Goal: Obtain resource: Download file/media

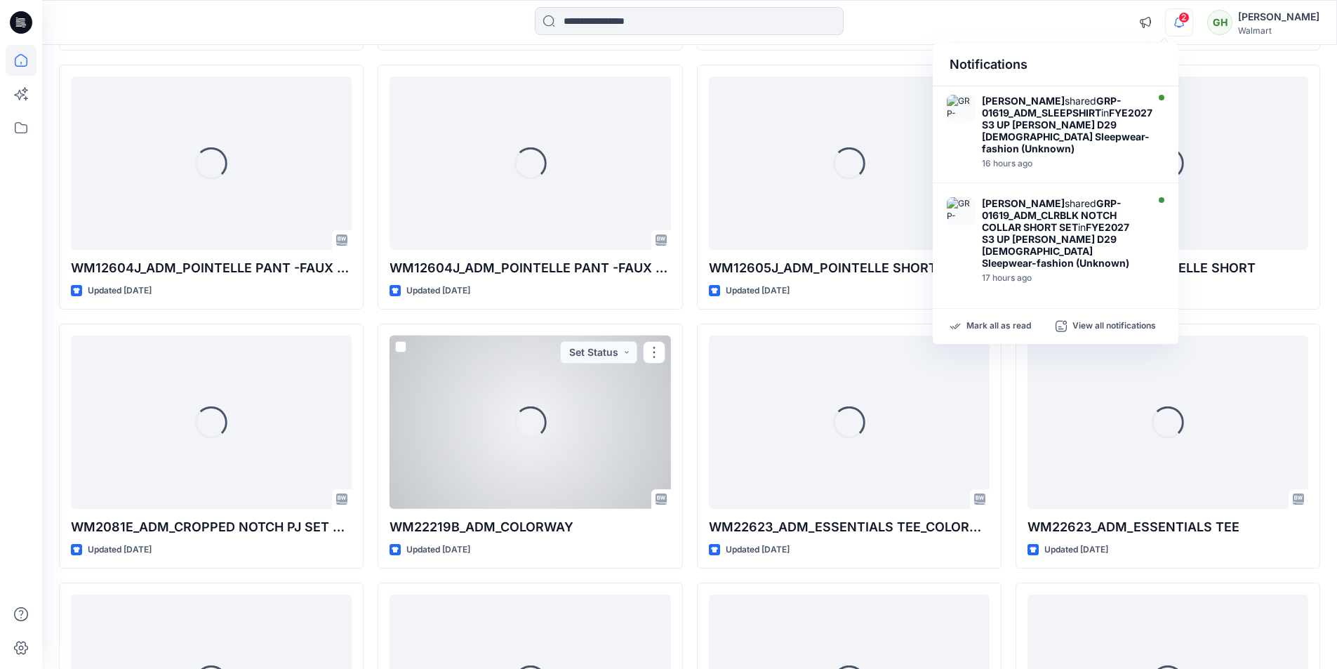
scroll to position [4878, 0]
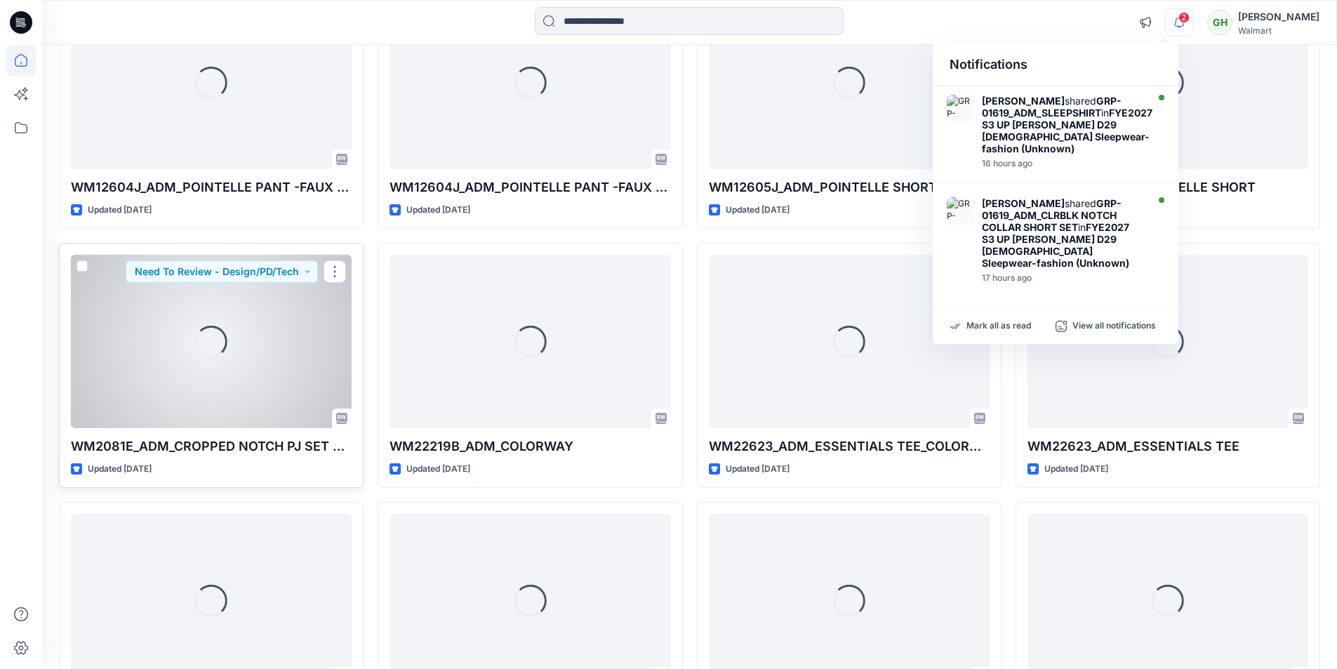
click at [223, 385] on div "Loading..." at bounding box center [211, 341] width 281 height 173
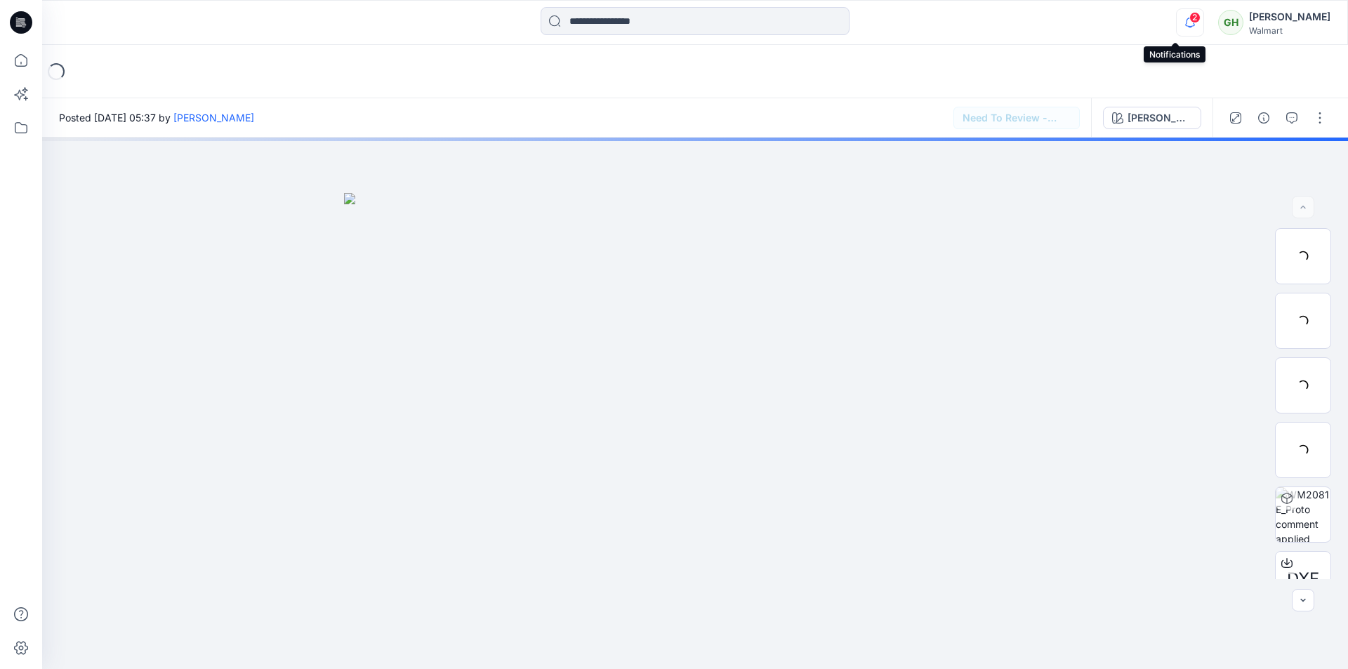
click at [661, 20] on icon "button" at bounding box center [1190, 22] width 10 height 9
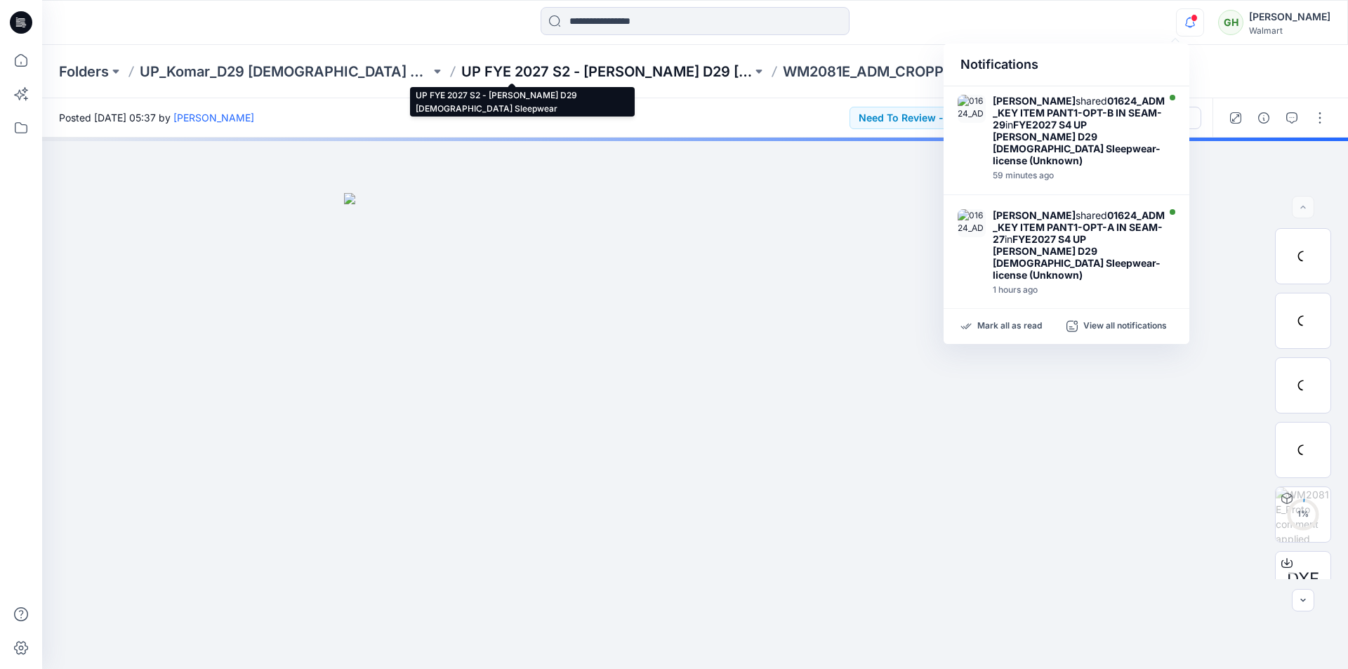
click at [515, 77] on p "UP FYE 2027 S2 - Komar D29 Ladies Sleepwear" at bounding box center [606, 72] width 291 height 20
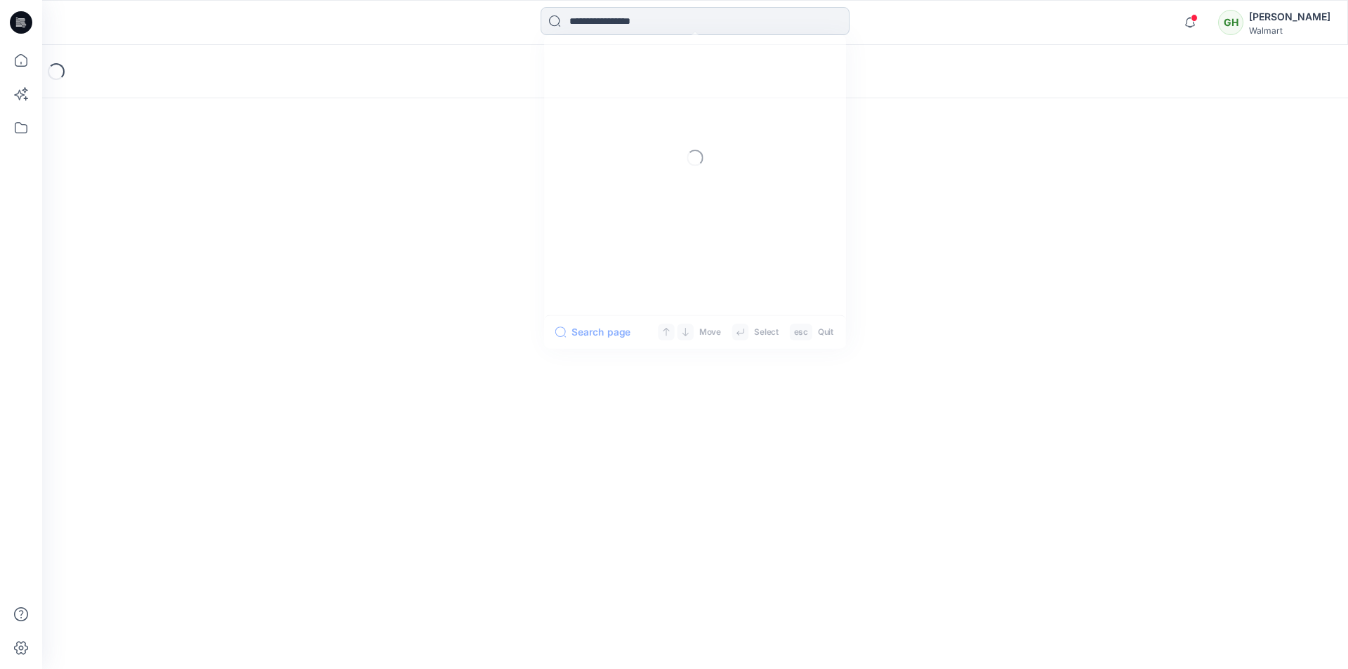
click at [654, 22] on input at bounding box center [695, 21] width 309 height 28
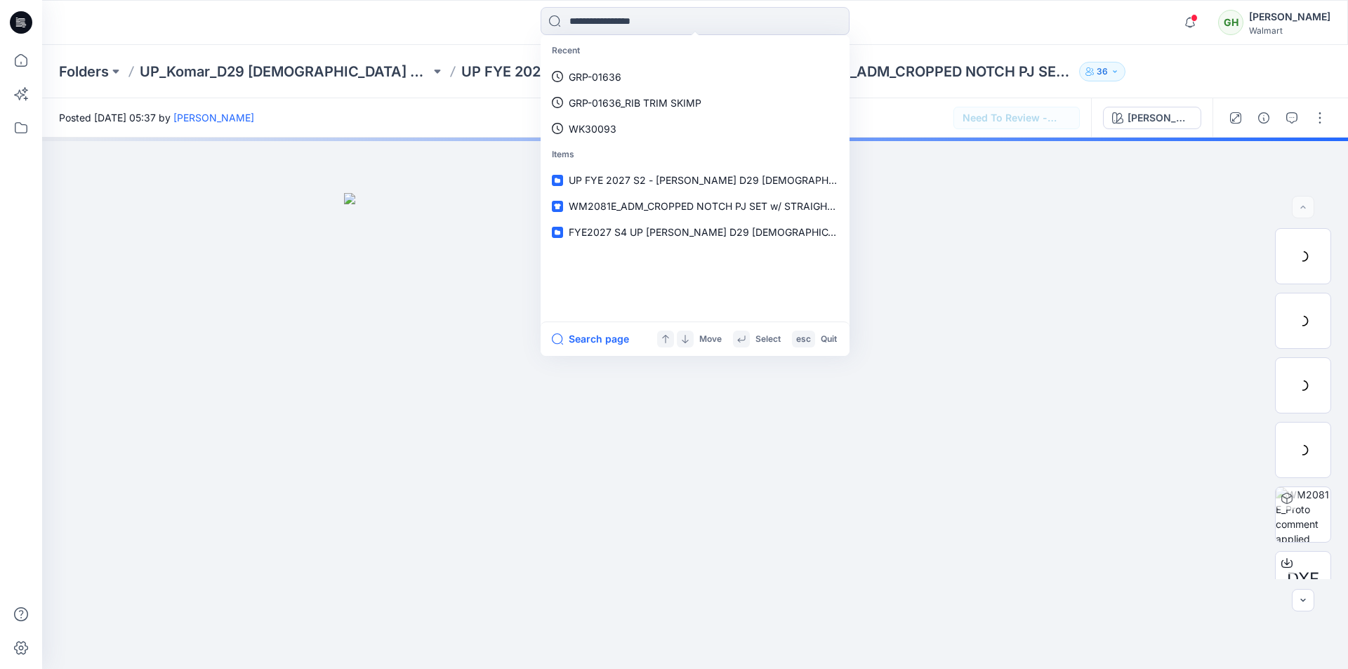
click at [416, 46] on div "Folders UP_Komar_D29 Ladies Sleep UP FYE 2027 S2 - Komar D29 Ladies Sleepwear W…" at bounding box center [695, 71] width 1306 height 53
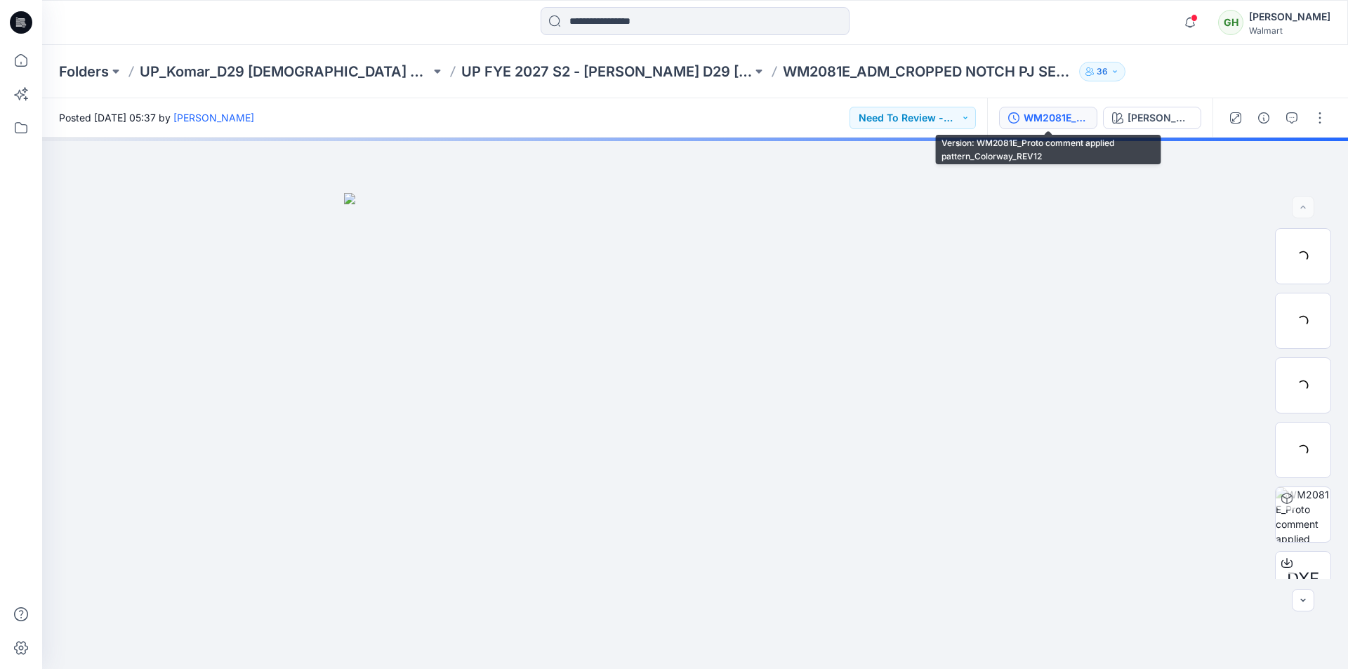
click at [661, 121] on div "WM2081E_Proto comment applied pattern_Colorway_REV12" at bounding box center [1055, 117] width 65 height 15
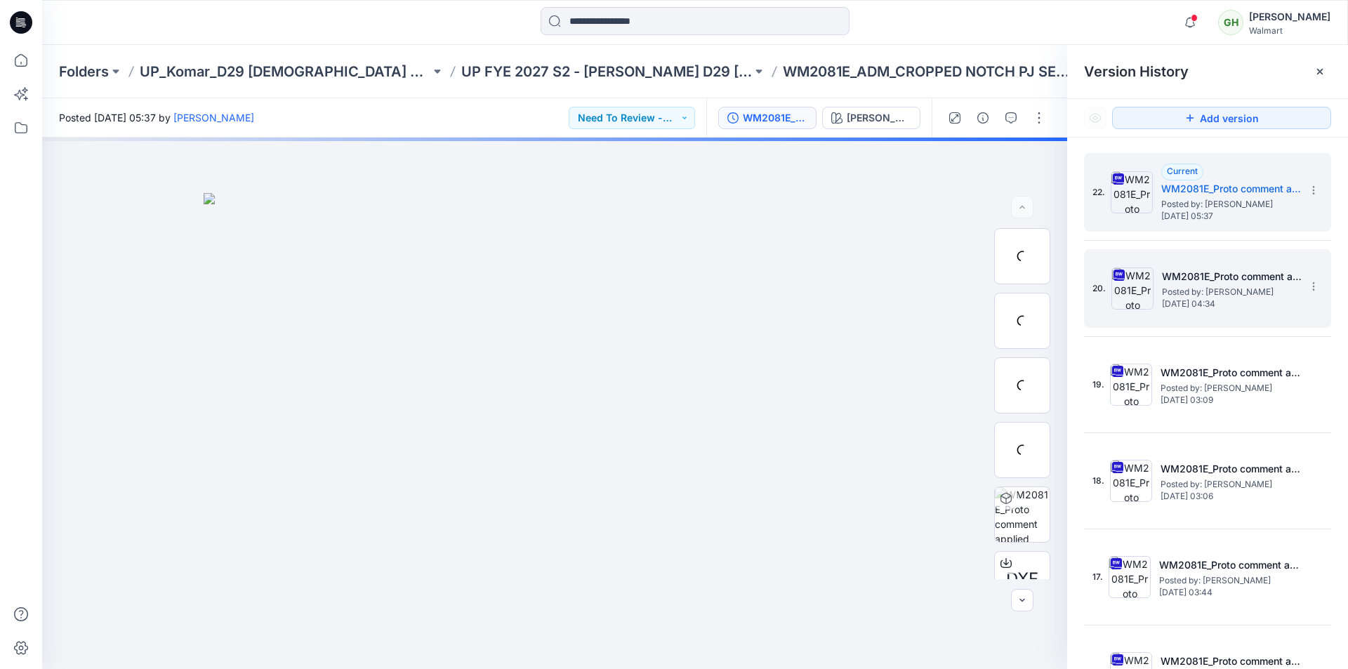
click at [661, 293] on span "Posted by: Gayan Hettiarachchi" at bounding box center [1232, 292] width 140 height 14
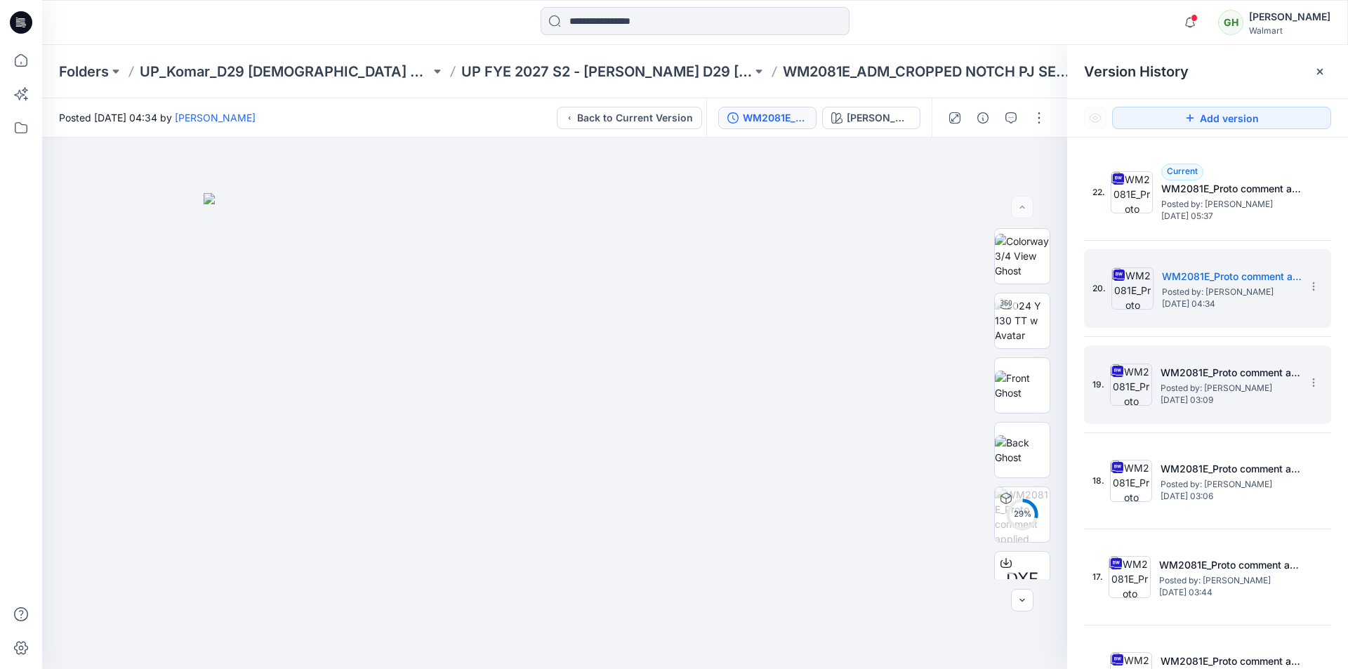
click at [661, 398] on span "Thursday, September 04, 2025 03:09" at bounding box center [1230, 400] width 140 height 10
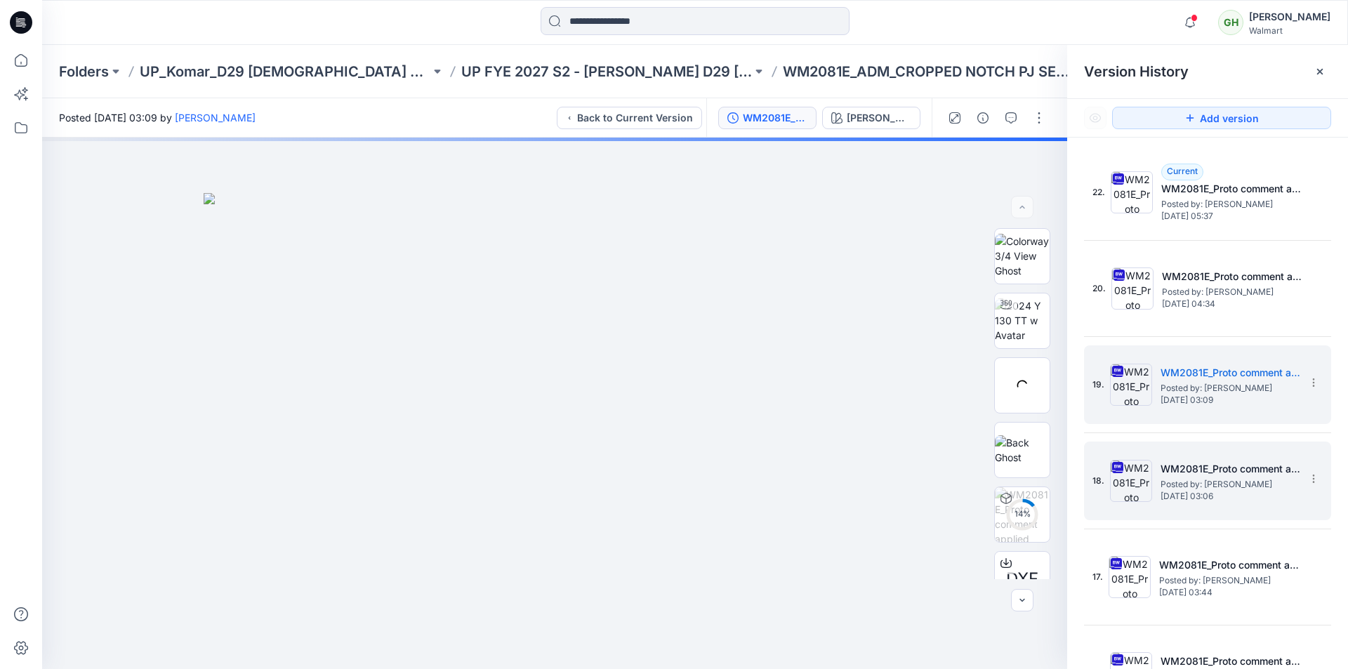
click at [661, 425] on h5 "WM2081E_Proto comment applied pattern_Colorway_REV8" at bounding box center [1230, 469] width 140 height 17
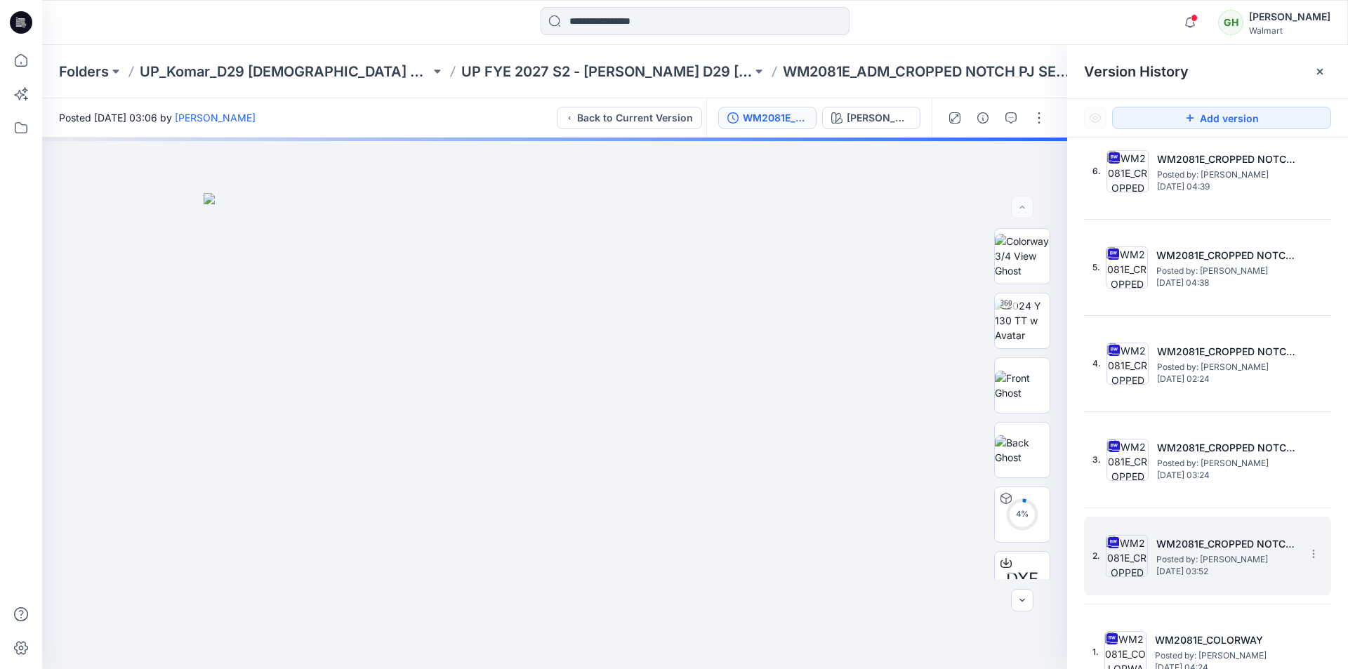
scroll to position [1385, 0]
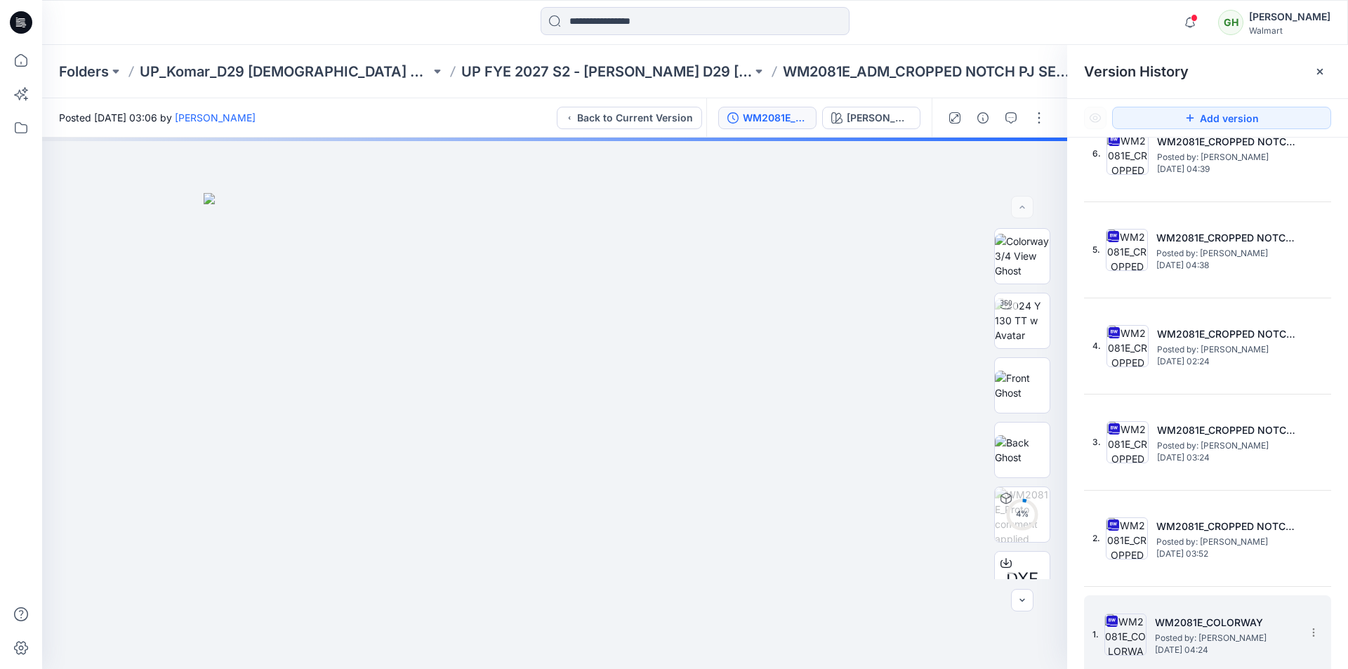
click at [661, 425] on span "Posted by: Gayan Hettiarachchi" at bounding box center [1225, 638] width 140 height 14
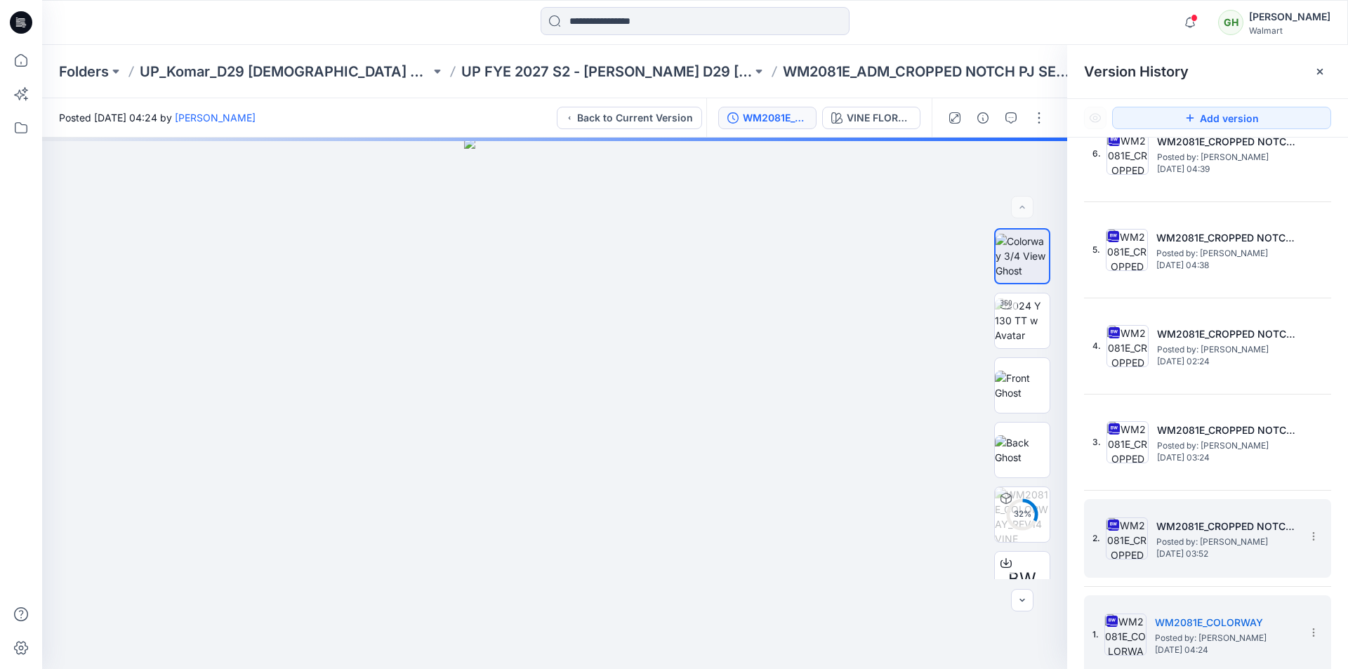
click at [661, 425] on span "Friday, June 13, 2025 03:52" at bounding box center [1226, 554] width 140 height 10
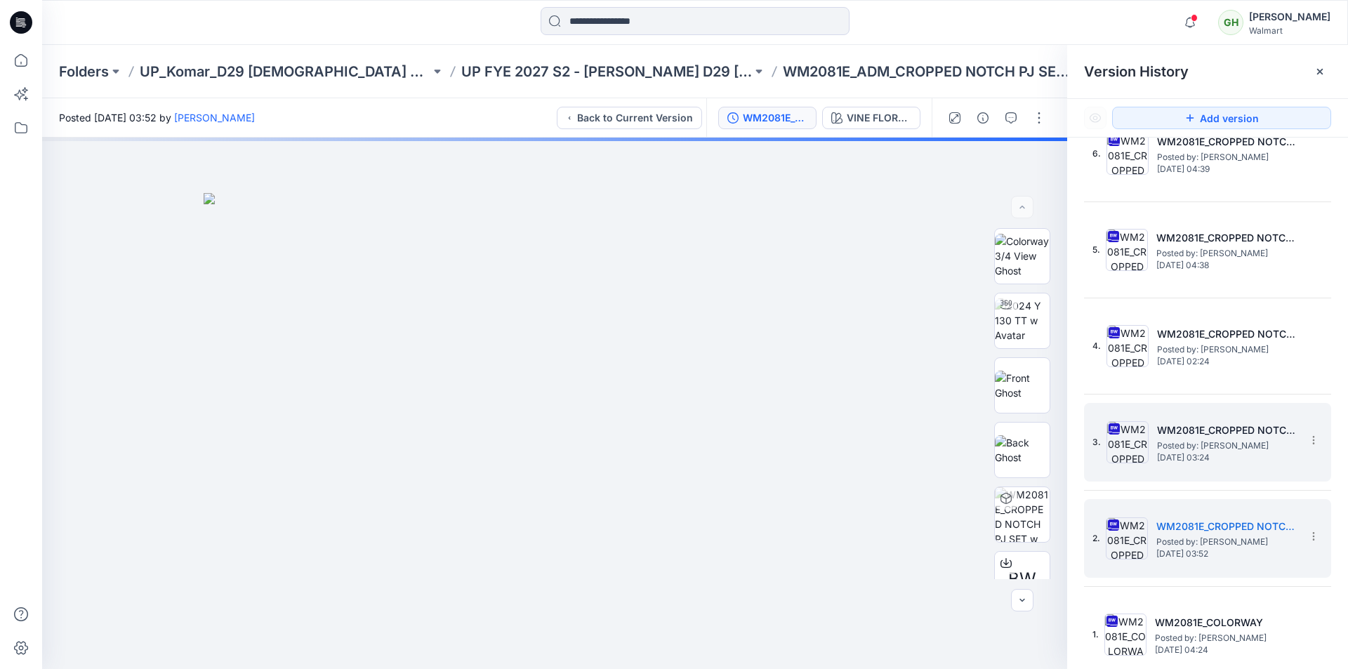
click at [661, 425] on span "Posted by: Gayan Hettiarachchi" at bounding box center [1227, 446] width 140 height 14
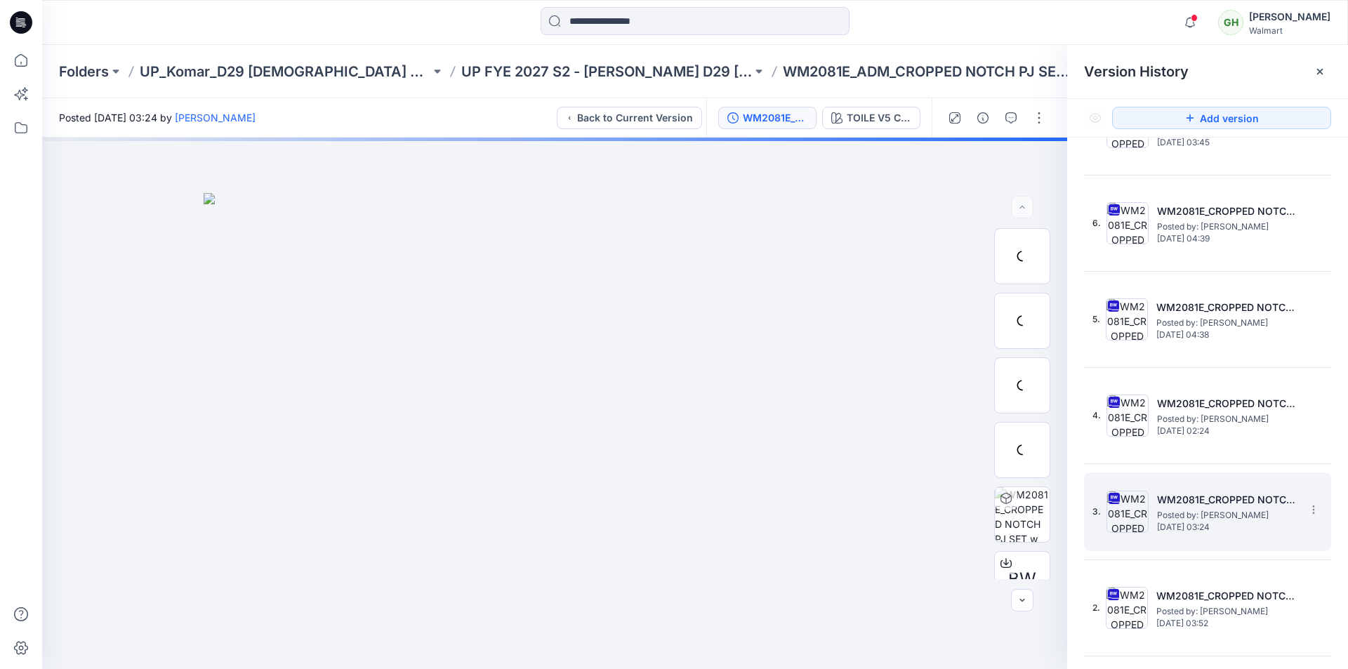
scroll to position [1315, 0]
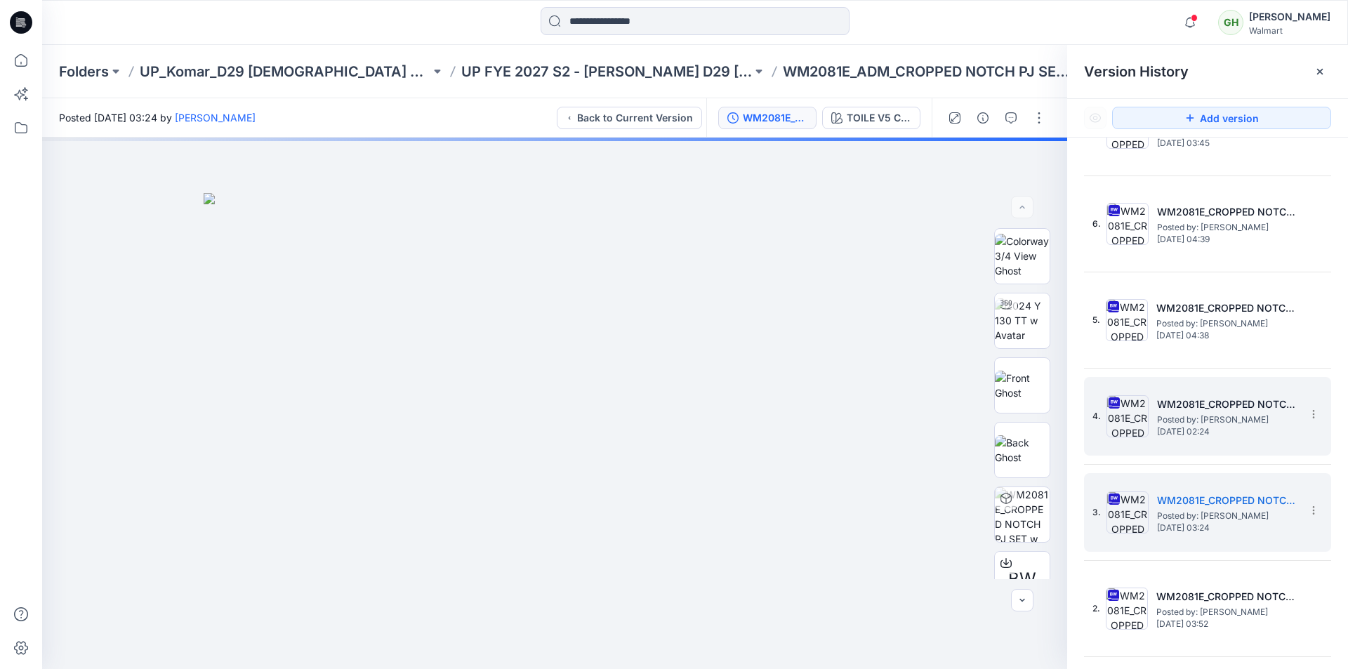
click at [661, 425] on span "Wednesday, June 25, 2025 02:24" at bounding box center [1227, 432] width 140 height 10
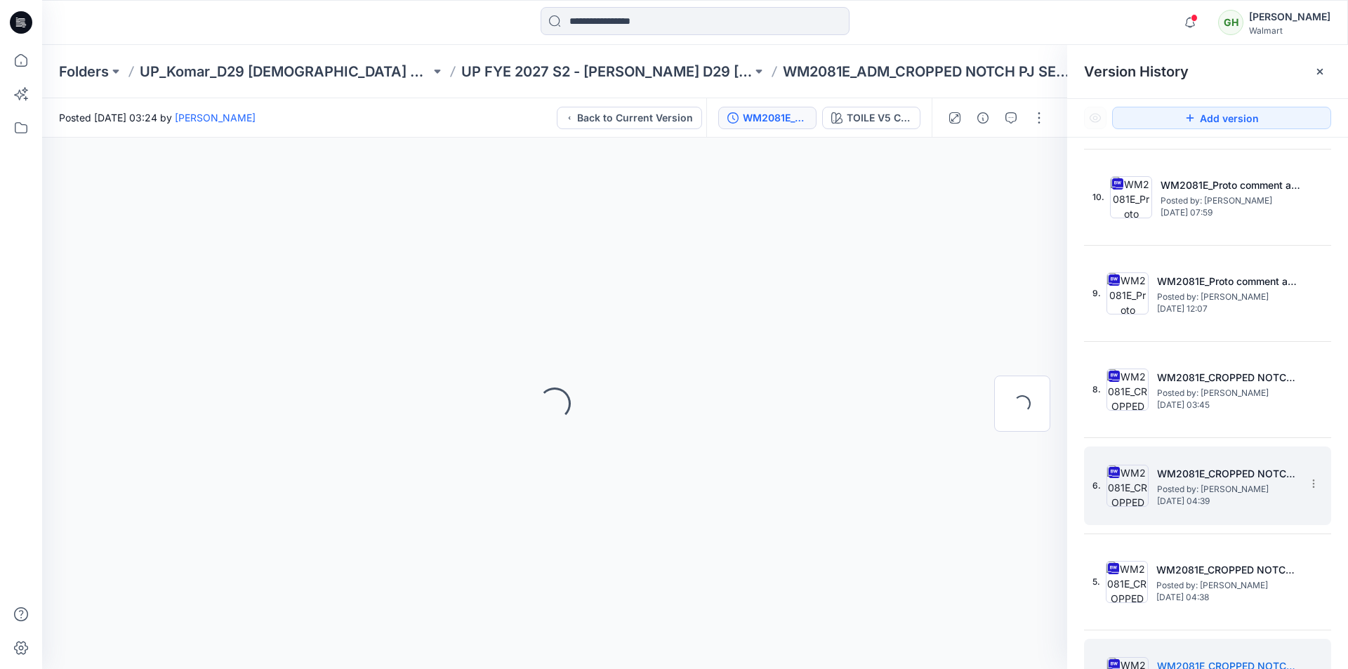
scroll to position [964, 0]
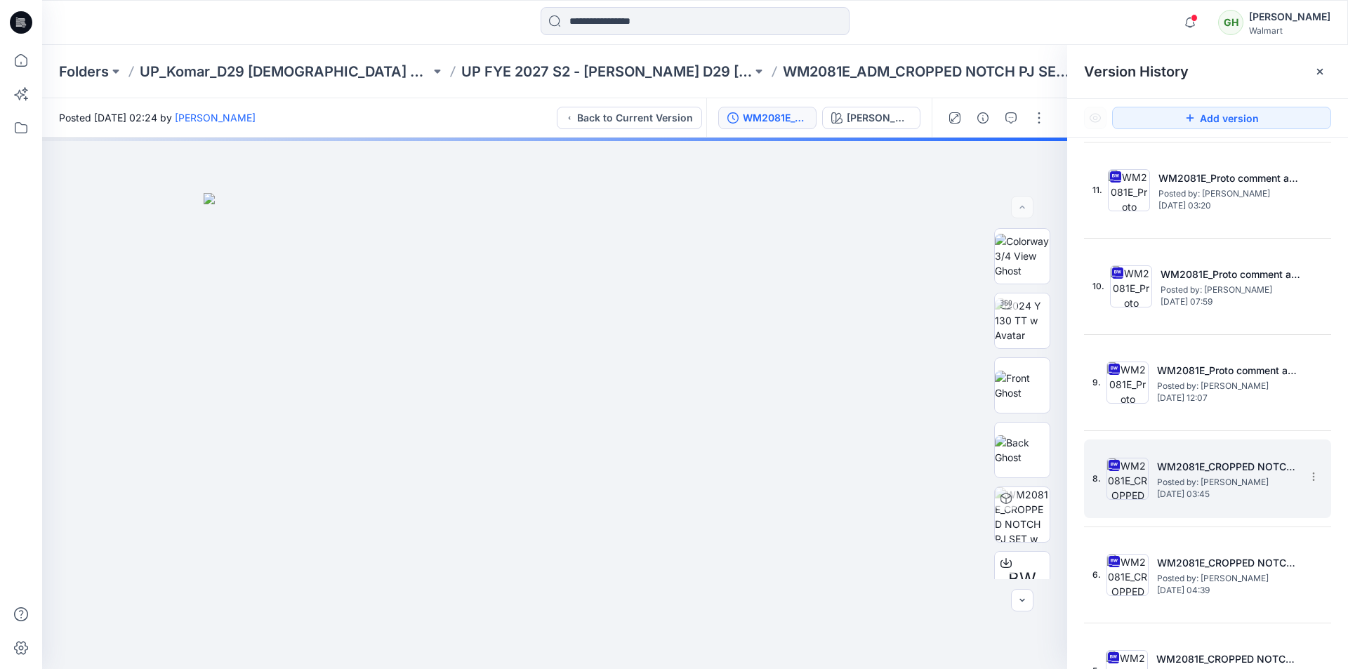
click at [661, 425] on span "Thursday, July 10, 2025 03:45" at bounding box center [1227, 494] width 140 height 10
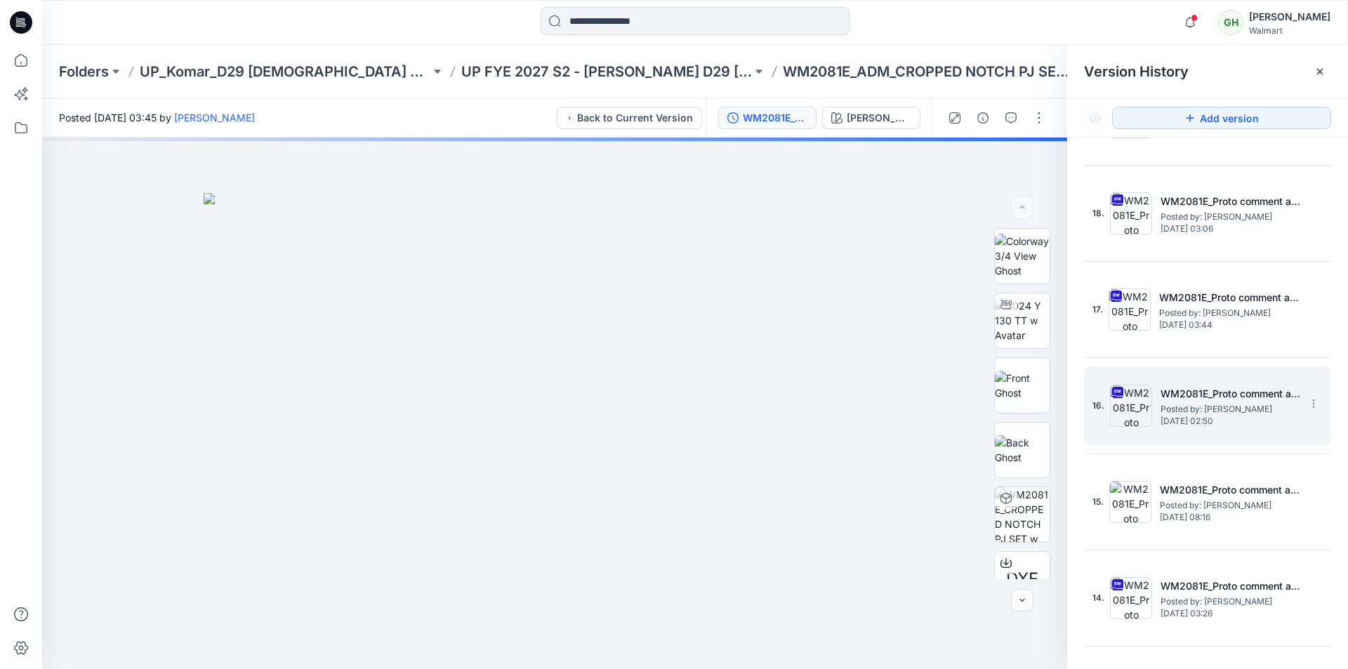
scroll to position [281, 0]
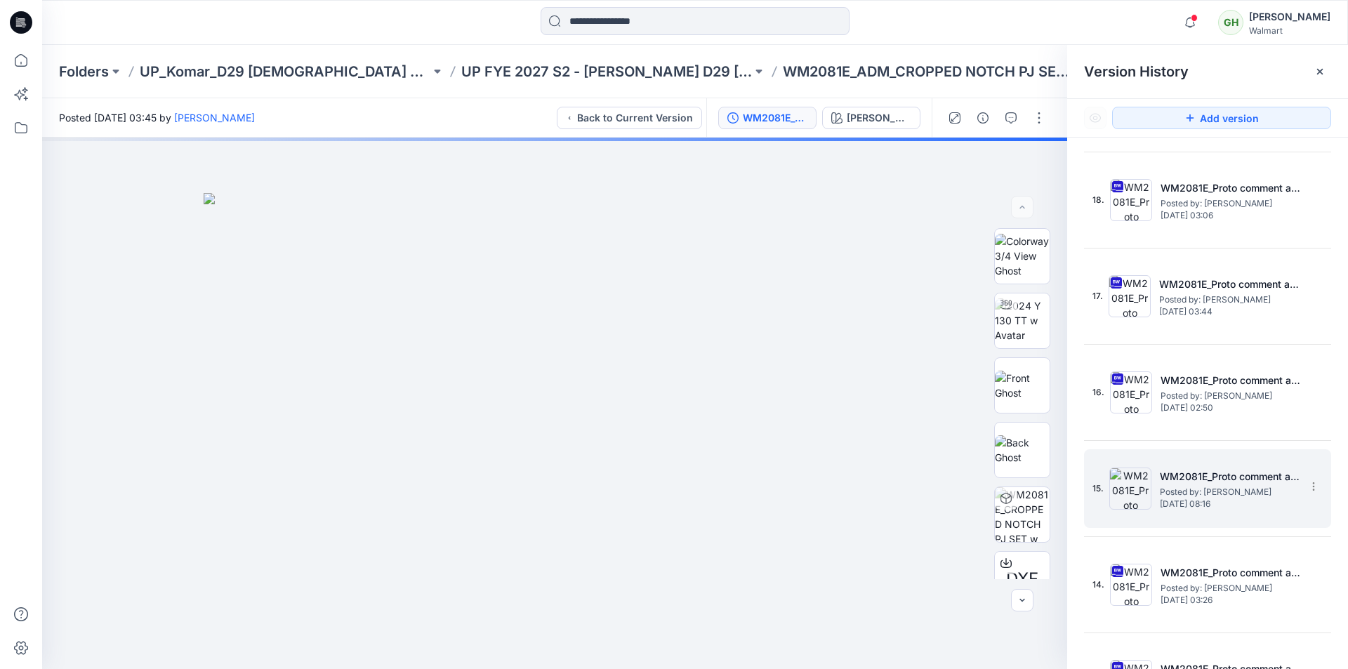
click at [661, 425] on span "Posted by: Gayan Hettiarachchi" at bounding box center [1230, 492] width 140 height 14
click at [661, 425] on div "15. WM2081E_Proto comment applied pattern_Colorway_REV6 Posted by: Gayan Hettia…" at bounding box center [1197, 488] width 211 height 67
click at [661, 425] on img at bounding box center [1130, 489] width 42 height 42
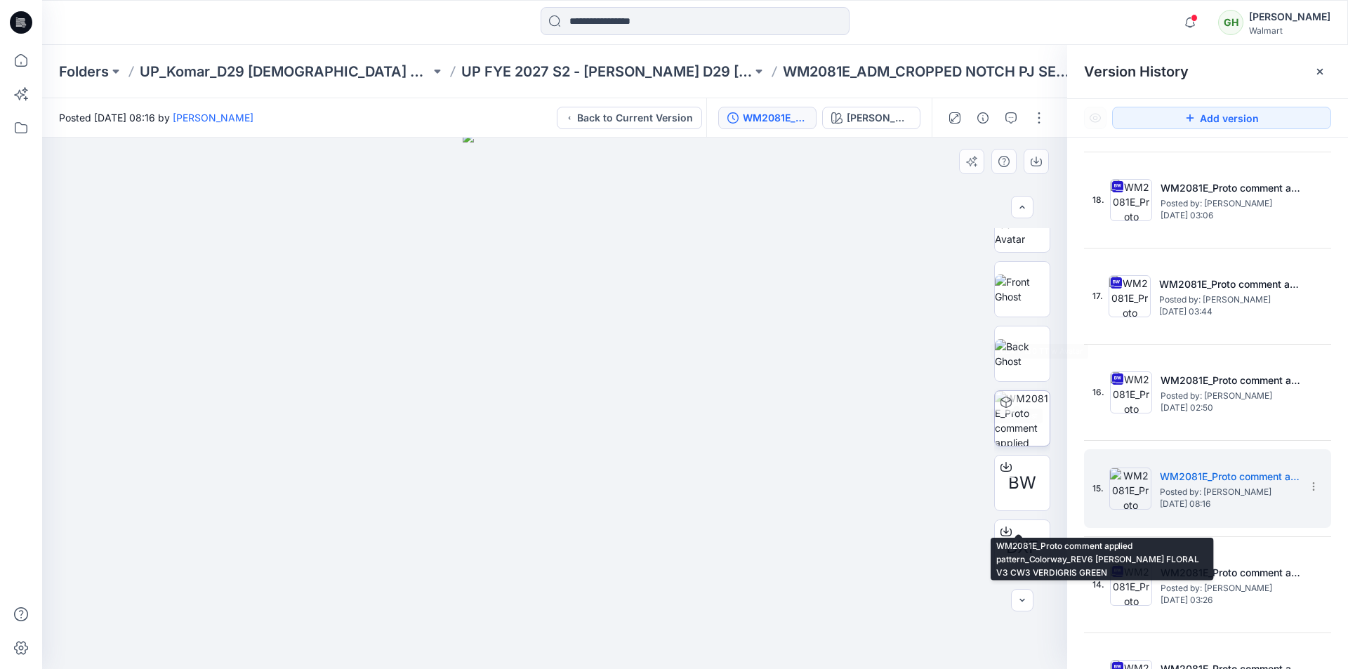
scroll to position [0, 0]
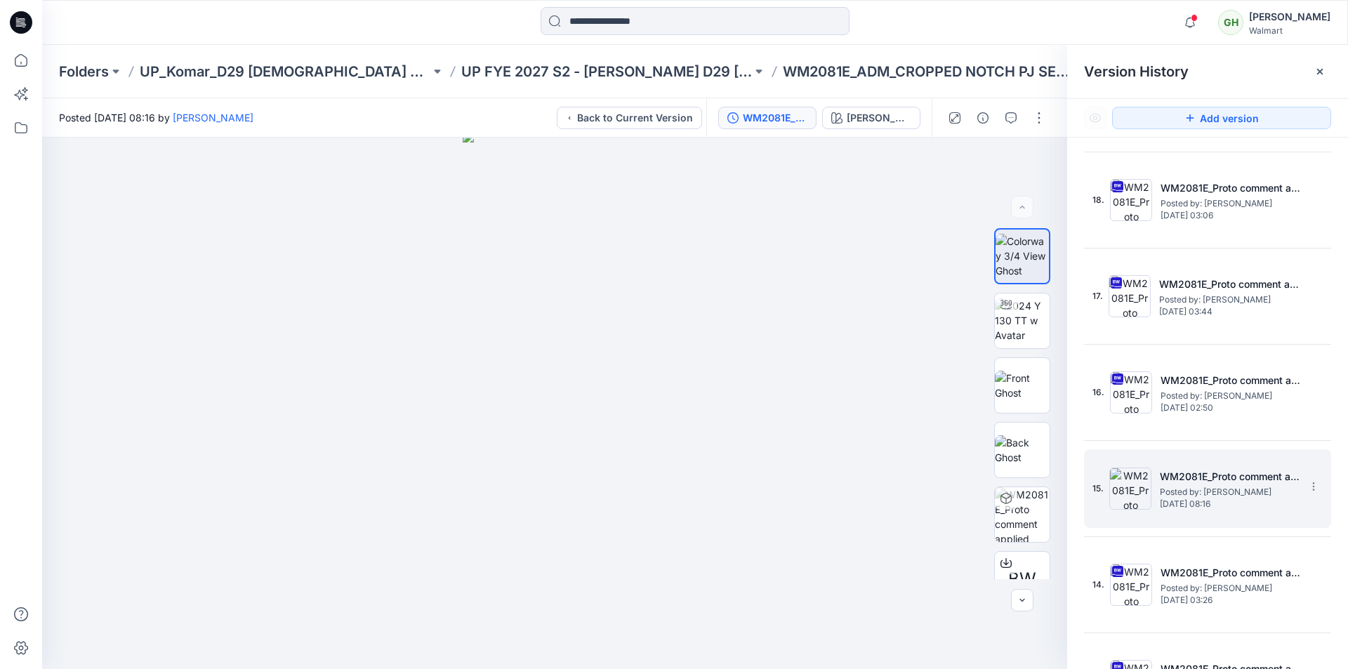
click at [661, 425] on span "Friday, August 08, 2025 08:16" at bounding box center [1230, 504] width 140 height 10
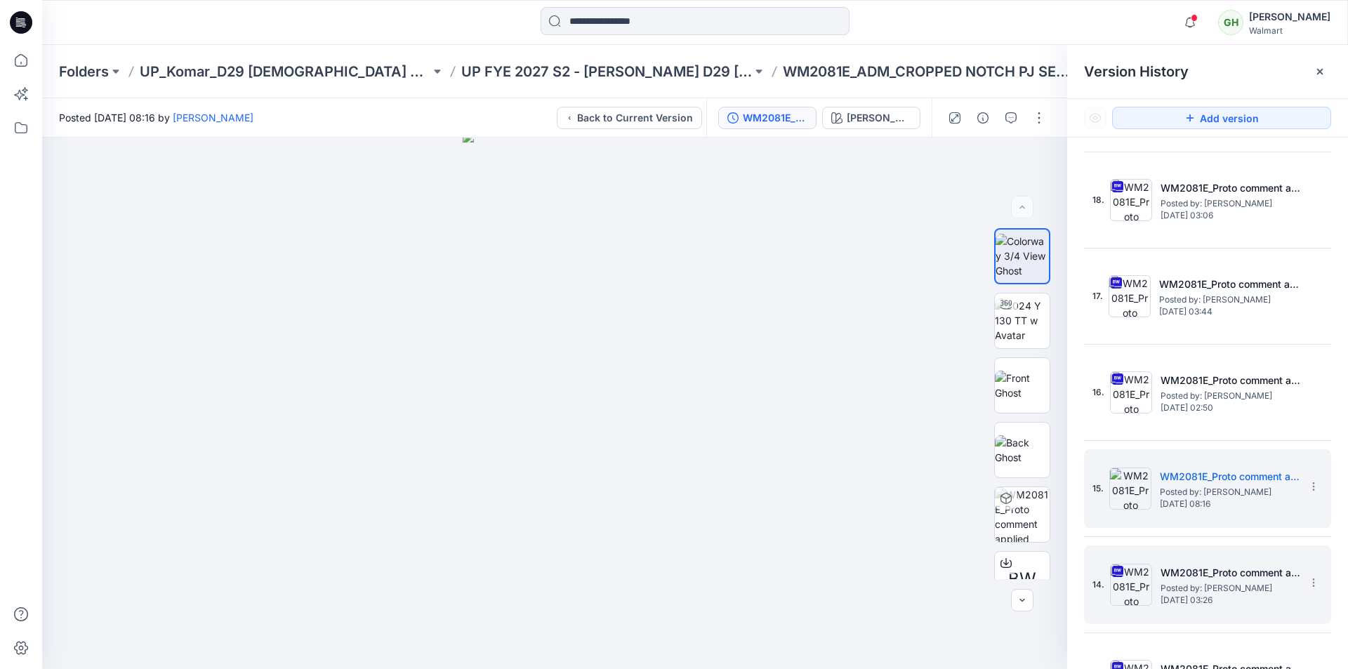
click at [661, 425] on h5 "WM2081E_Proto comment applied pattern_Colorway_REV5" at bounding box center [1230, 572] width 140 height 17
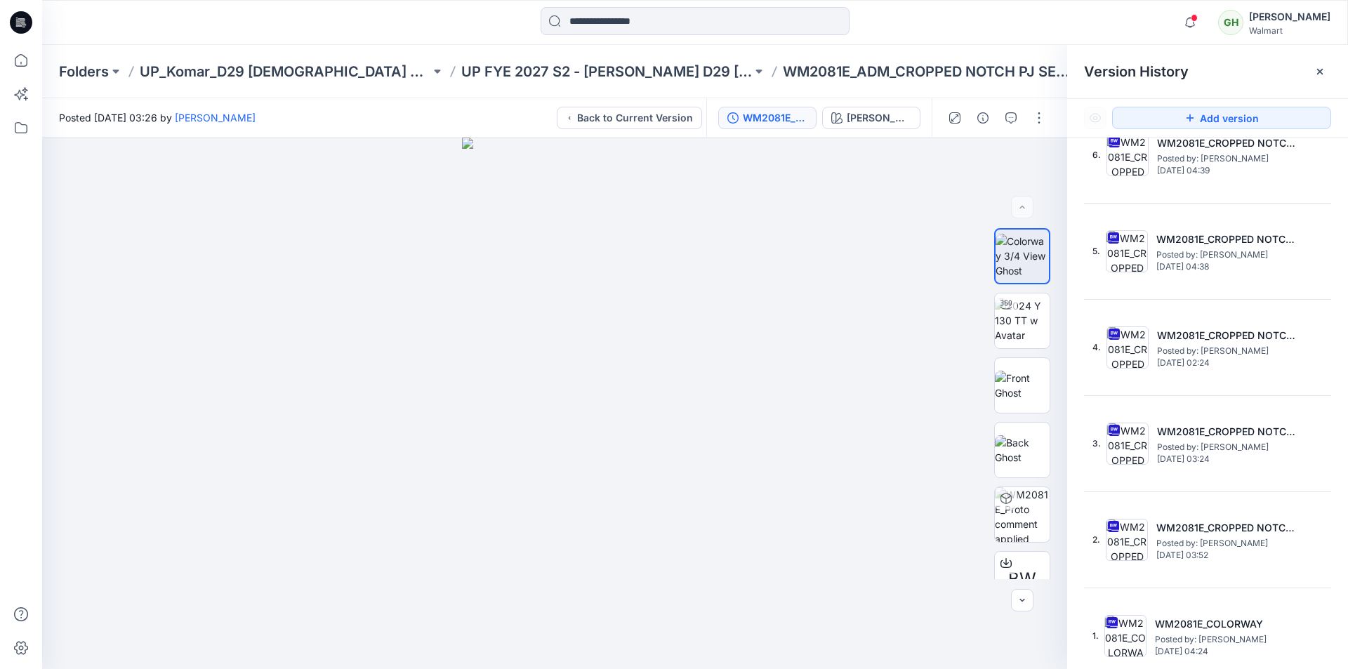
scroll to position [1385, 0]
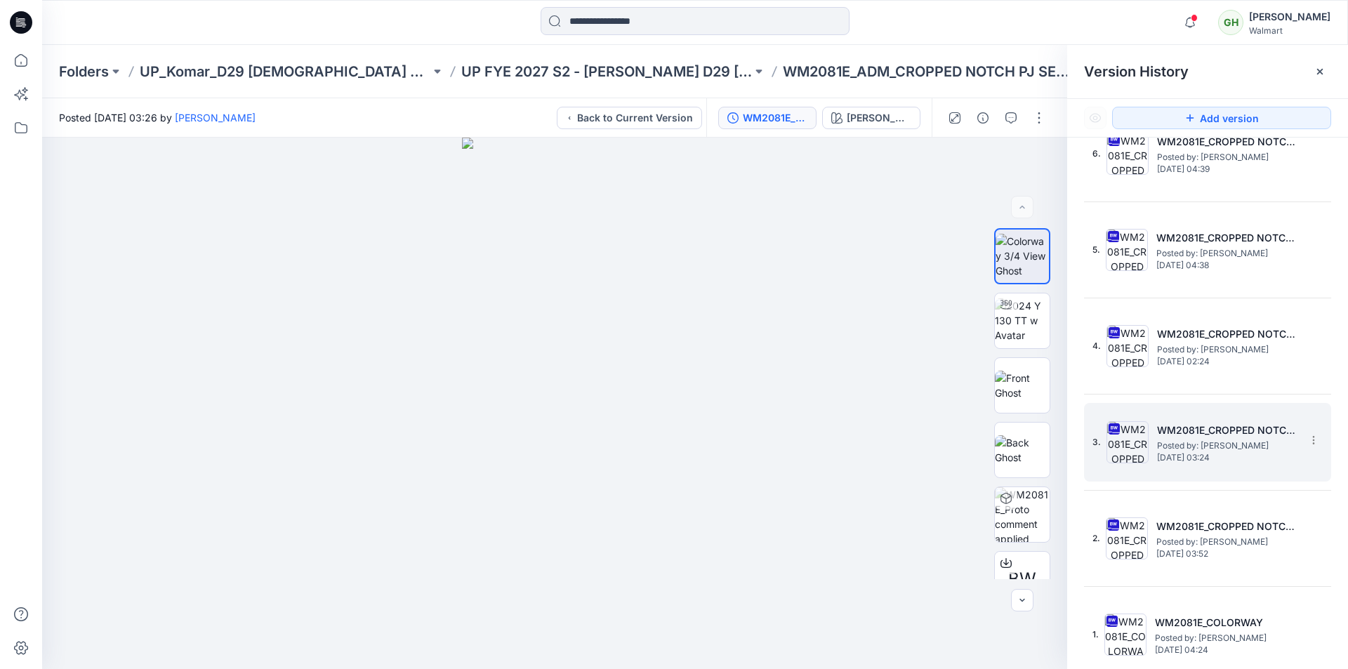
click at [661, 425] on img at bounding box center [1127, 442] width 42 height 42
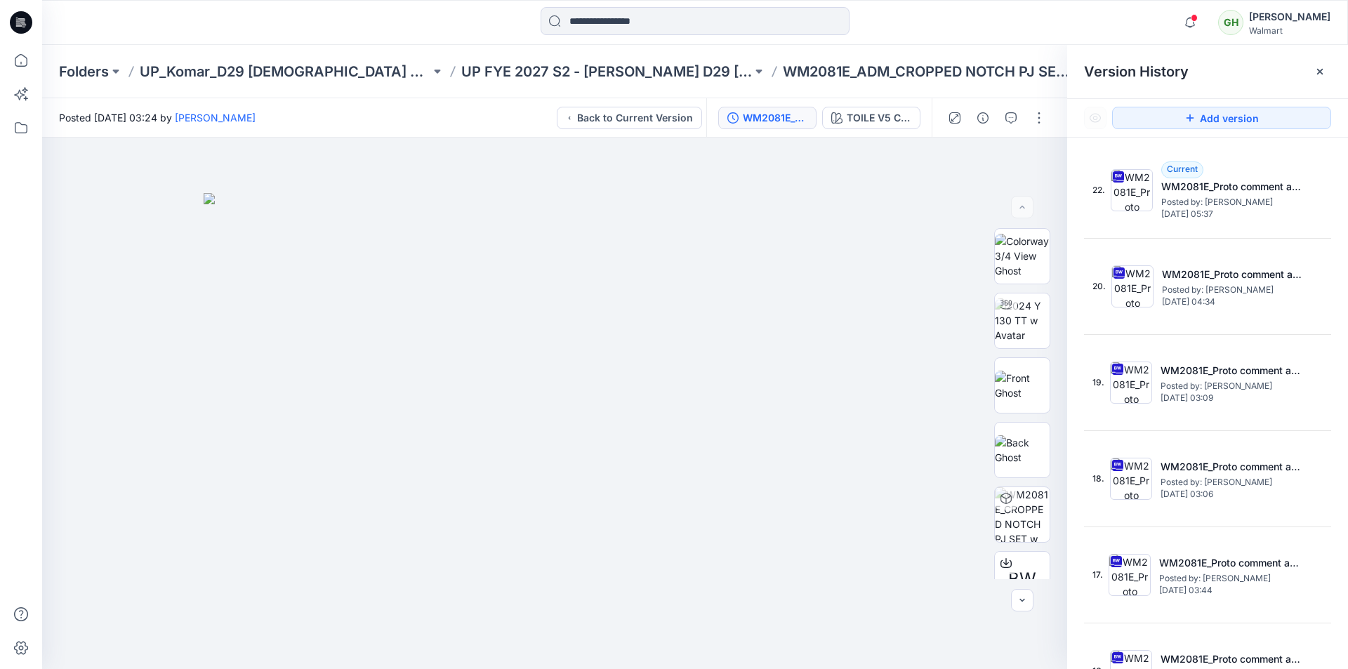
scroll to position [0, 0]
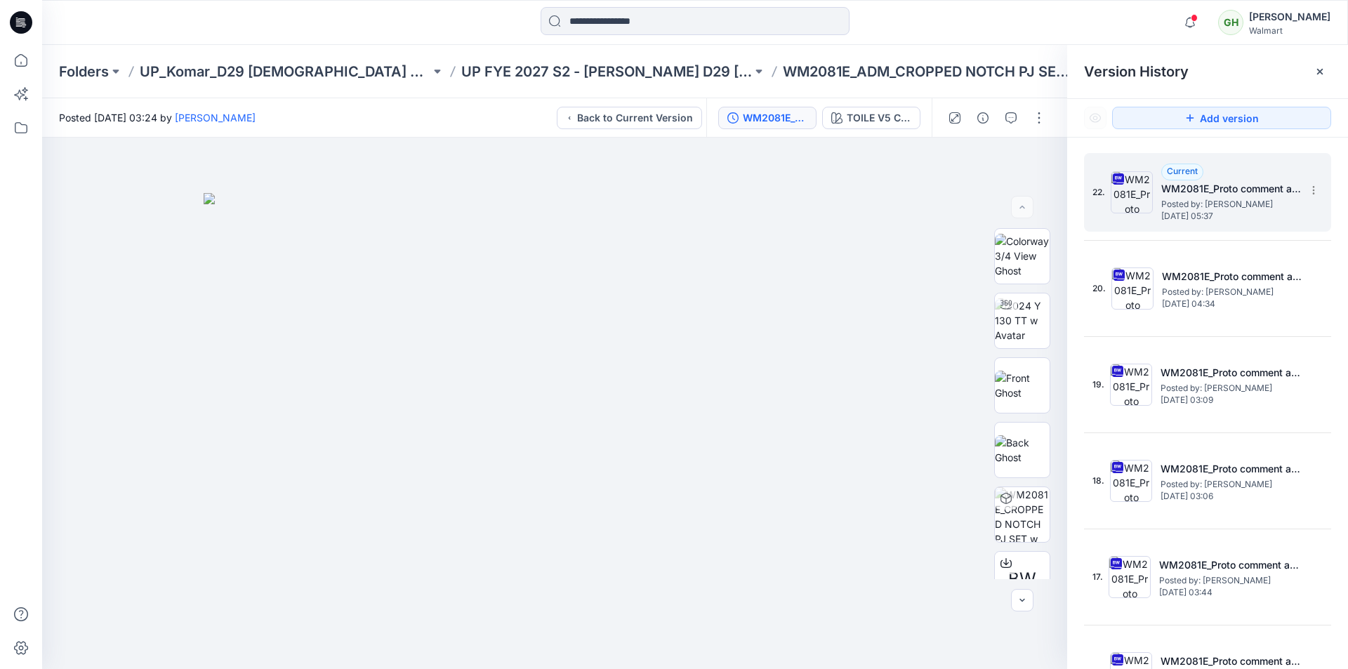
click at [661, 199] on img at bounding box center [1132, 192] width 42 height 42
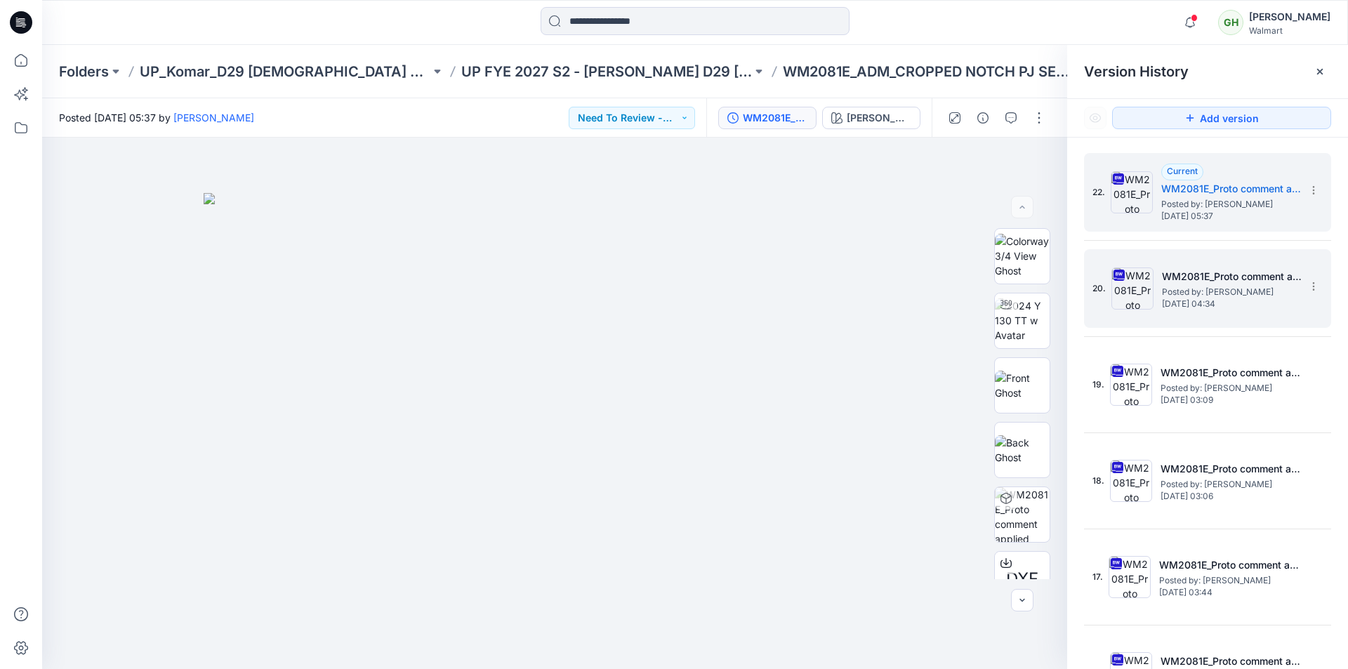
click at [661, 295] on img at bounding box center [1132, 288] width 42 height 42
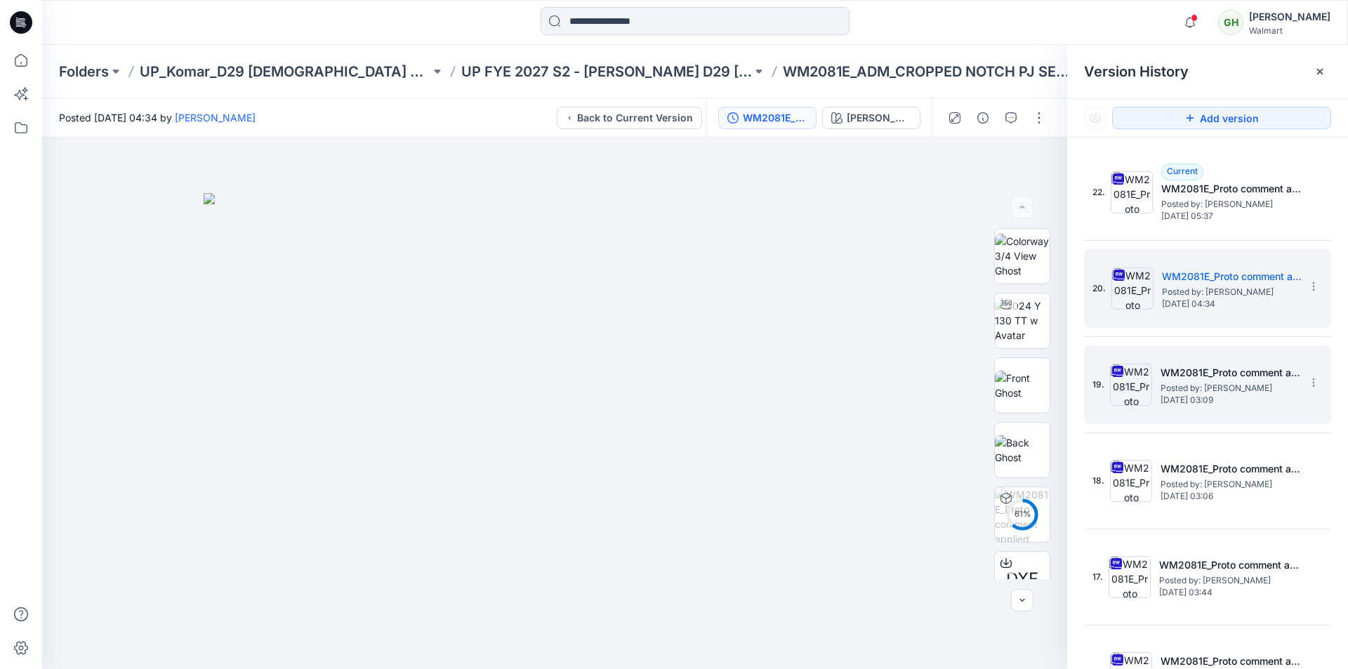
click at [661, 396] on img at bounding box center [1131, 385] width 42 height 42
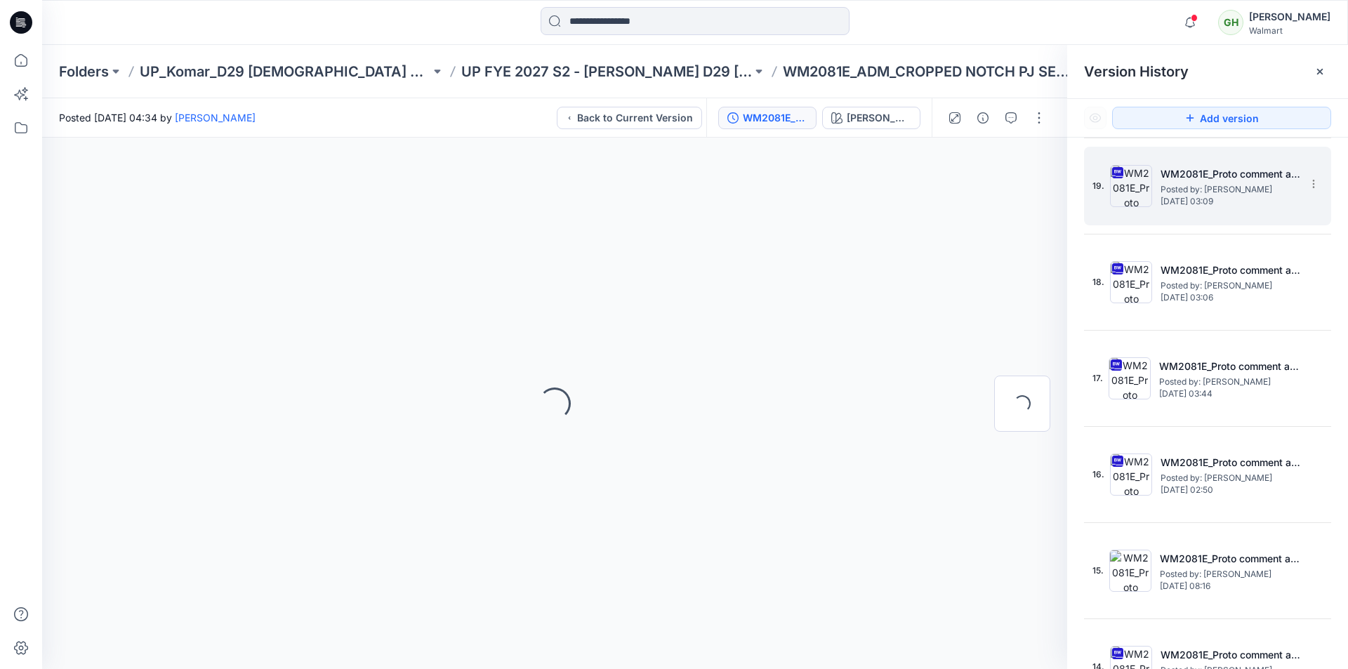
scroll to position [211, 0]
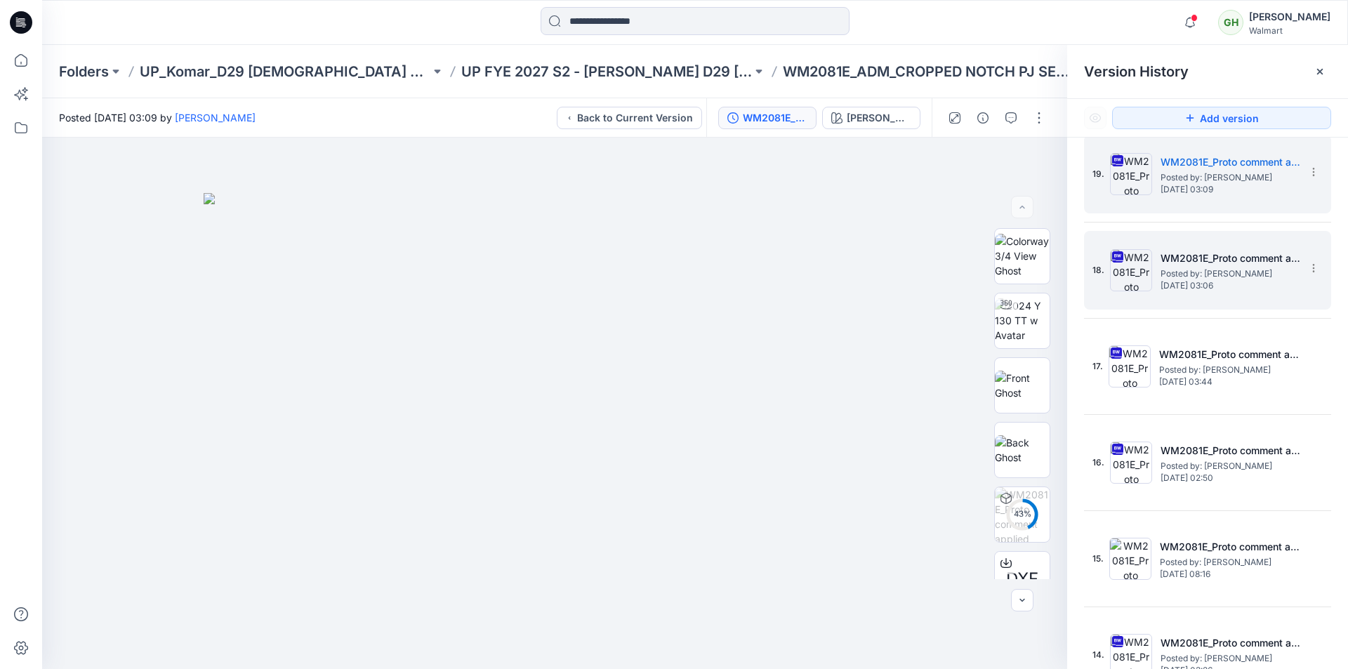
click at [661, 279] on img at bounding box center [1131, 270] width 42 height 42
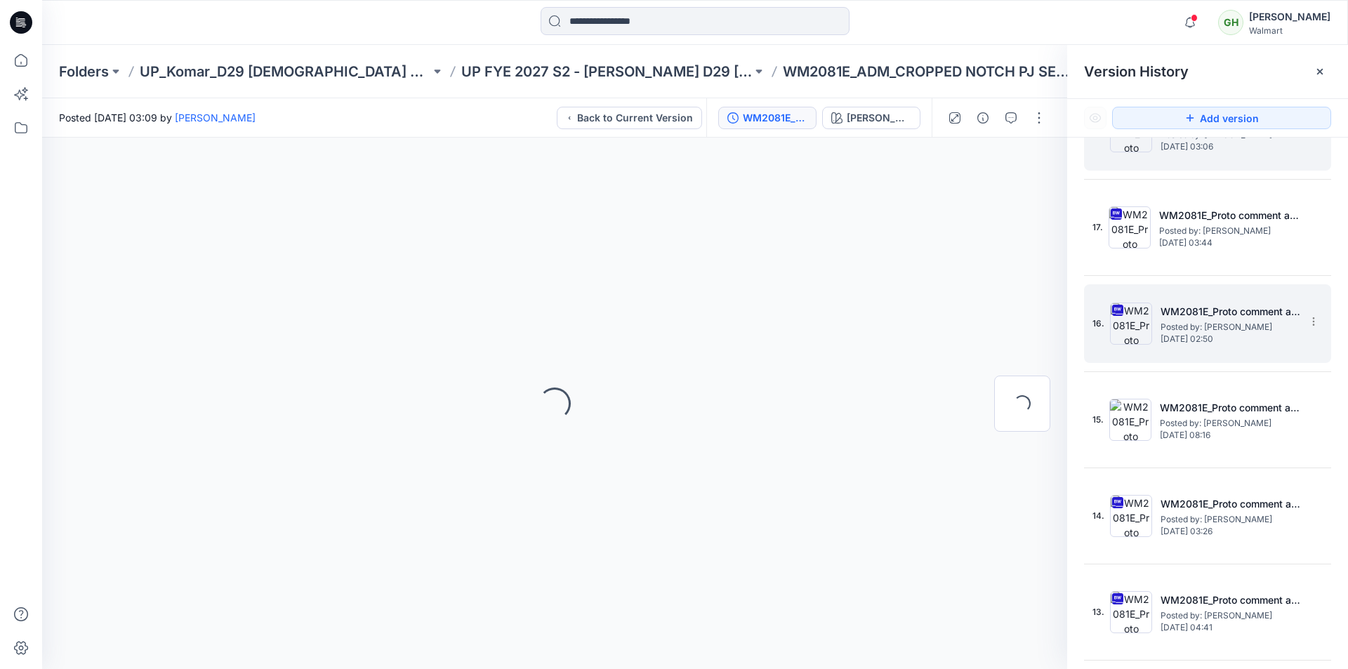
scroll to position [351, 0]
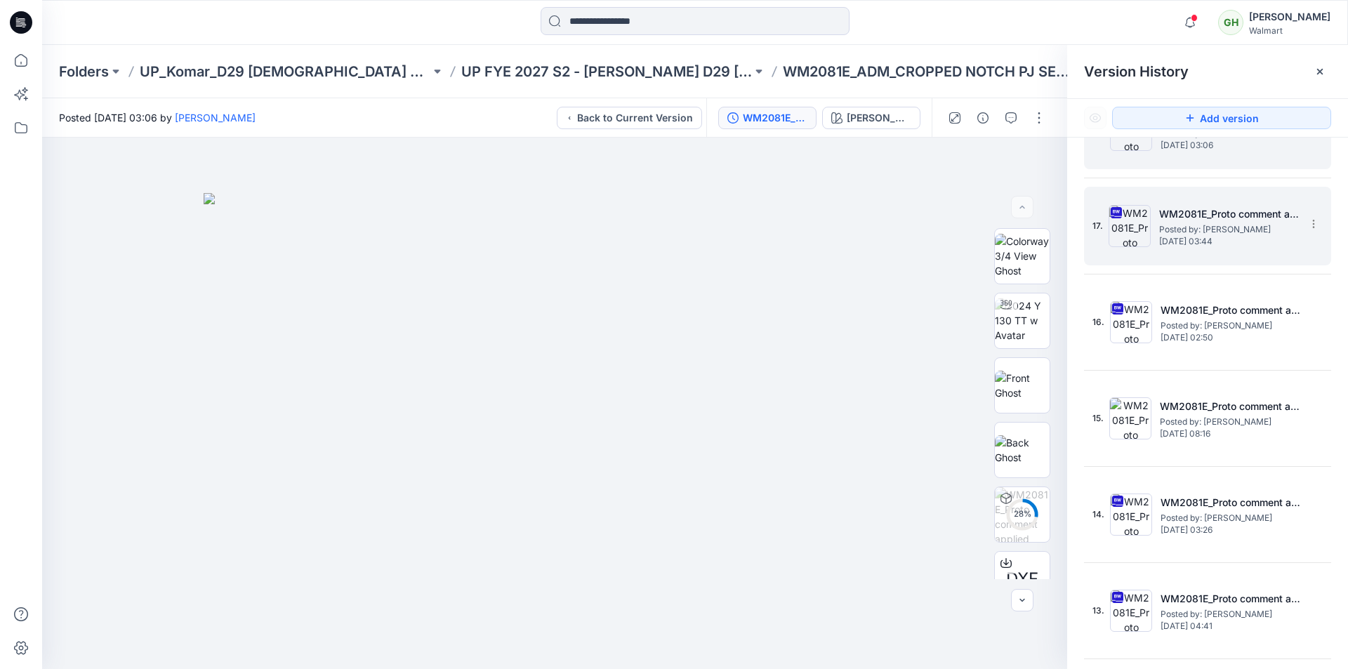
click at [661, 233] on img at bounding box center [1129, 226] width 42 height 42
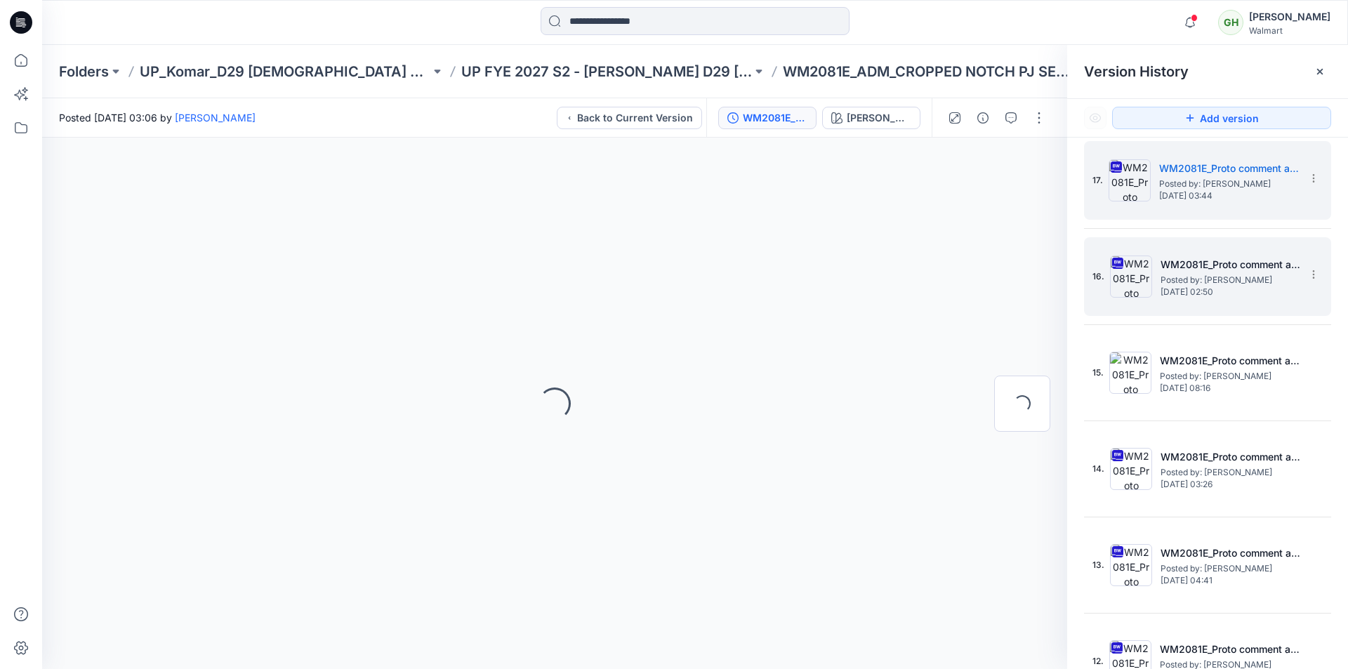
scroll to position [421, 0]
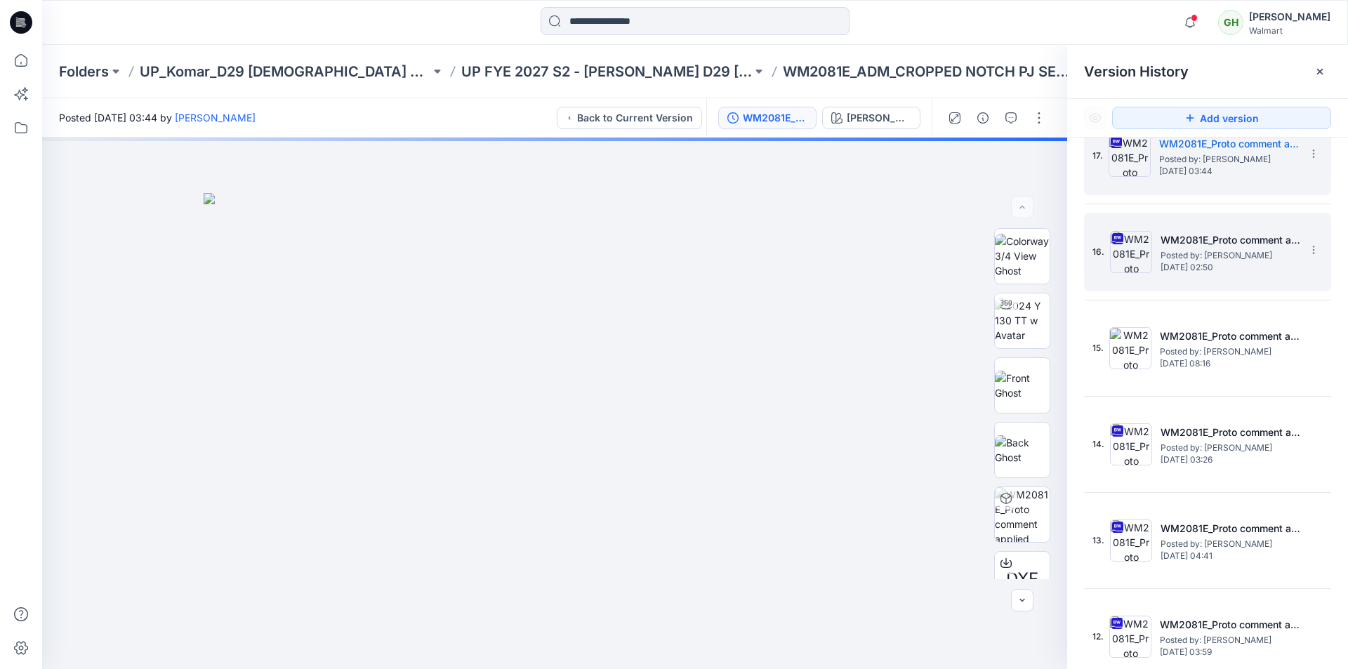
click at [661, 266] on img at bounding box center [1131, 252] width 42 height 42
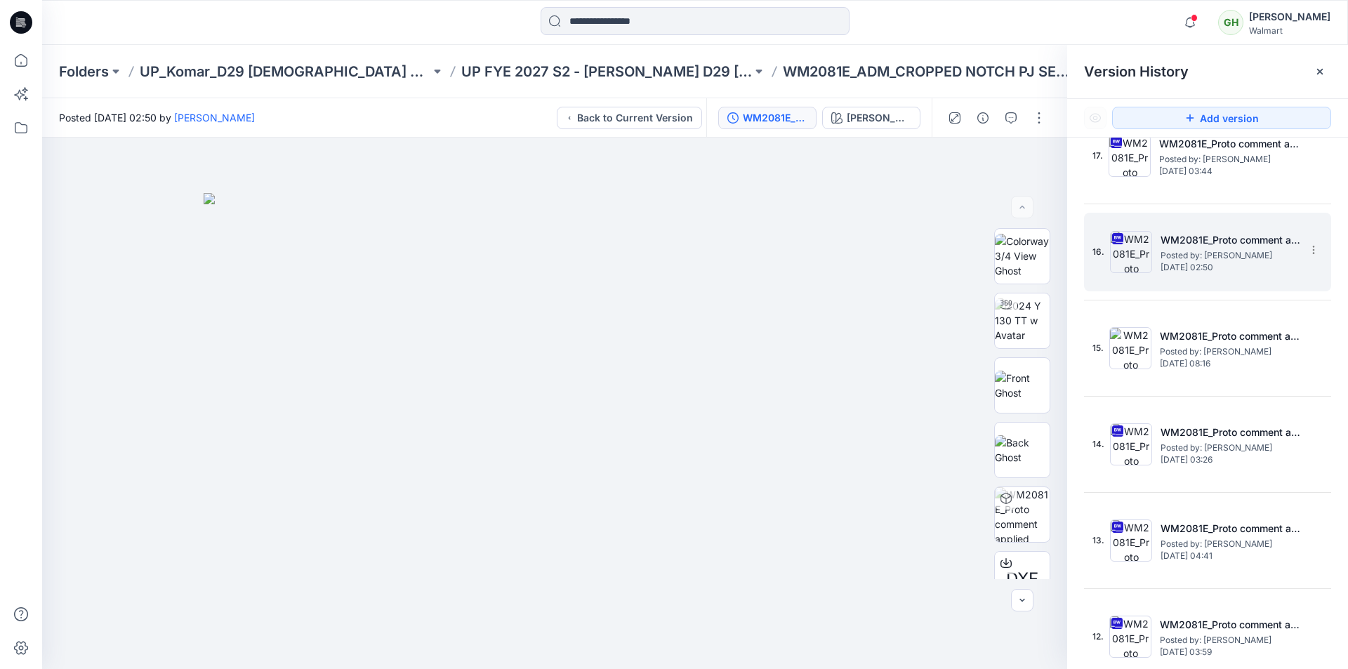
click at [661, 266] on img at bounding box center [1131, 252] width 42 height 42
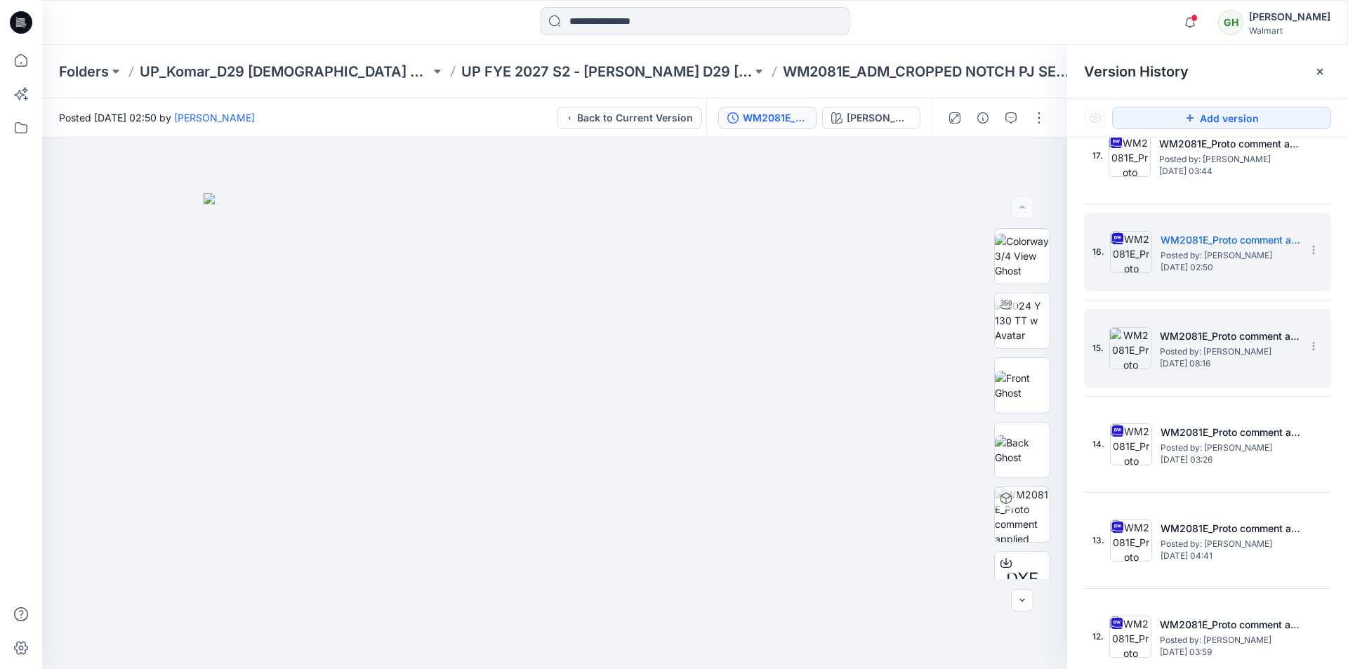
click at [661, 357] on img at bounding box center [1130, 348] width 42 height 42
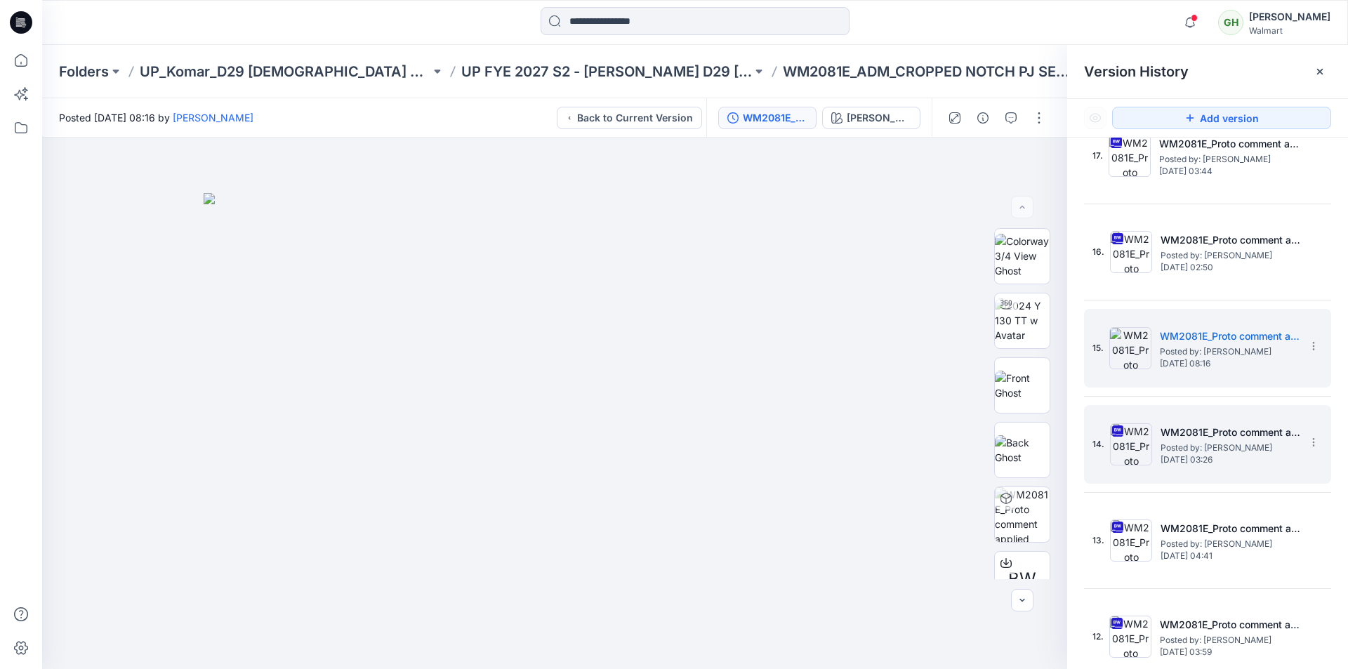
click at [661, 425] on img at bounding box center [1131, 444] width 42 height 42
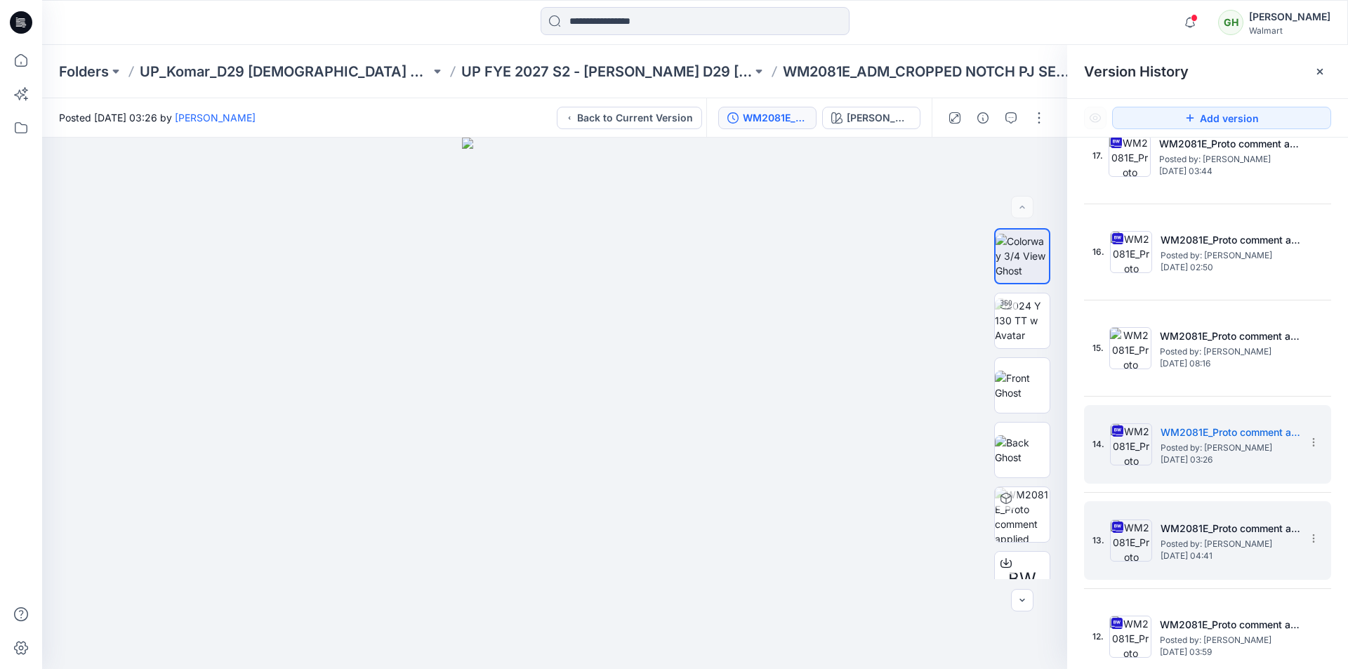
click at [661, 425] on img at bounding box center [1131, 540] width 42 height 42
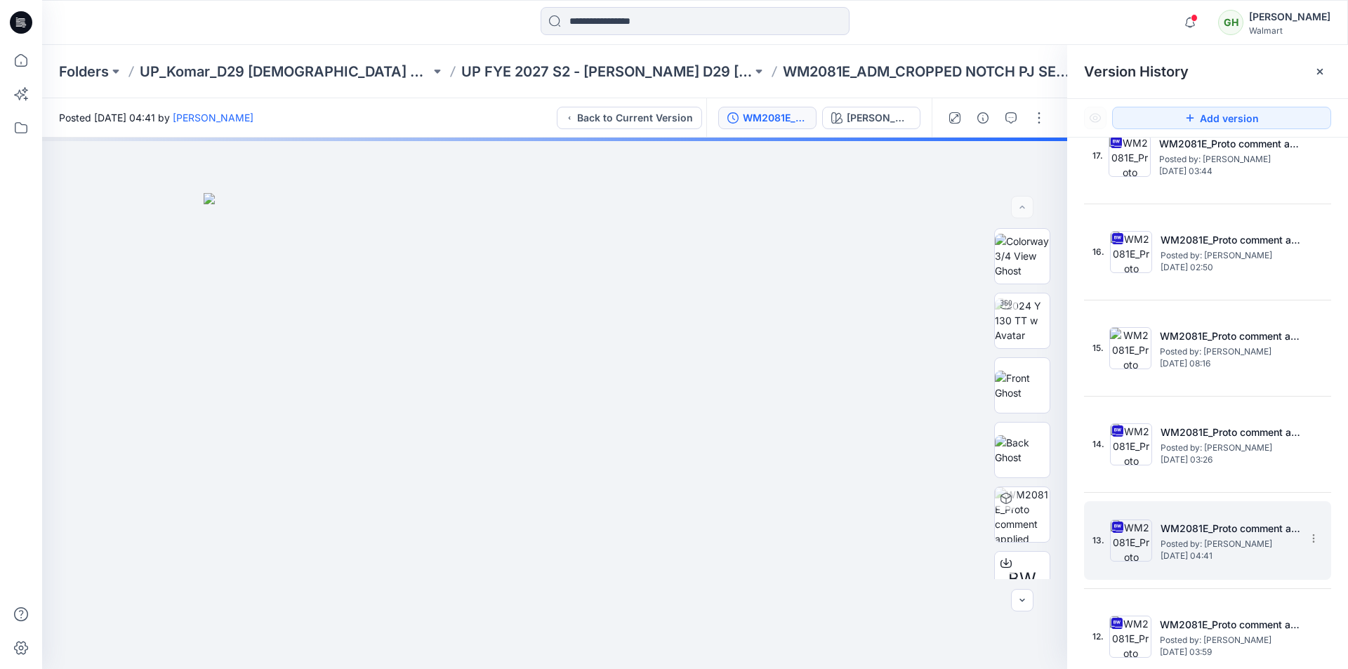
scroll to position [562, 0]
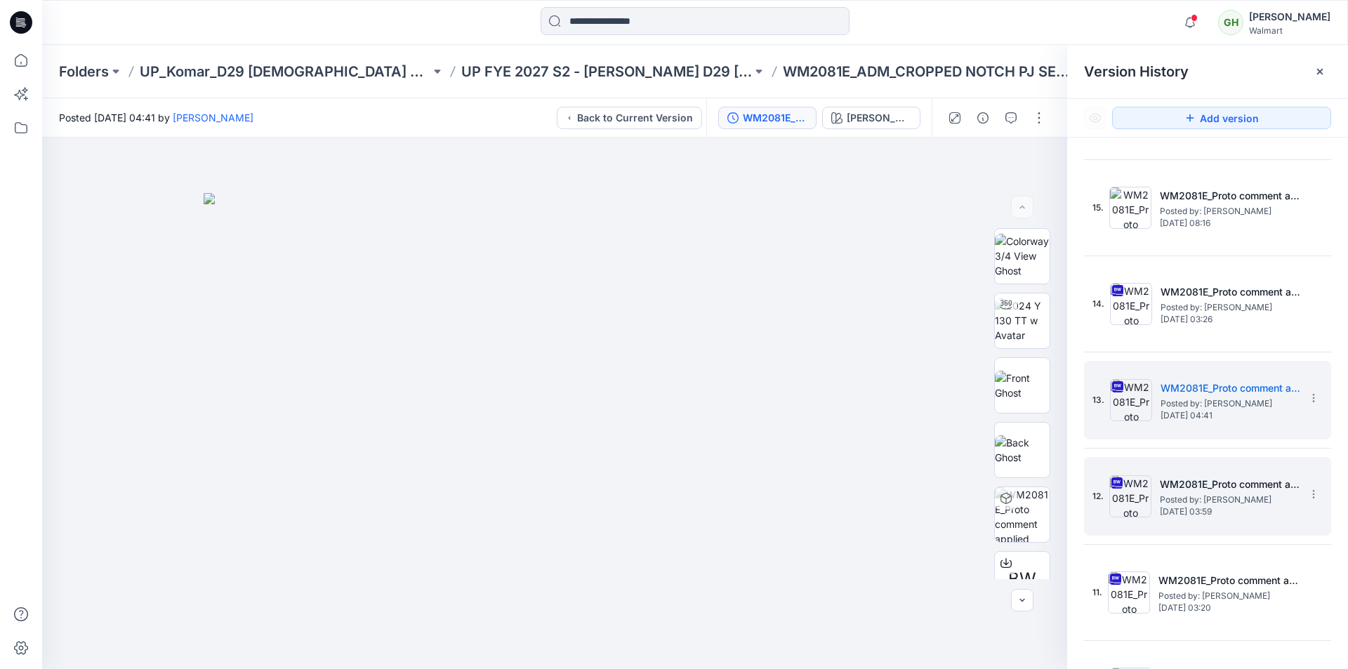
click at [661, 425] on img at bounding box center [1130, 496] width 42 height 42
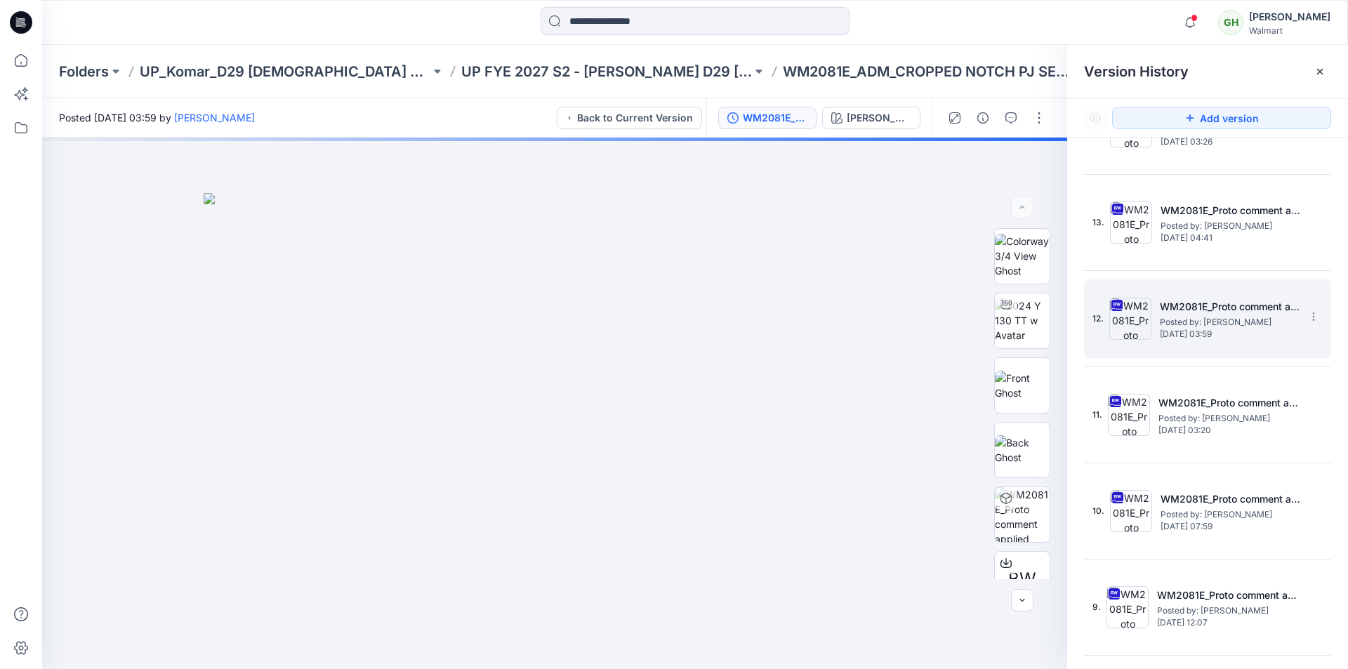
scroll to position [772, 0]
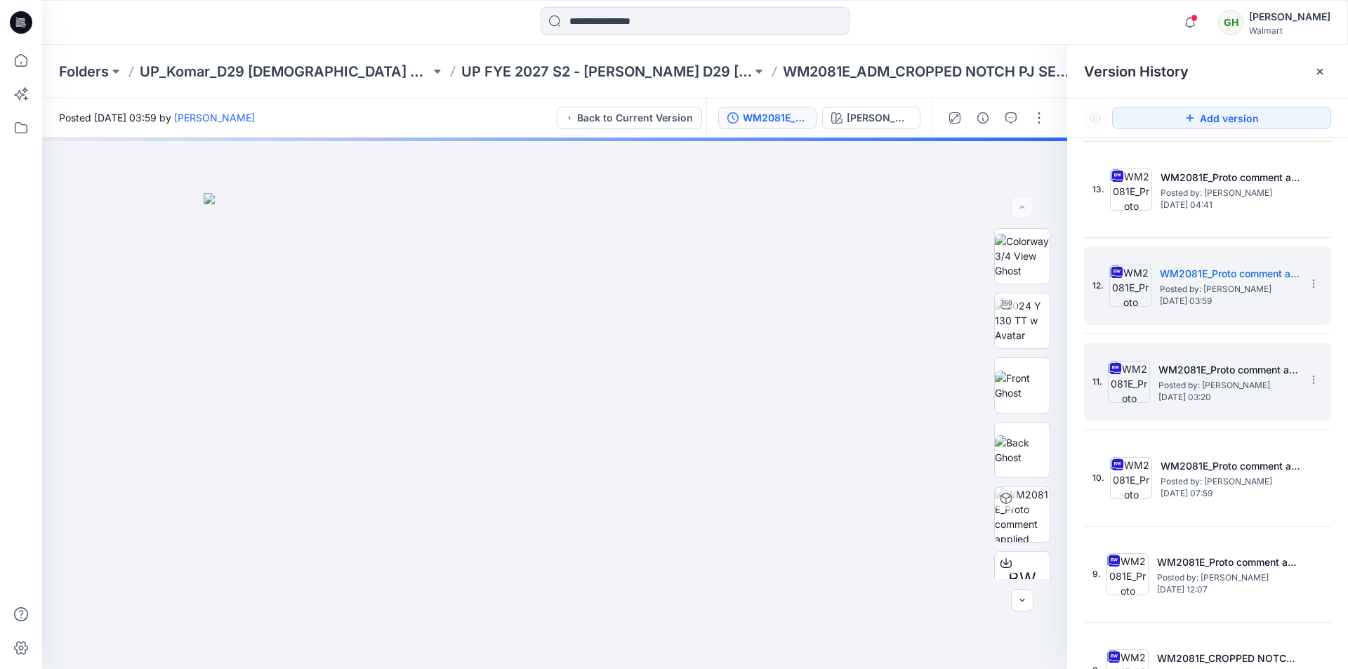
click at [661, 394] on img at bounding box center [1129, 382] width 42 height 42
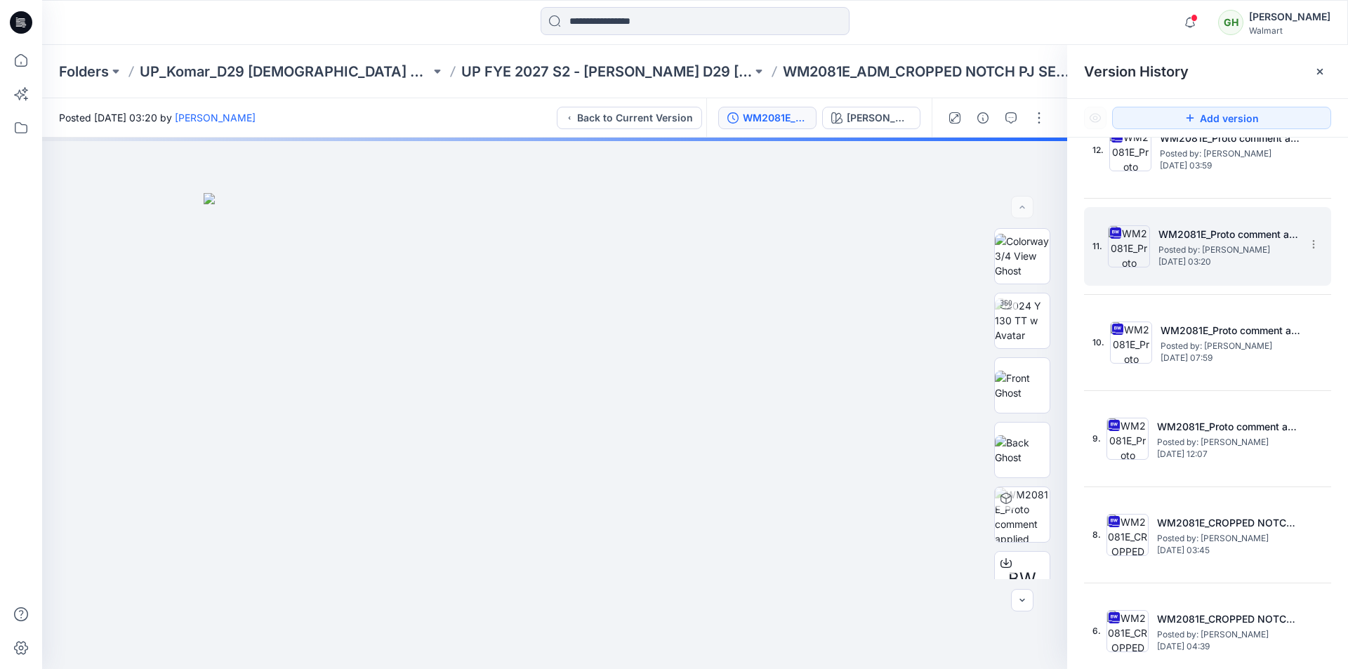
scroll to position [913, 0]
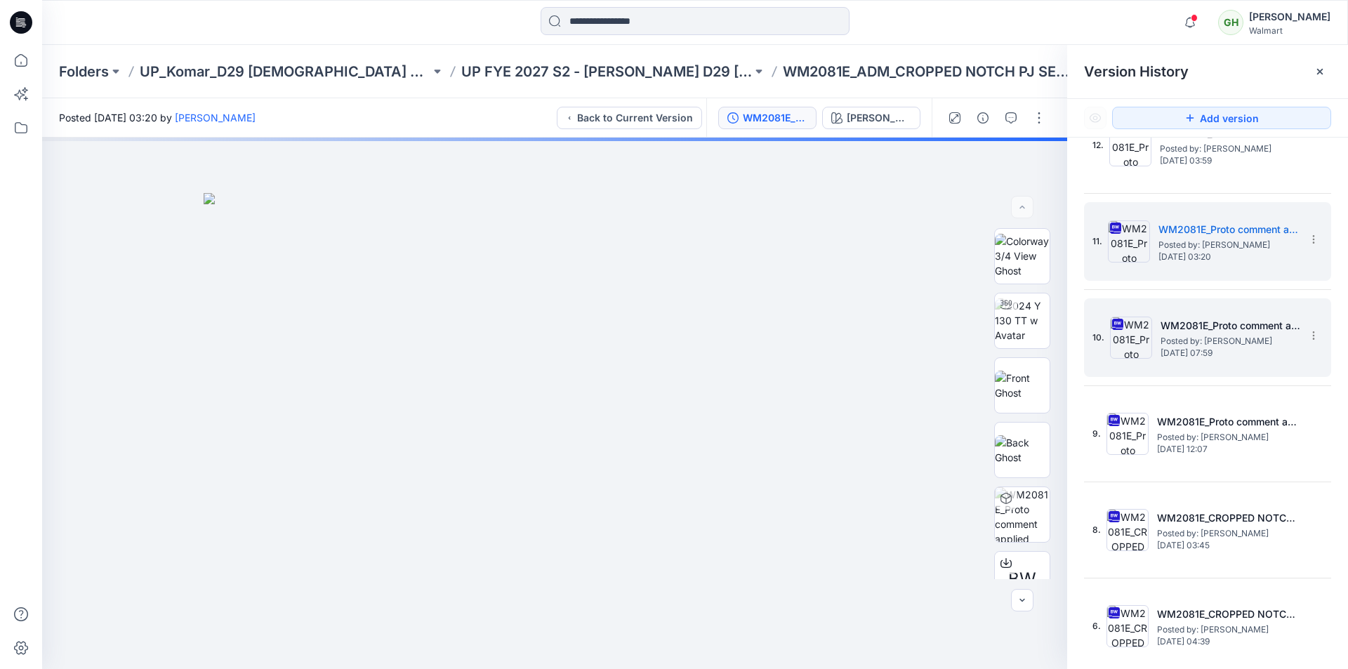
click at [661, 344] on img at bounding box center [1131, 338] width 42 height 42
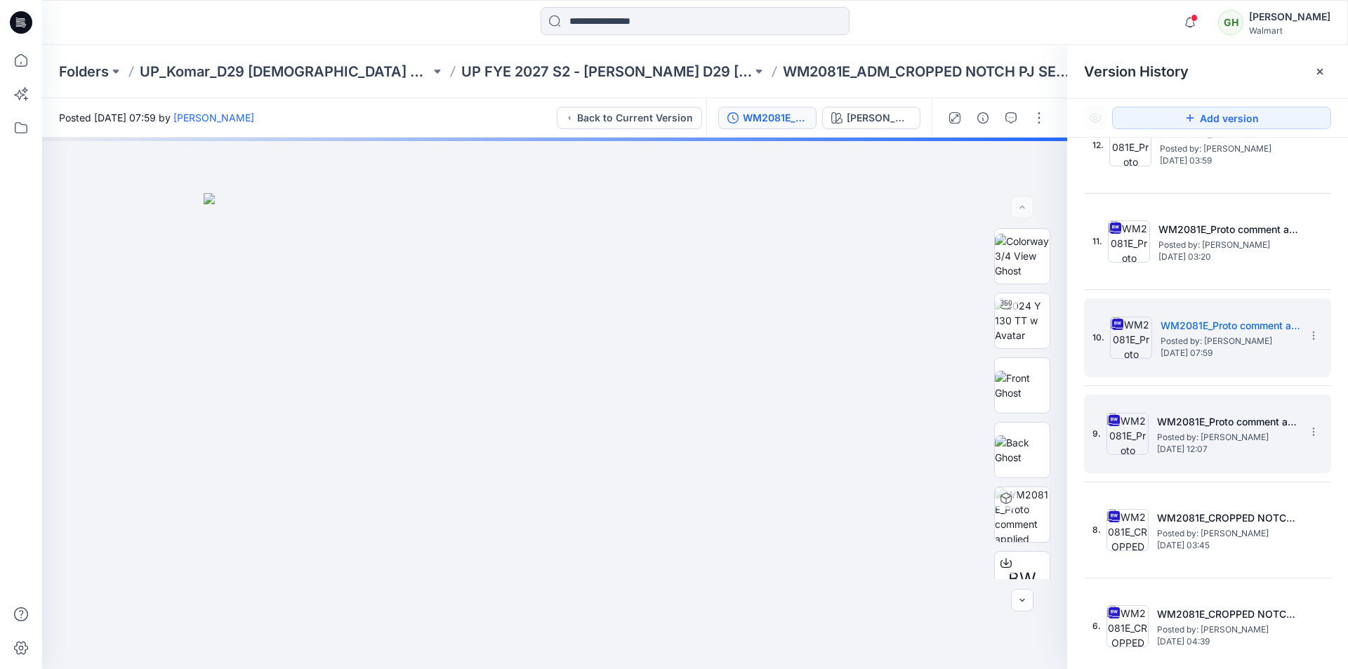
click at [661, 425] on img at bounding box center [1127, 434] width 42 height 42
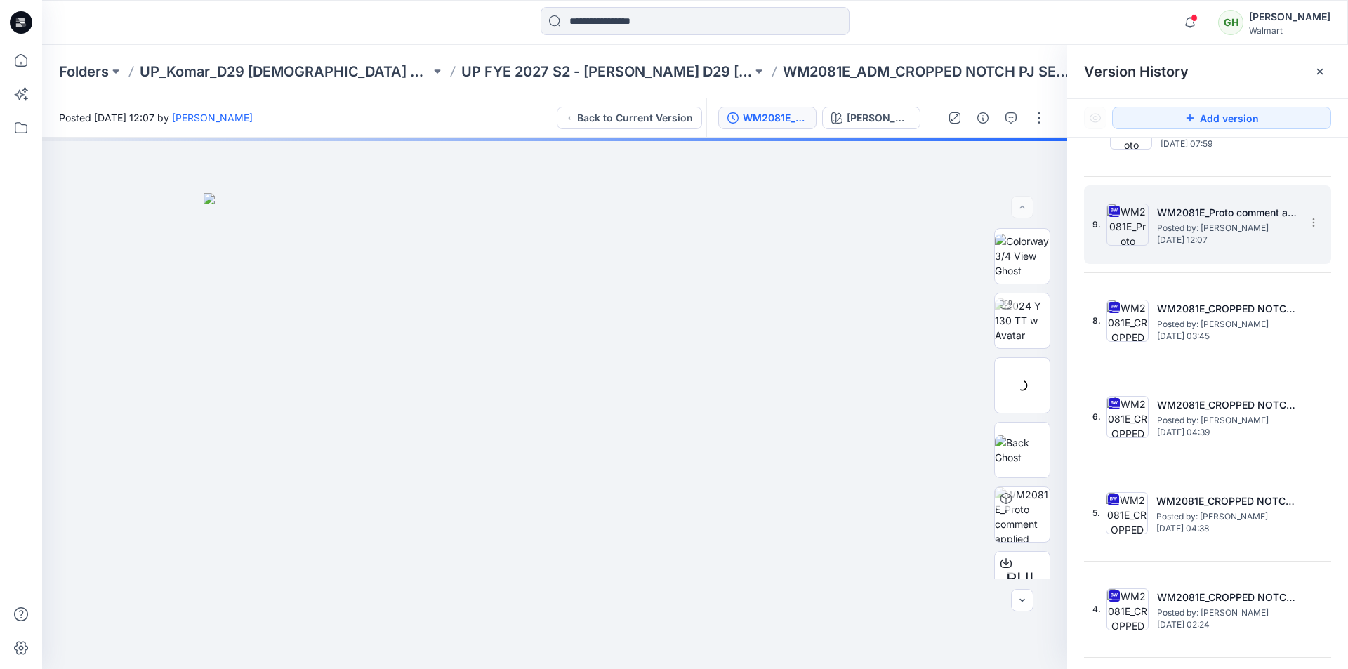
scroll to position [1123, 0]
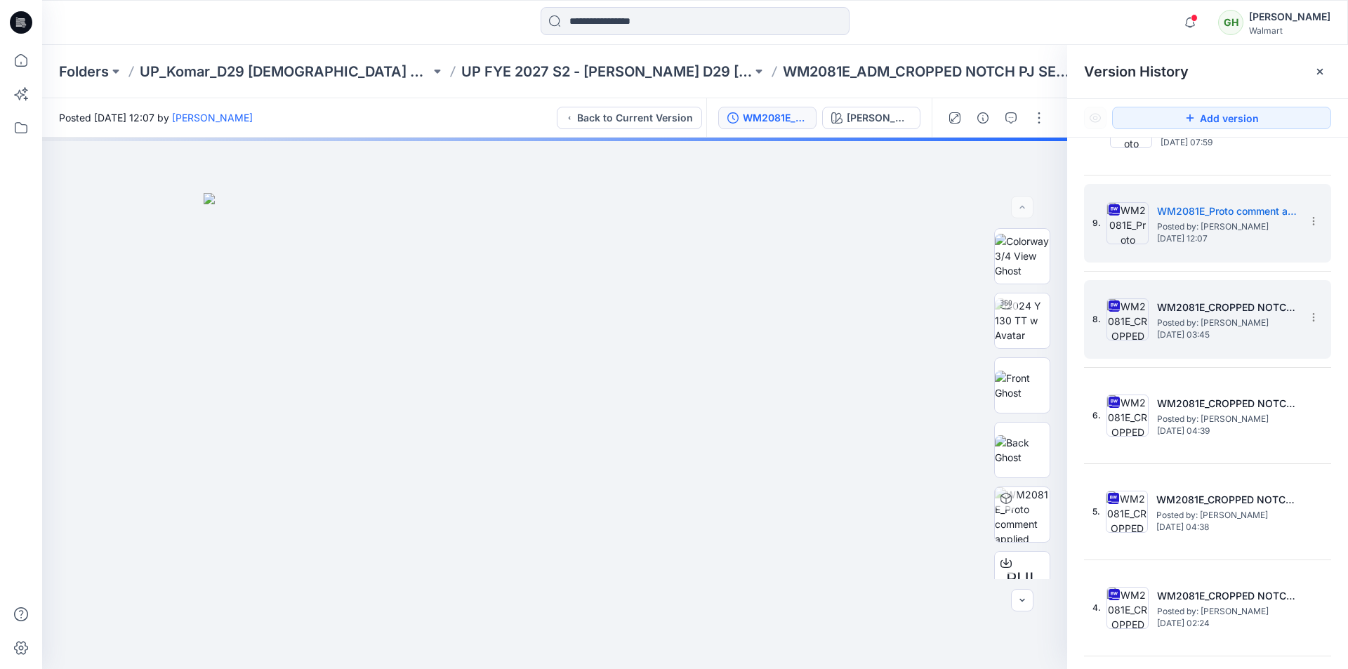
click at [661, 333] on img at bounding box center [1127, 319] width 42 height 42
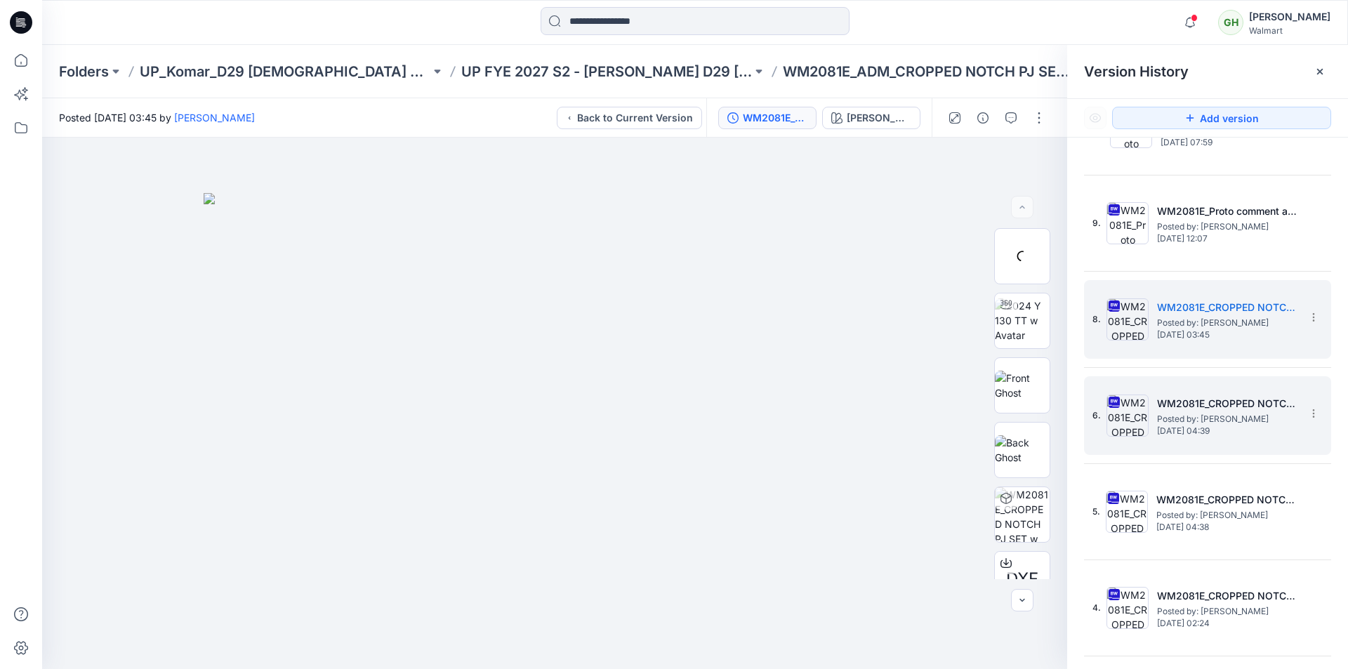
click at [661, 420] on img at bounding box center [1127, 416] width 42 height 42
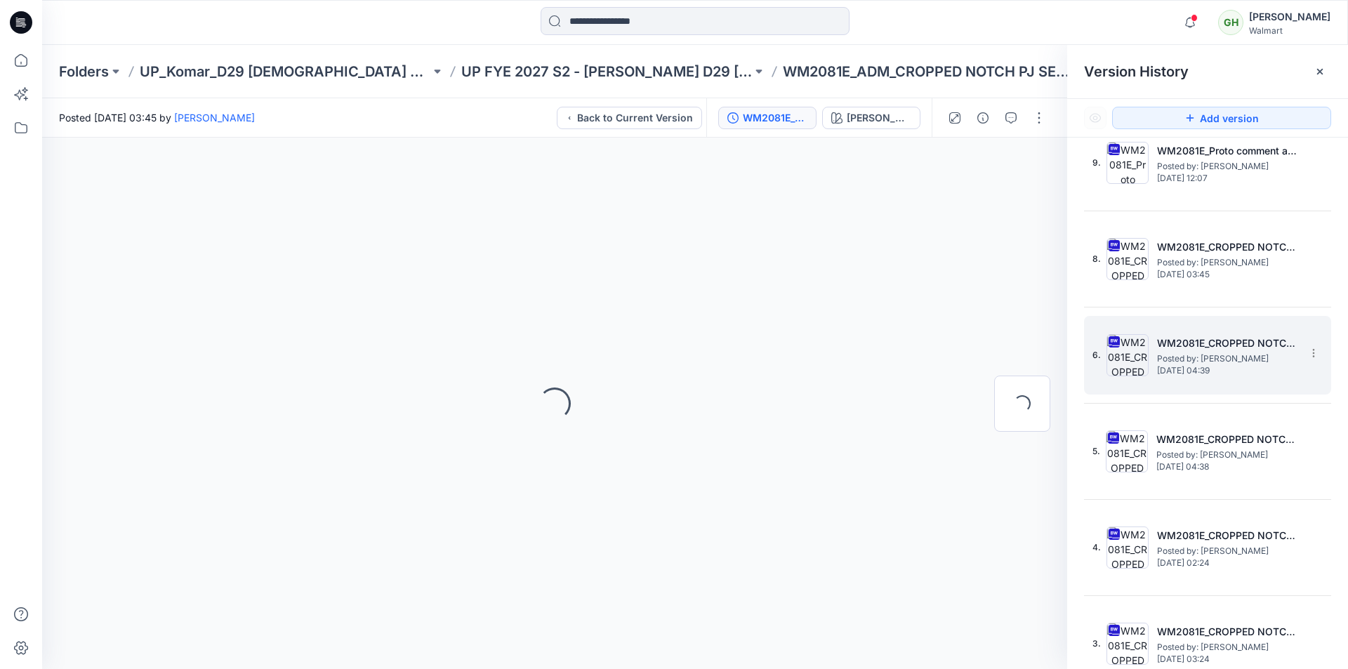
scroll to position [1264, 0]
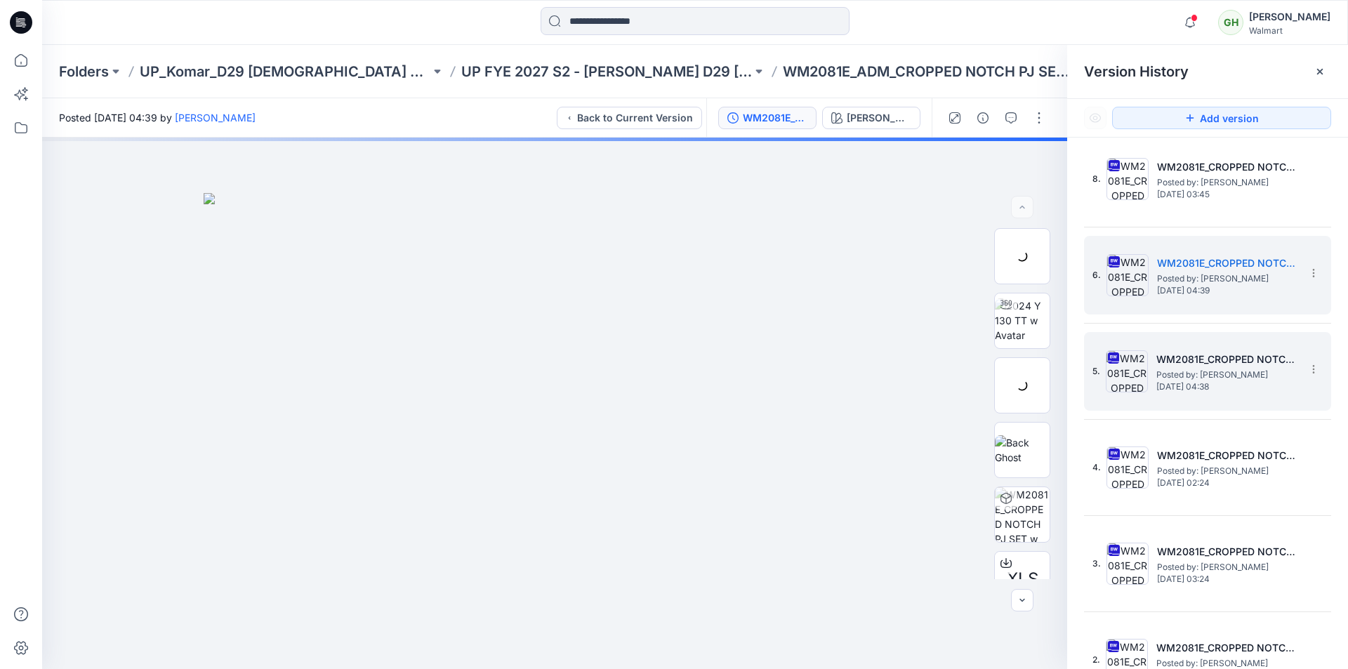
click at [661, 377] on img at bounding box center [1127, 371] width 42 height 42
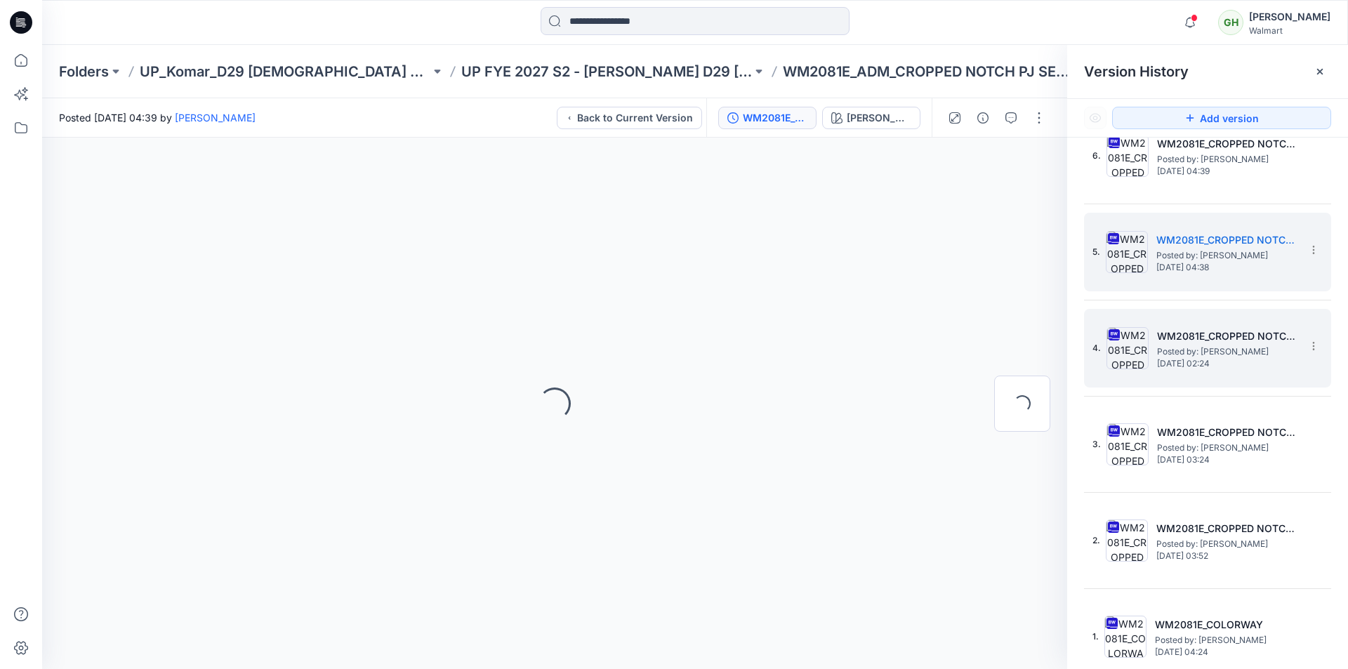
scroll to position [1385, 0]
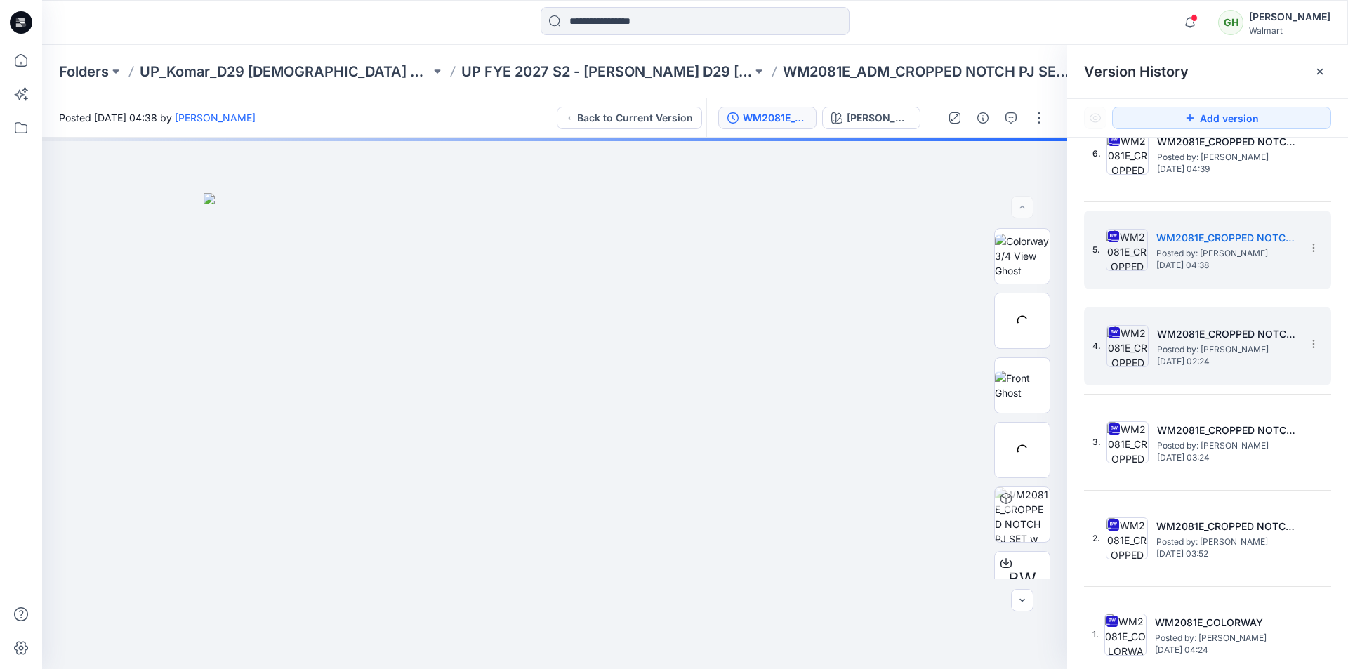
click at [661, 350] on img at bounding box center [1127, 346] width 42 height 42
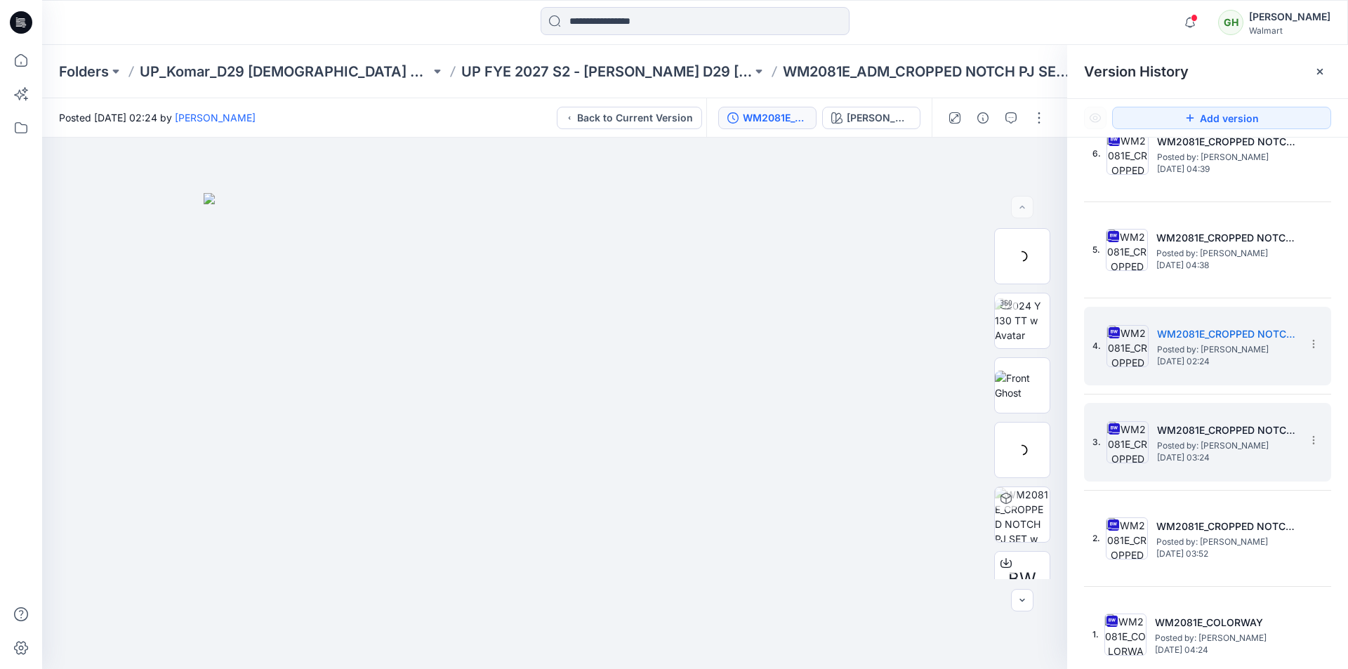
click at [661, 425] on img at bounding box center [1127, 442] width 42 height 42
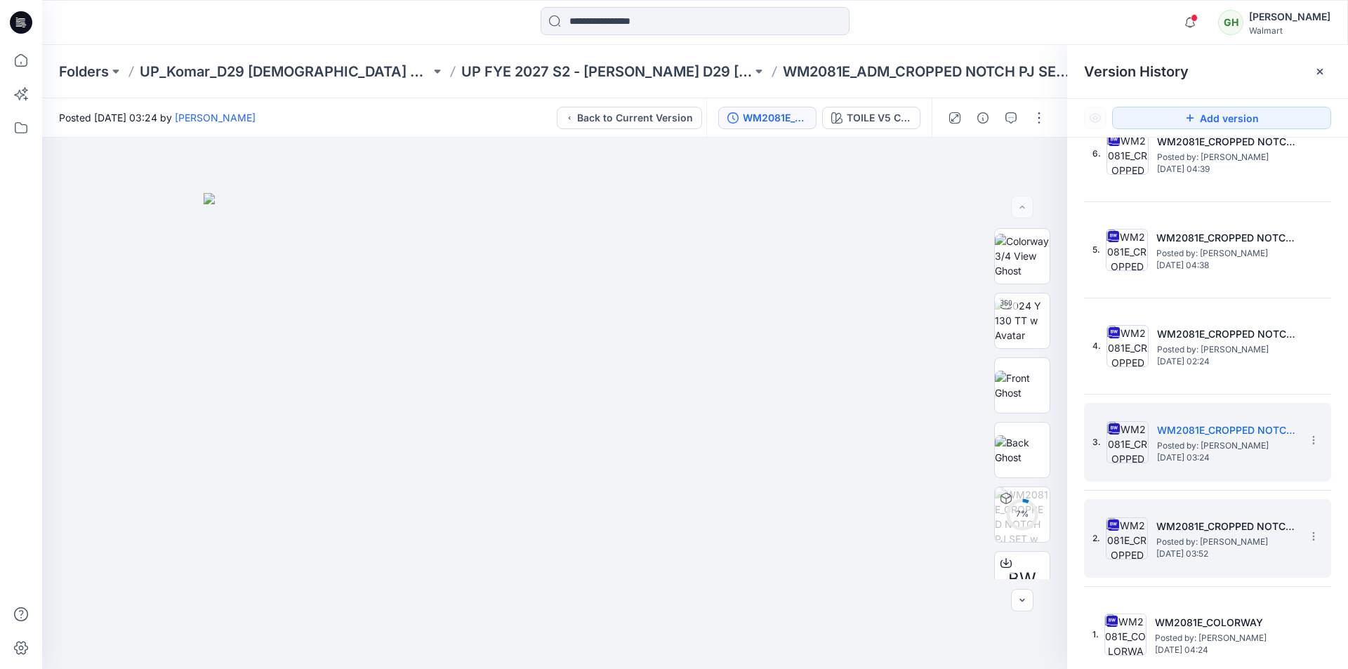
click at [661, 425] on img at bounding box center [1127, 538] width 42 height 42
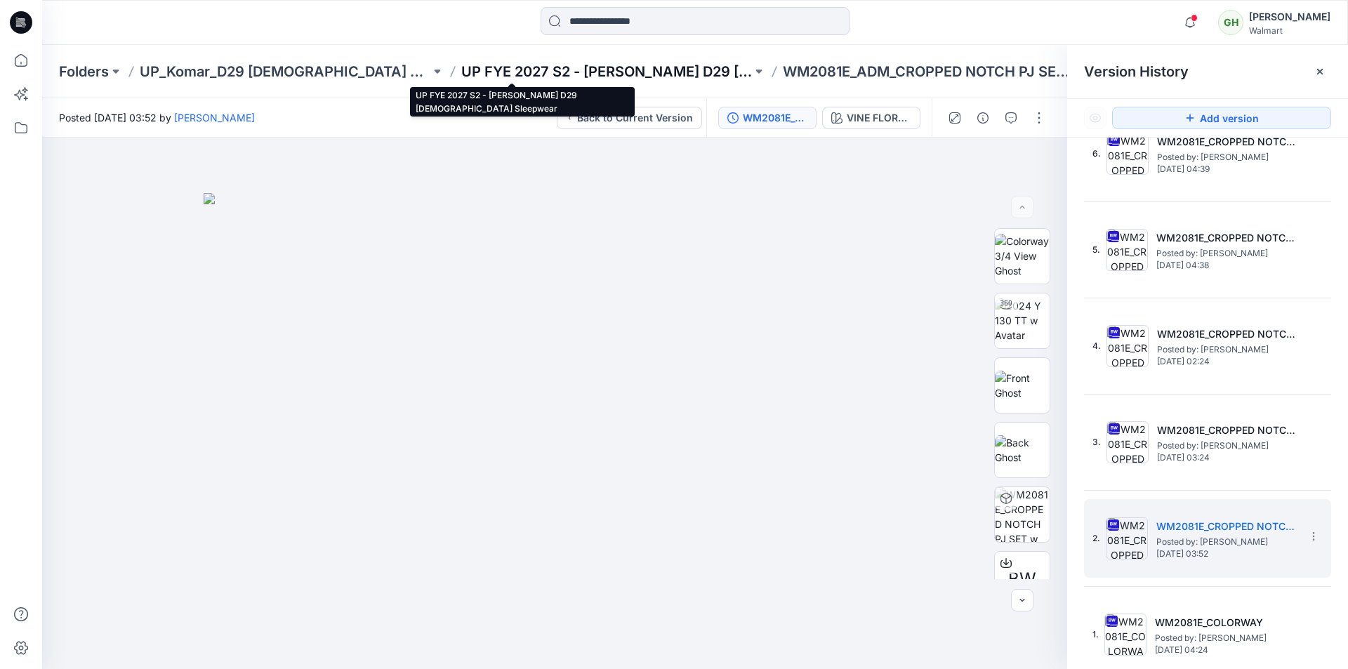
click at [461, 72] on p "UP FYE 2027 S2 - Komar D29 Ladies Sleepwear" at bounding box center [606, 72] width 291 height 20
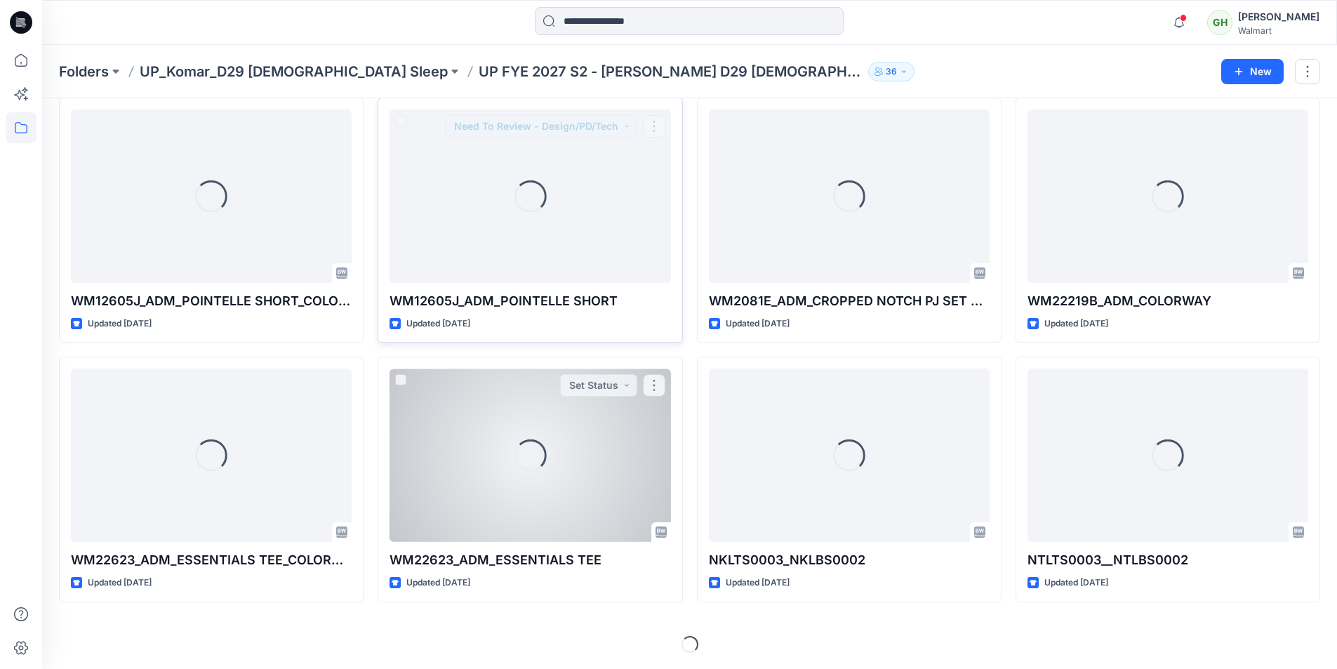
scroll to position [319, 0]
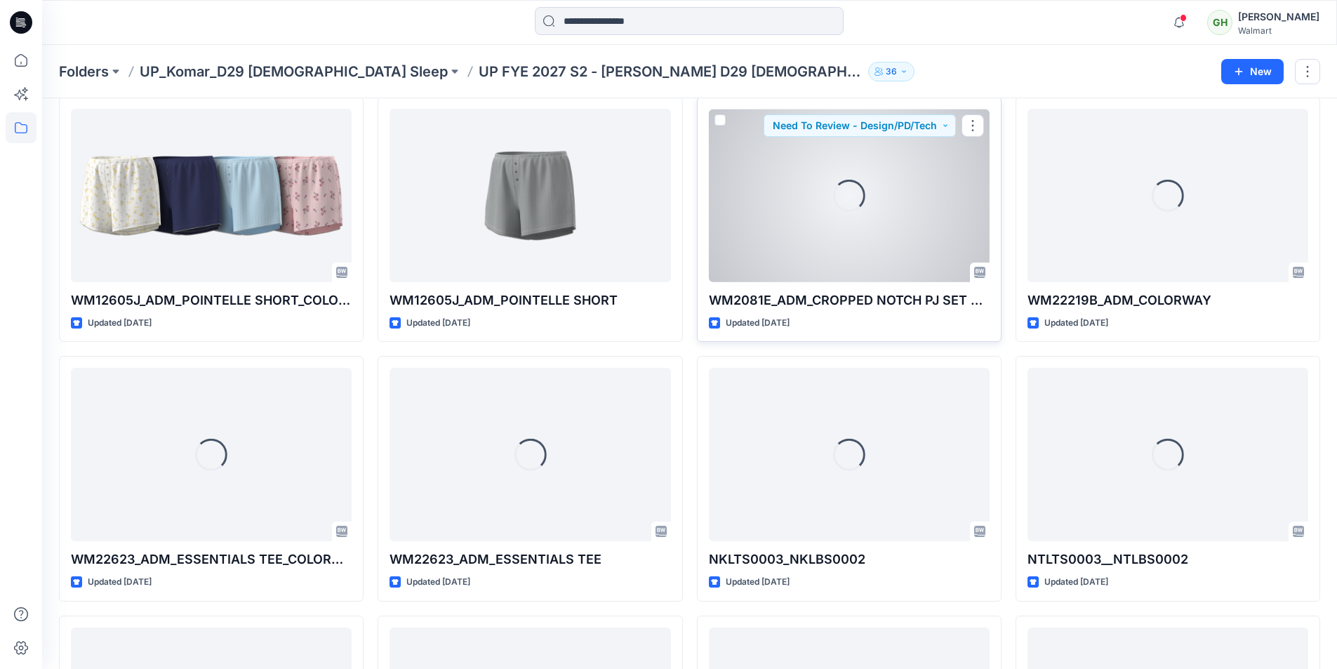
click at [661, 224] on div "Loading..." at bounding box center [849, 195] width 281 height 173
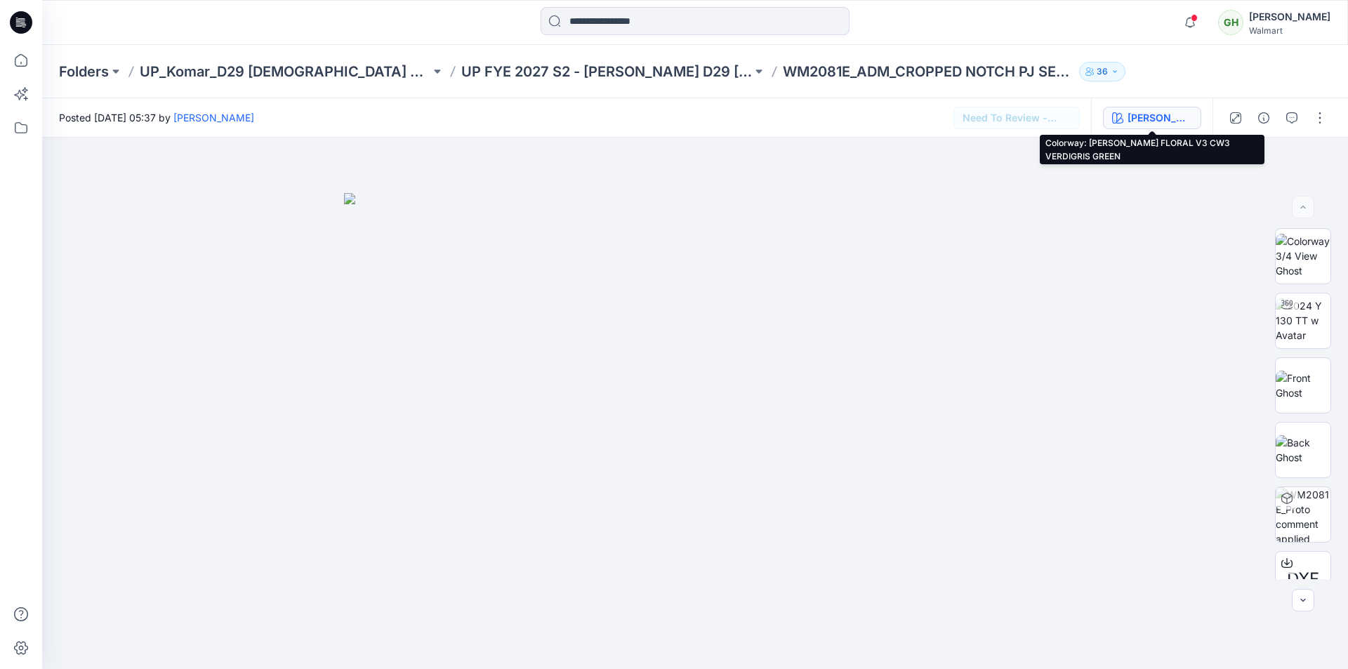
click at [661, 120] on div "ATHIYA FLORAL V3 CW3 VERDIGRIS GREEN" at bounding box center [1159, 117] width 65 height 15
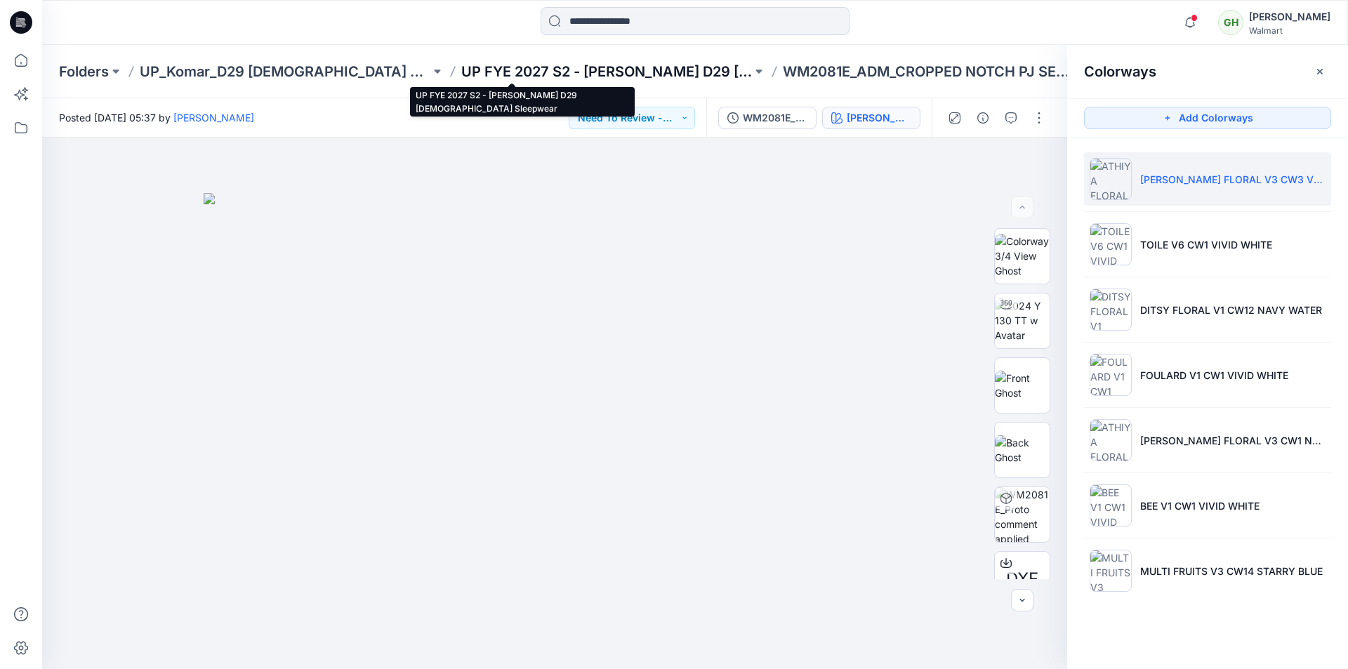
click at [461, 72] on p "UP FYE 2027 S2 - Komar D29 Ladies Sleepwear" at bounding box center [606, 72] width 291 height 20
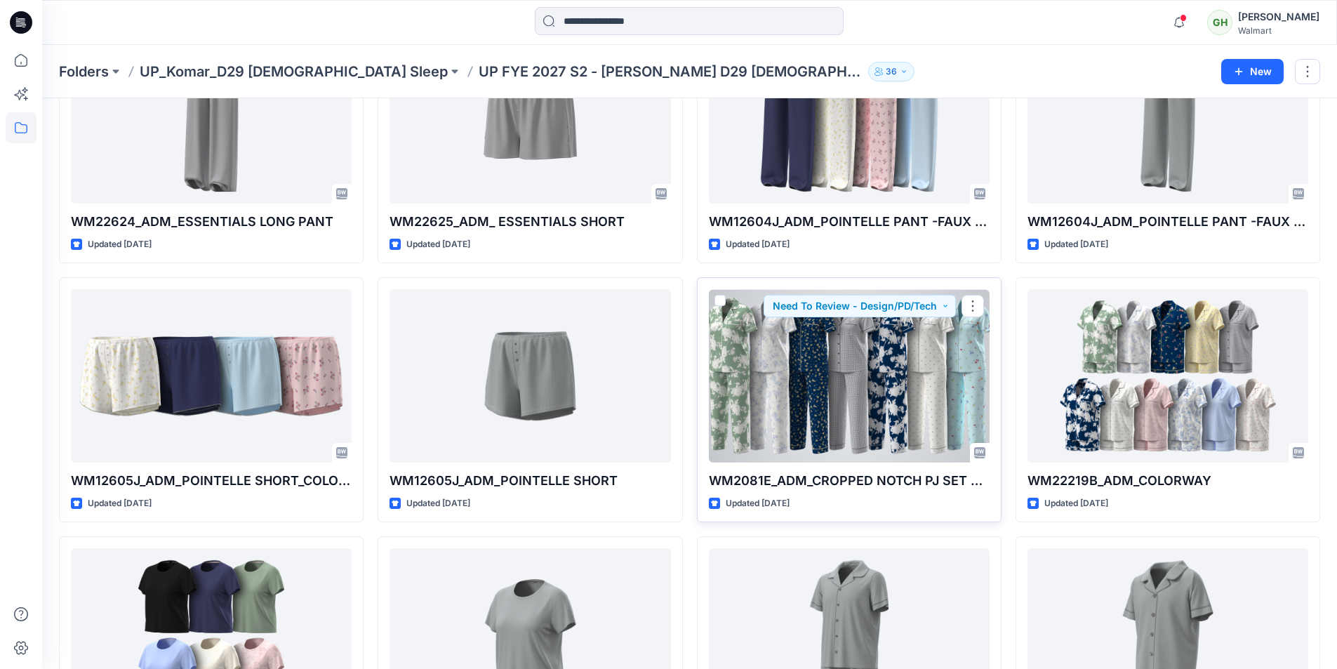
scroll to position [114, 0]
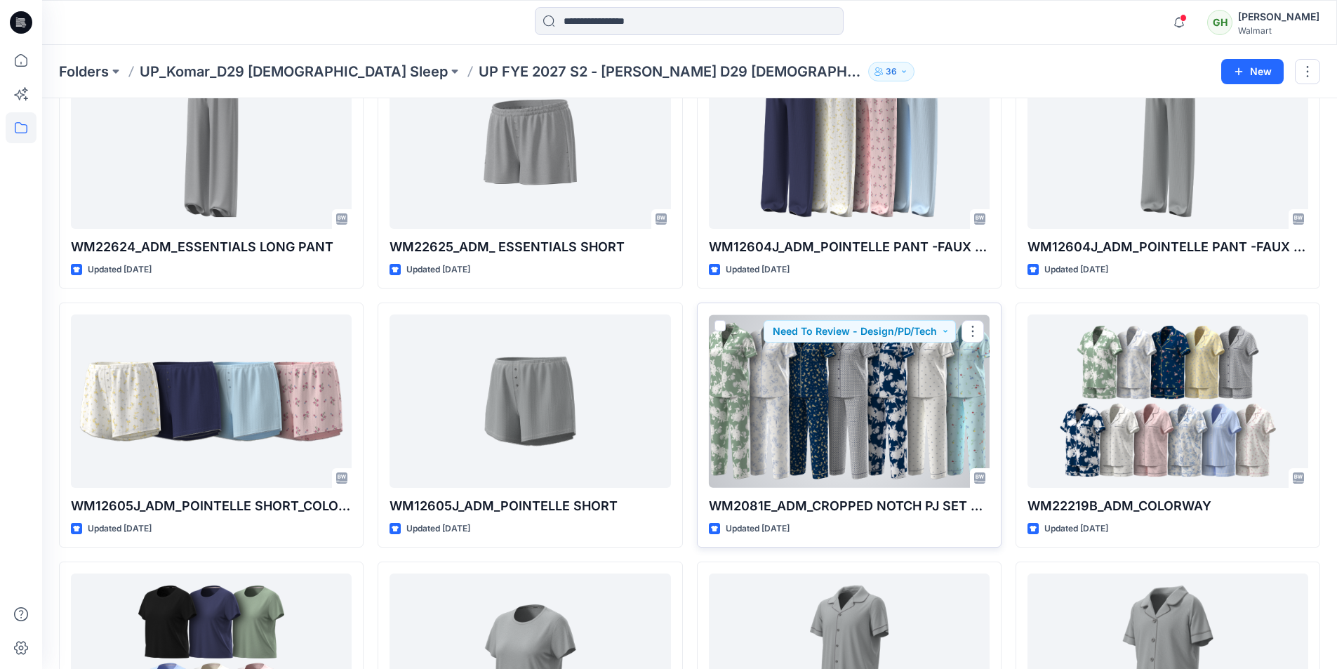
click at [661, 420] on div at bounding box center [849, 400] width 281 height 173
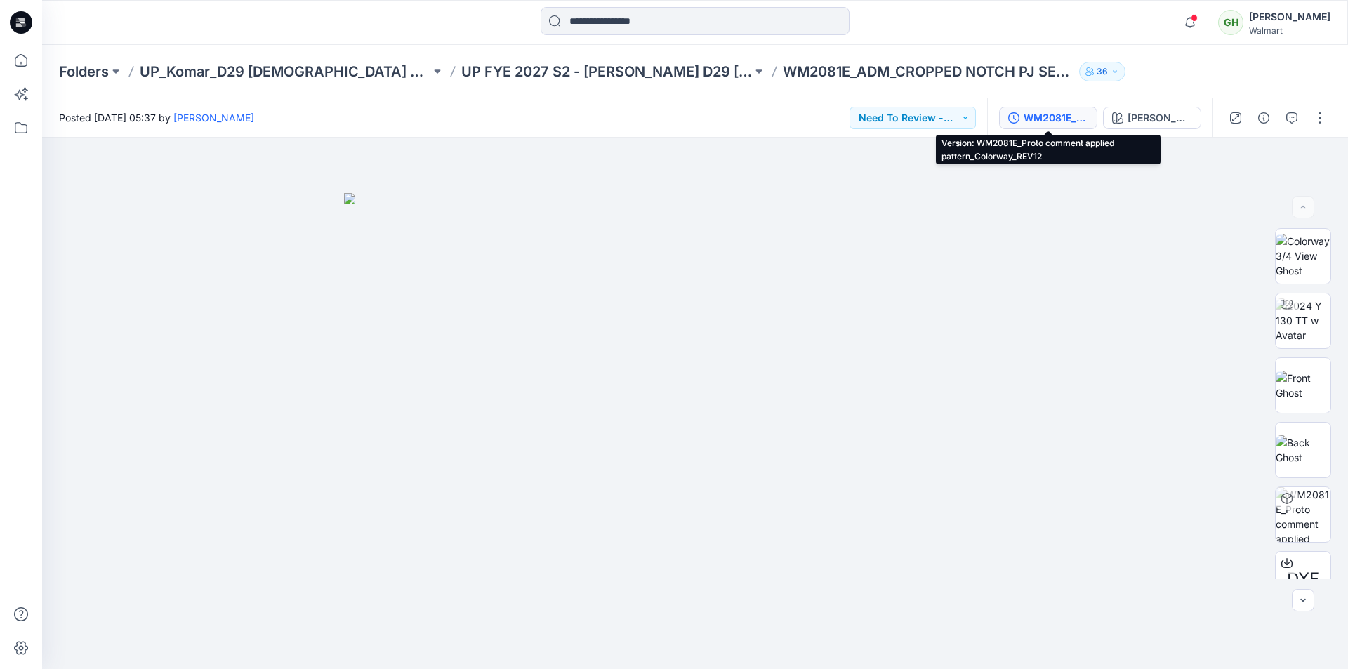
click at [661, 120] on div "WM2081E_Proto comment applied pattern_Colorway_REV12" at bounding box center [1055, 117] width 65 height 15
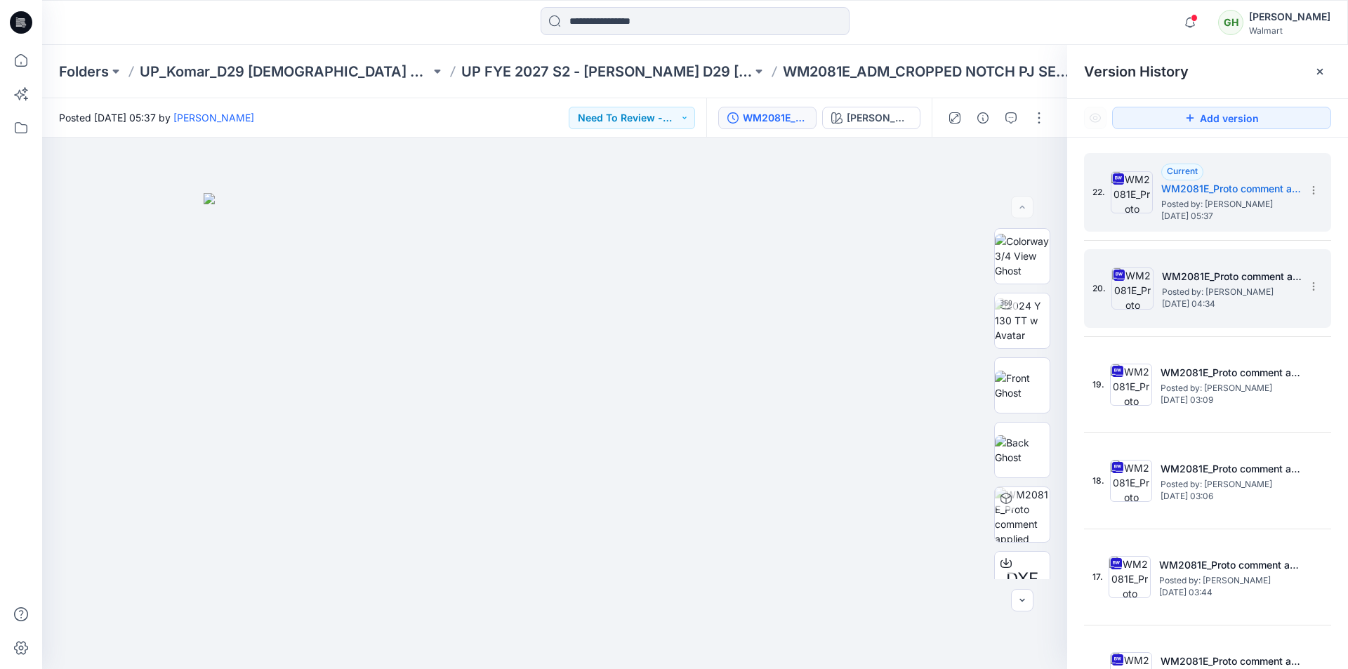
click at [661, 299] on span "Saturday, September 06, 2025 04:34" at bounding box center [1232, 304] width 140 height 10
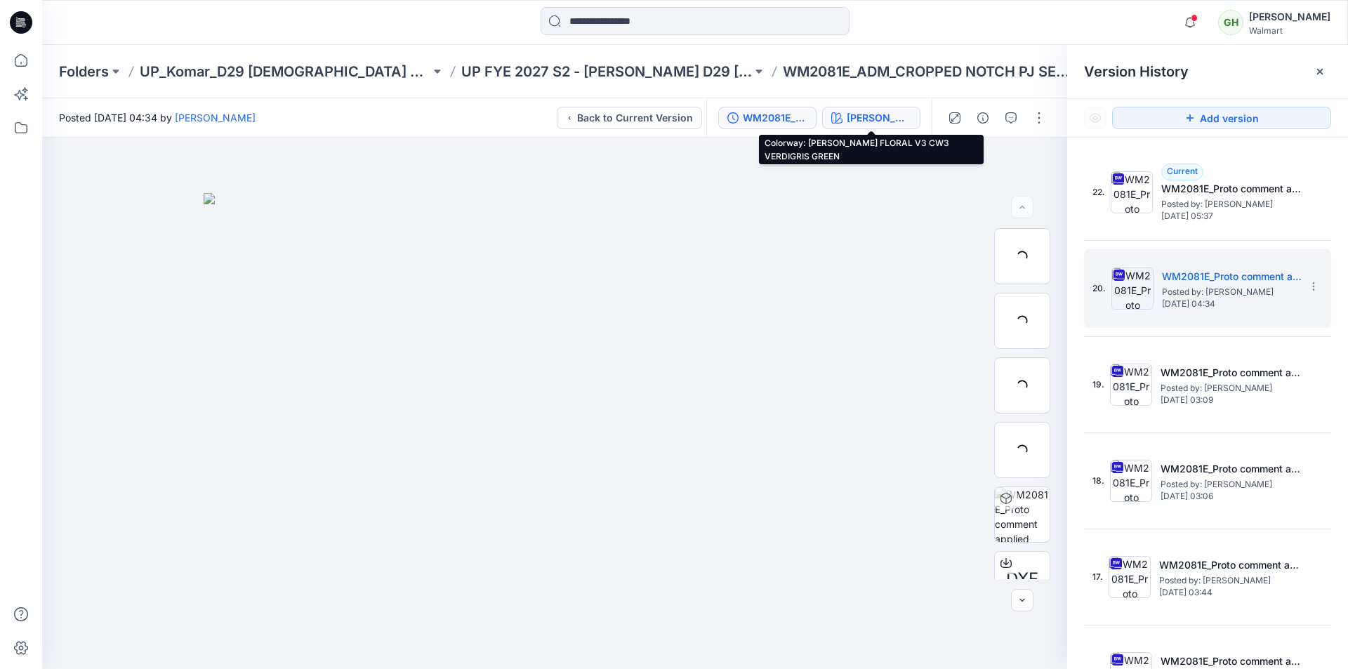
click at [661, 117] on div "[PERSON_NAME] FLORAL V3 CW3 VERDIGRIS GREEN" at bounding box center [879, 117] width 65 height 15
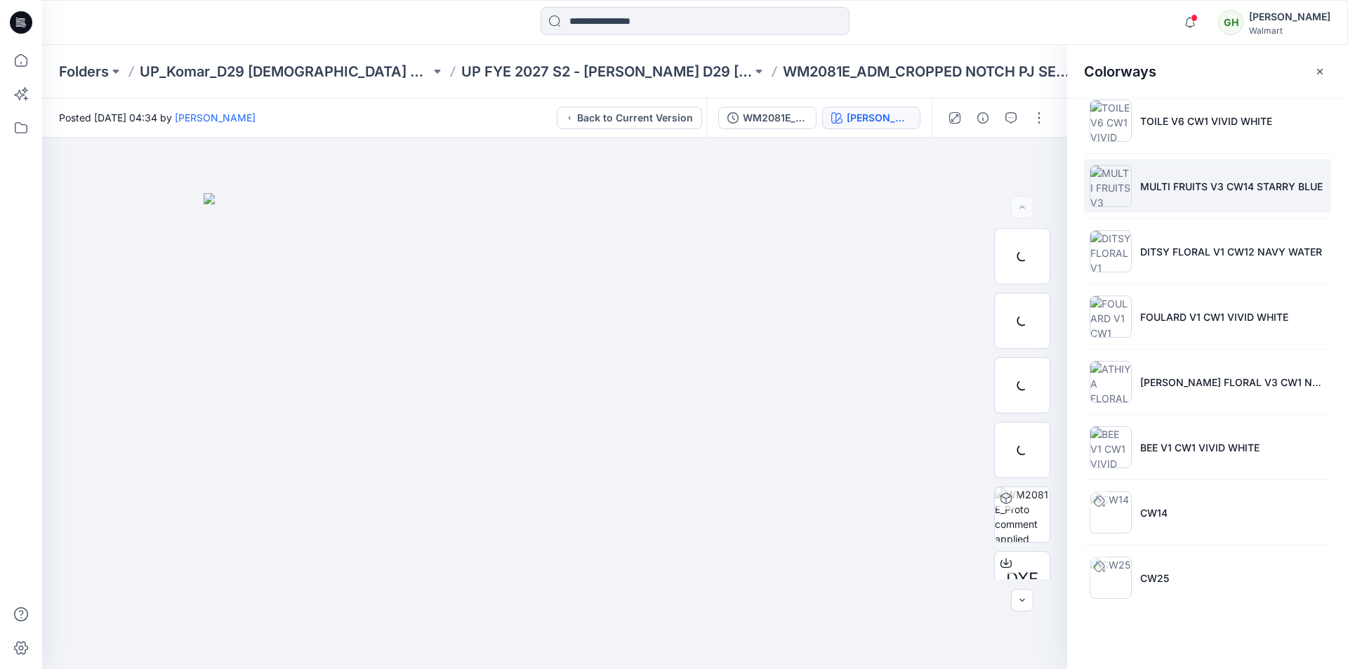
scroll to position [84, 0]
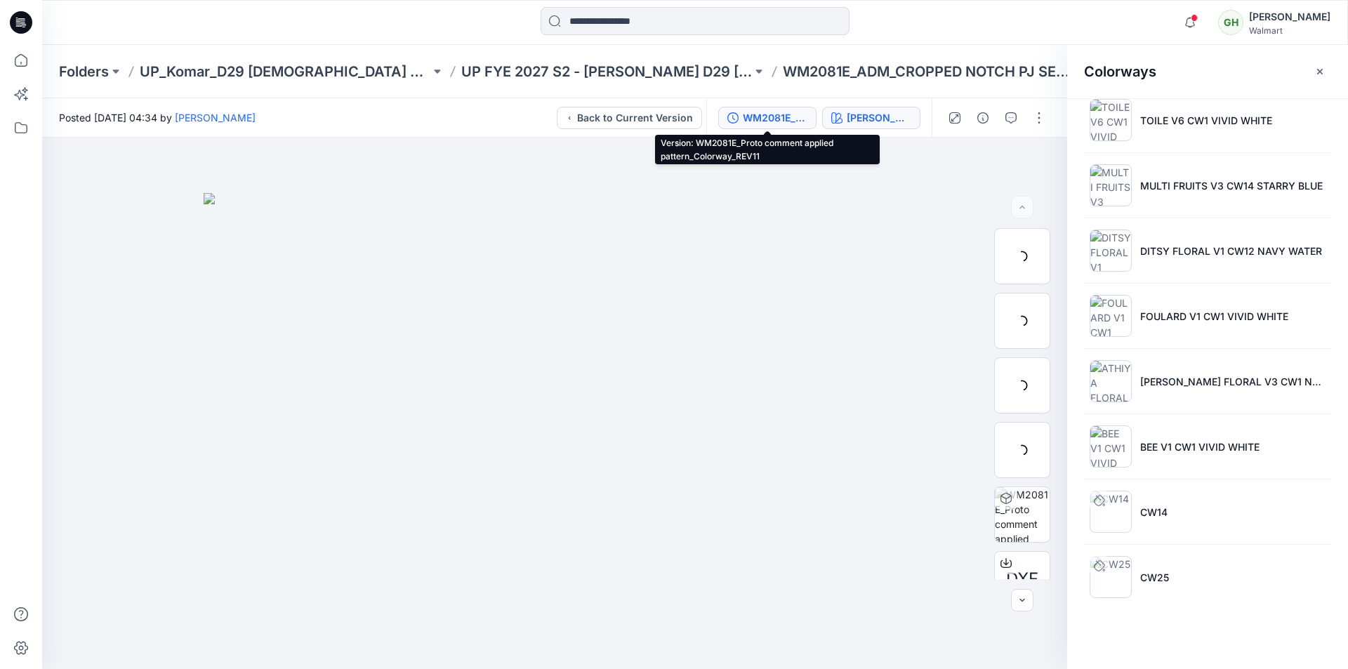
click at [661, 117] on div "WM2081E_Proto comment applied pattern_Colorway_REV11" at bounding box center [775, 117] width 65 height 15
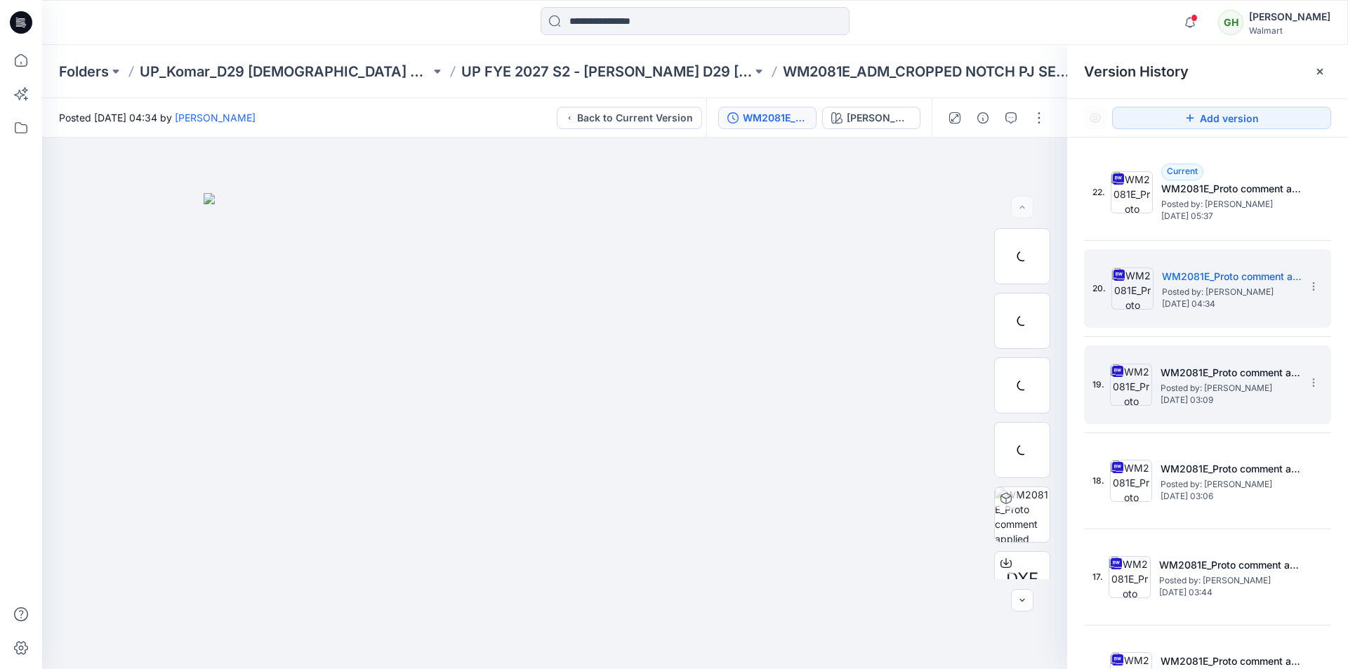
click at [661, 397] on span "Thursday, September 04, 2025 03:09" at bounding box center [1230, 400] width 140 height 10
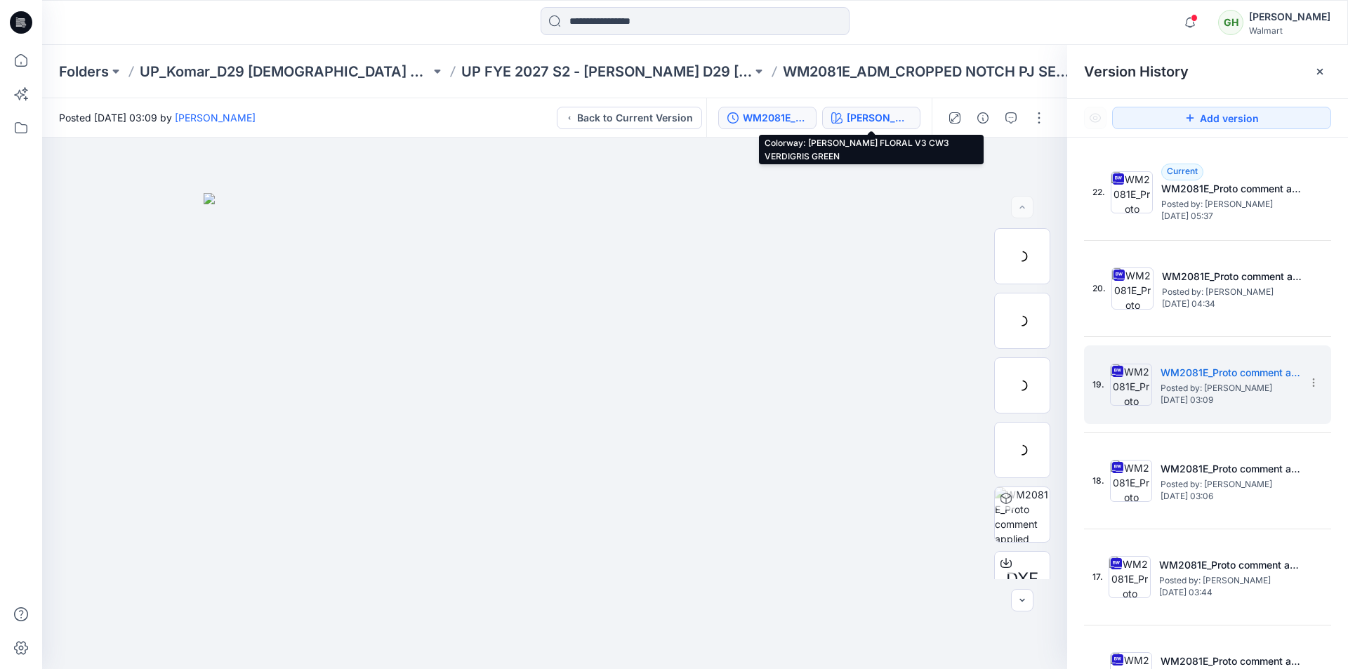
click at [661, 118] on div "[PERSON_NAME] FLORAL V3 CW3 VERDIGRIS GREEN" at bounding box center [879, 117] width 65 height 15
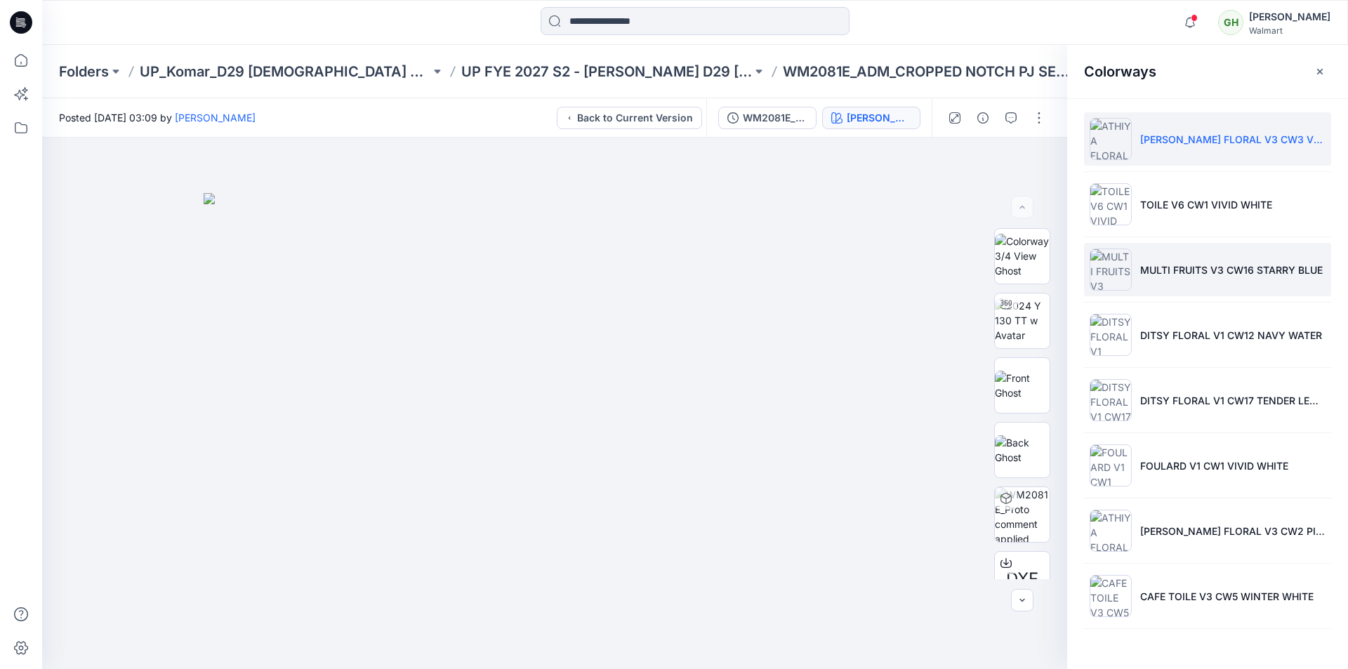
click at [661, 270] on p "MULTI FRUITS V3 CW16 STARRY BLUE" at bounding box center [1231, 270] width 183 height 15
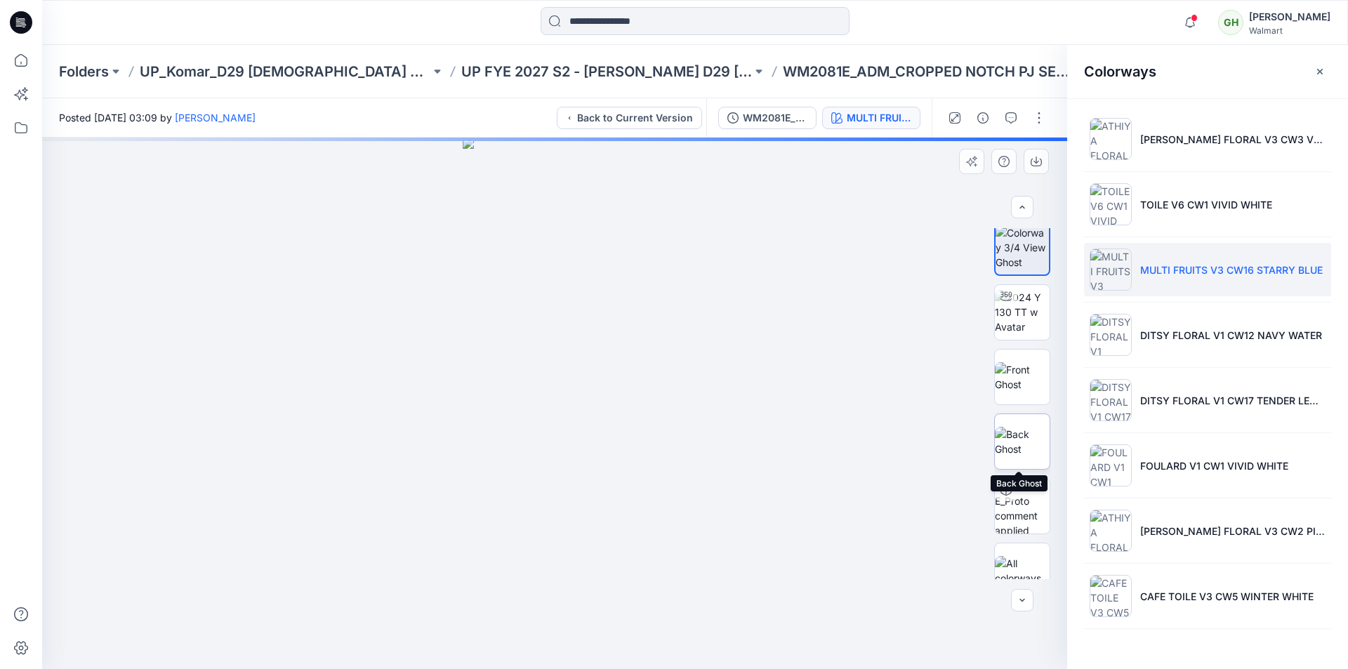
scroll to position [0, 0]
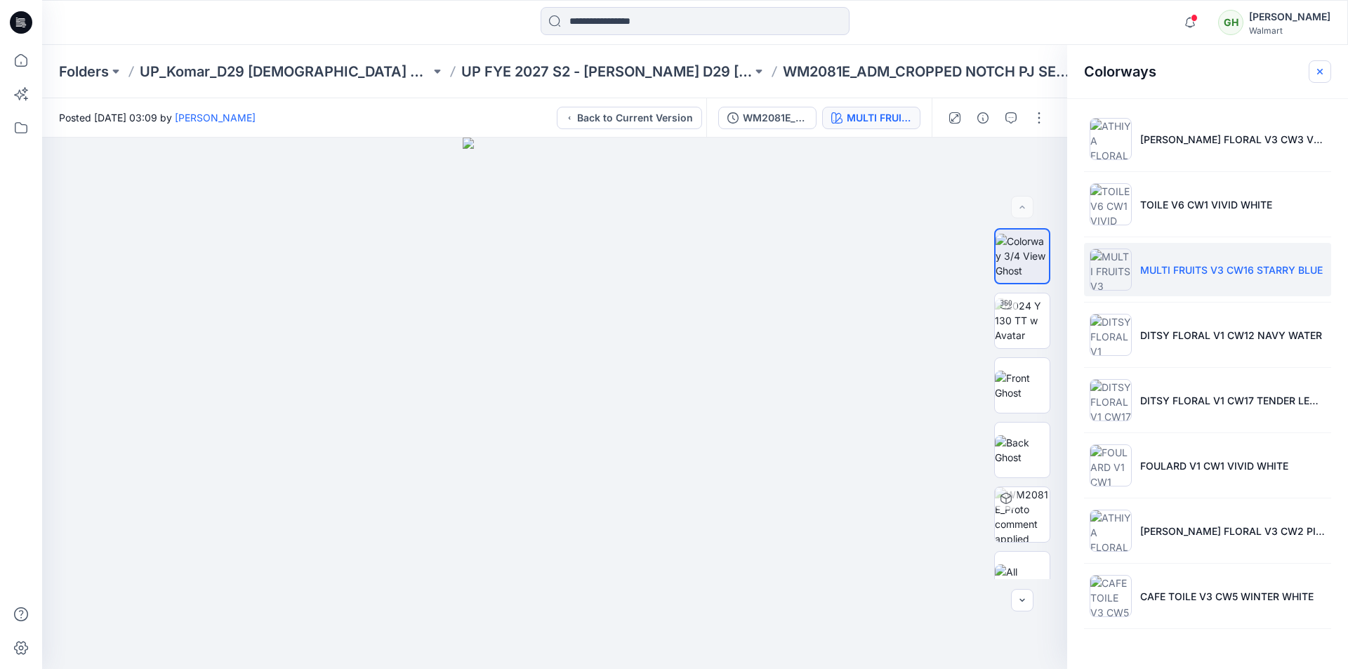
click at [661, 72] on icon "button" at bounding box center [1319, 71] width 11 height 11
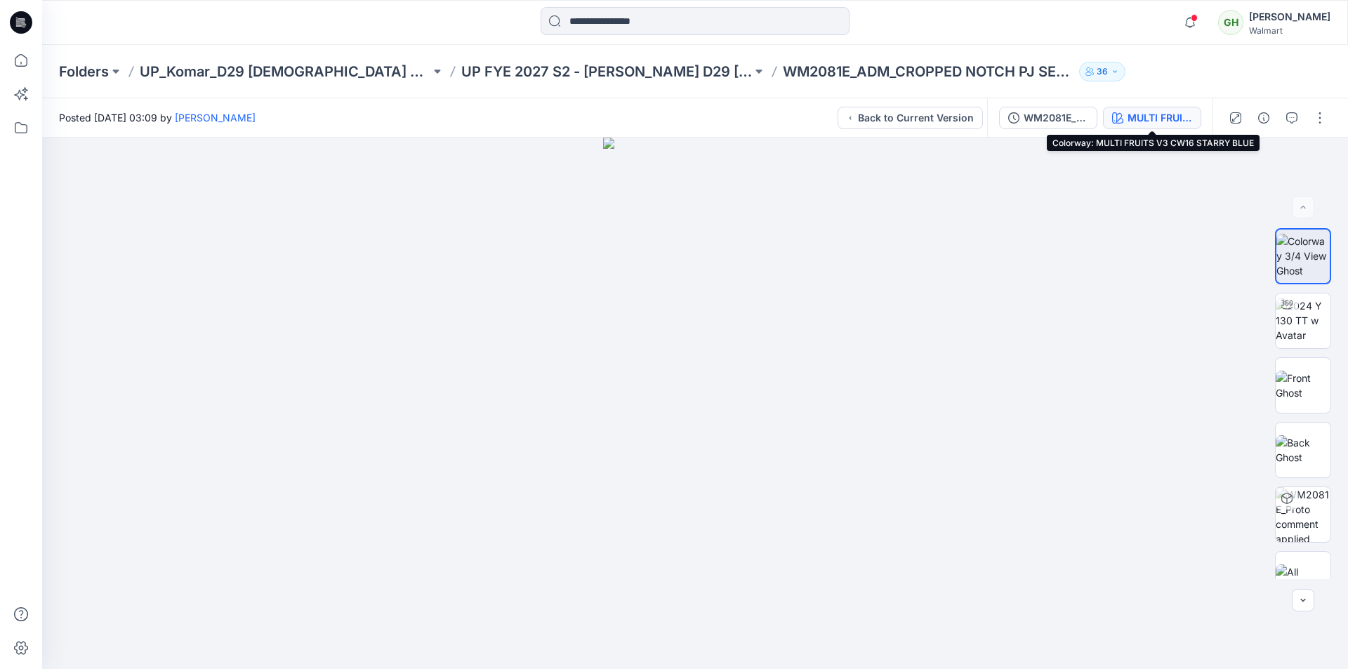
click at [661, 117] on div "MULTI FRUITS V3 CW16 STARRY BLUE" at bounding box center [1159, 117] width 65 height 15
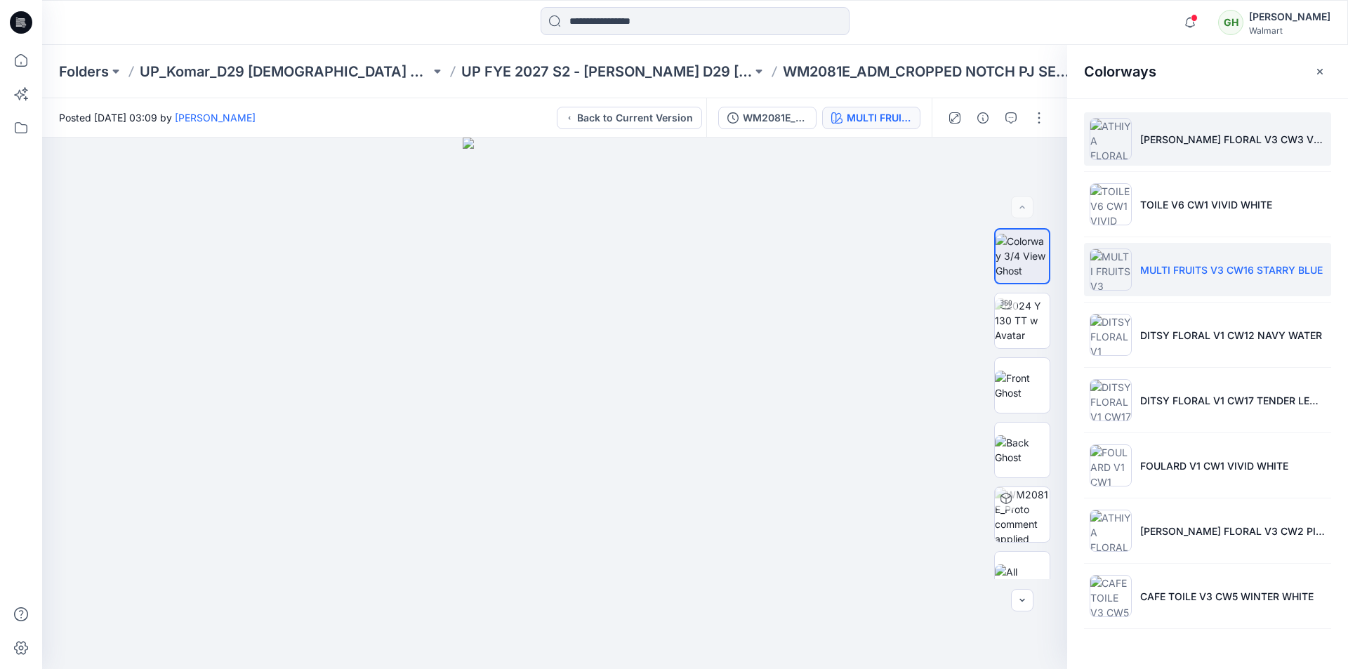
click at [661, 152] on li "[PERSON_NAME] FLORAL V3 CW3 VERDIGRIS GREEN" at bounding box center [1207, 138] width 247 height 53
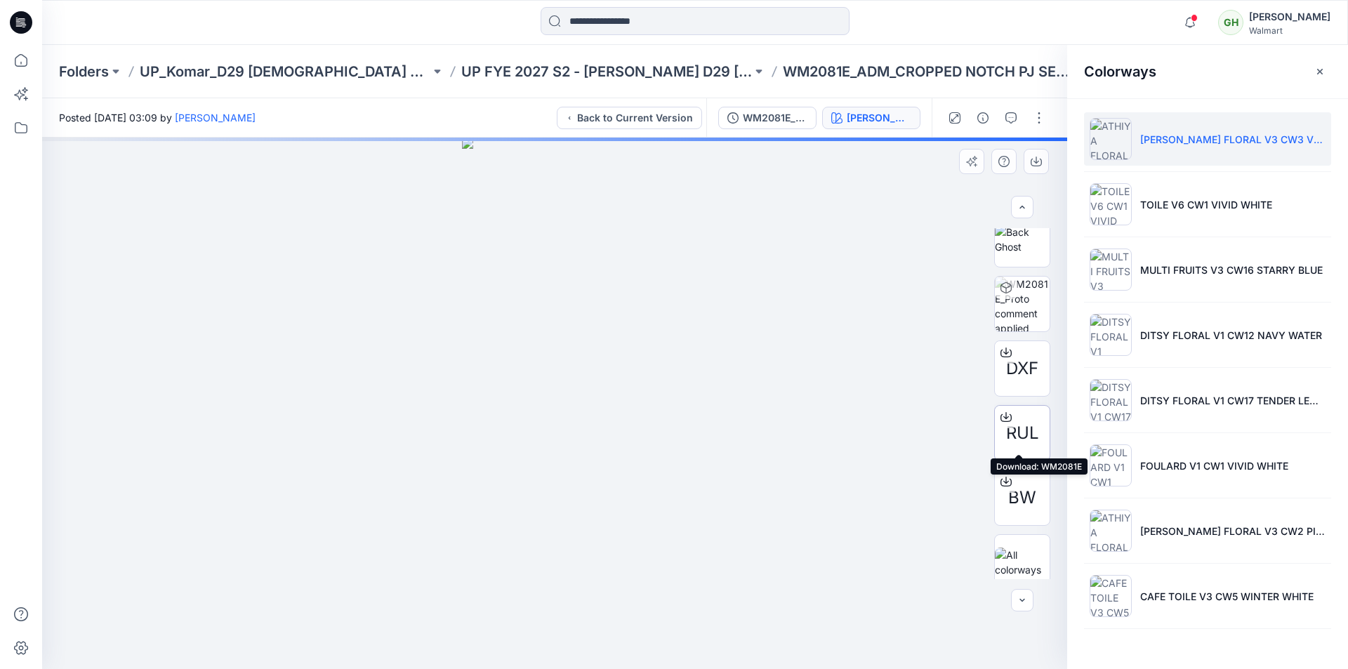
scroll to position [222, 0]
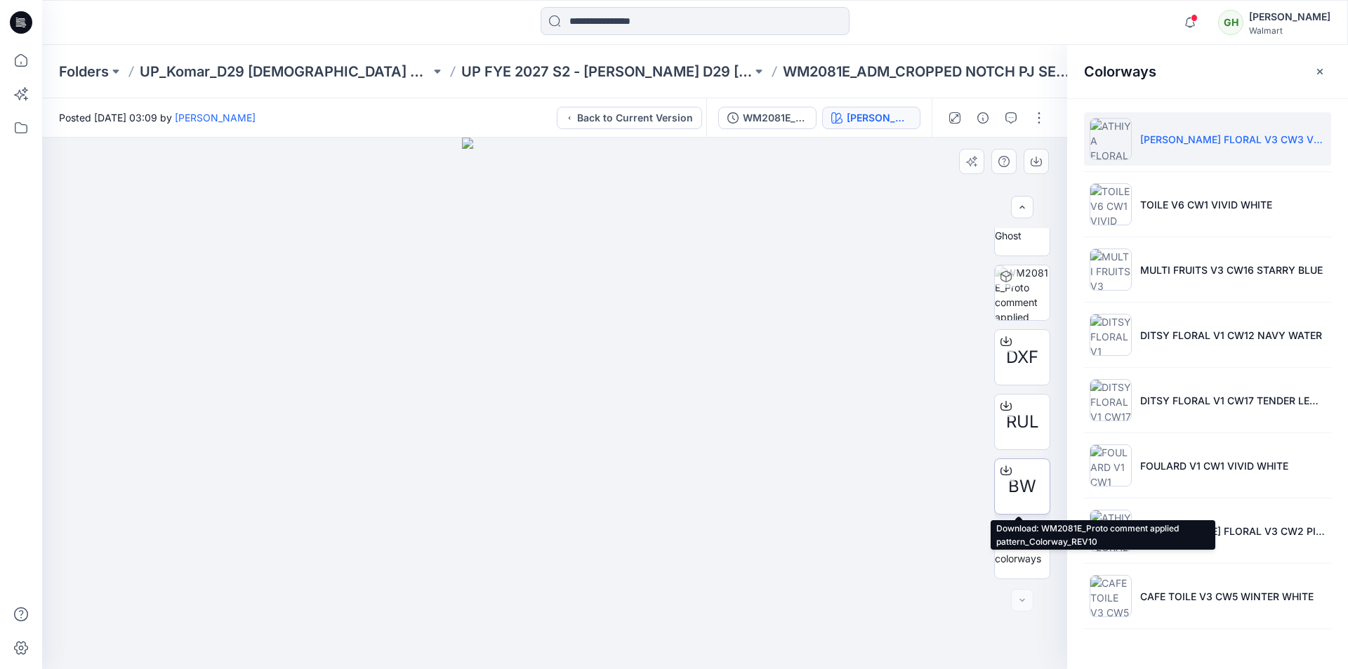
click at [661, 425] on icon at bounding box center [1005, 470] width 11 height 11
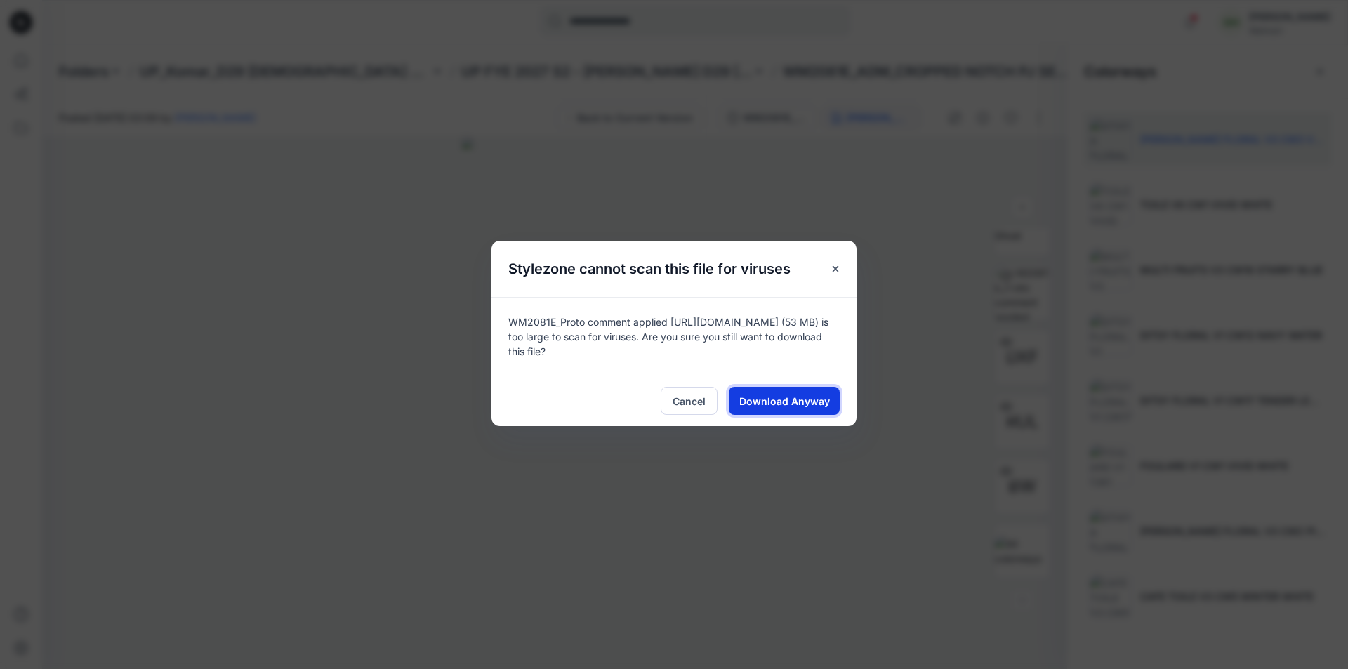
click at [661, 406] on span "Download Anyway" at bounding box center [784, 401] width 91 height 15
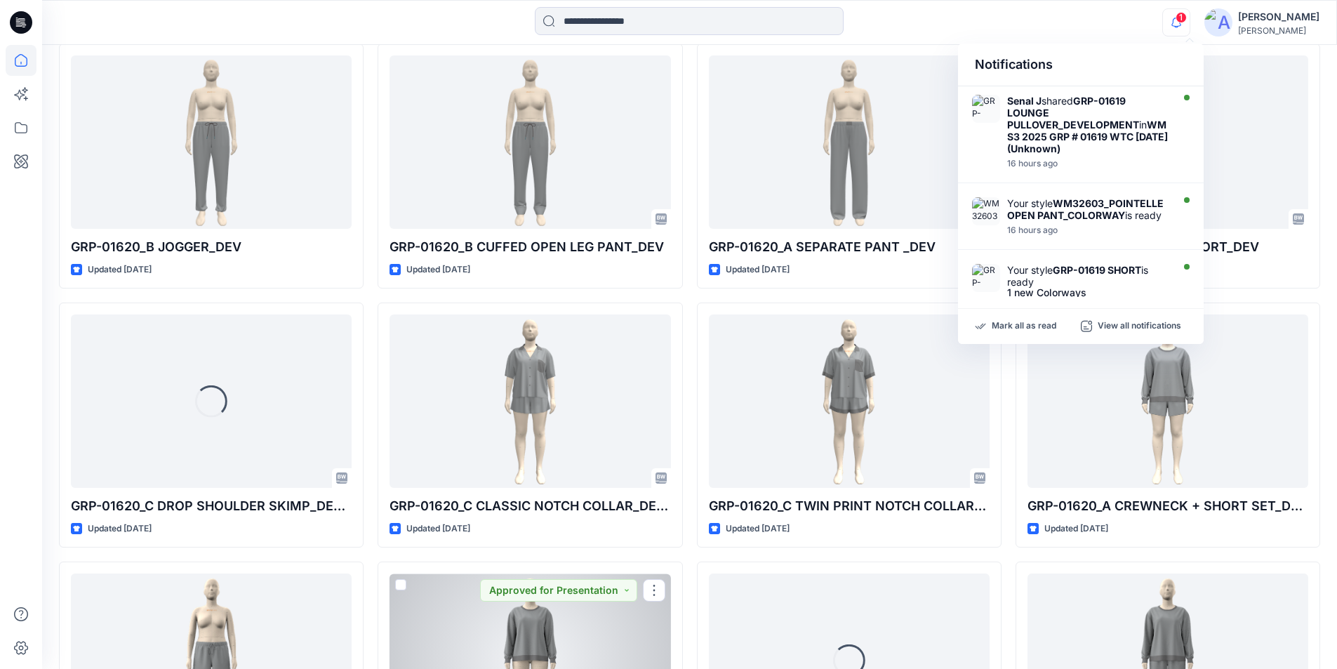
scroll to position [3297, 0]
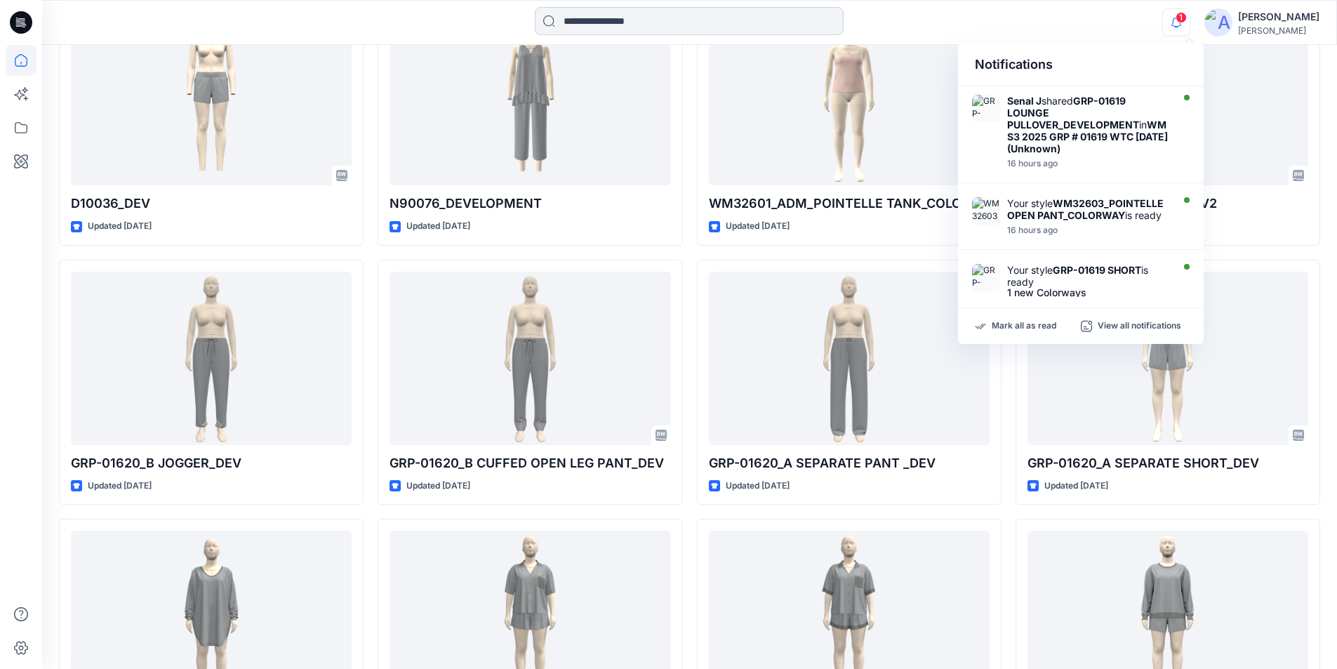
click at [649, 18] on input at bounding box center [689, 21] width 309 height 28
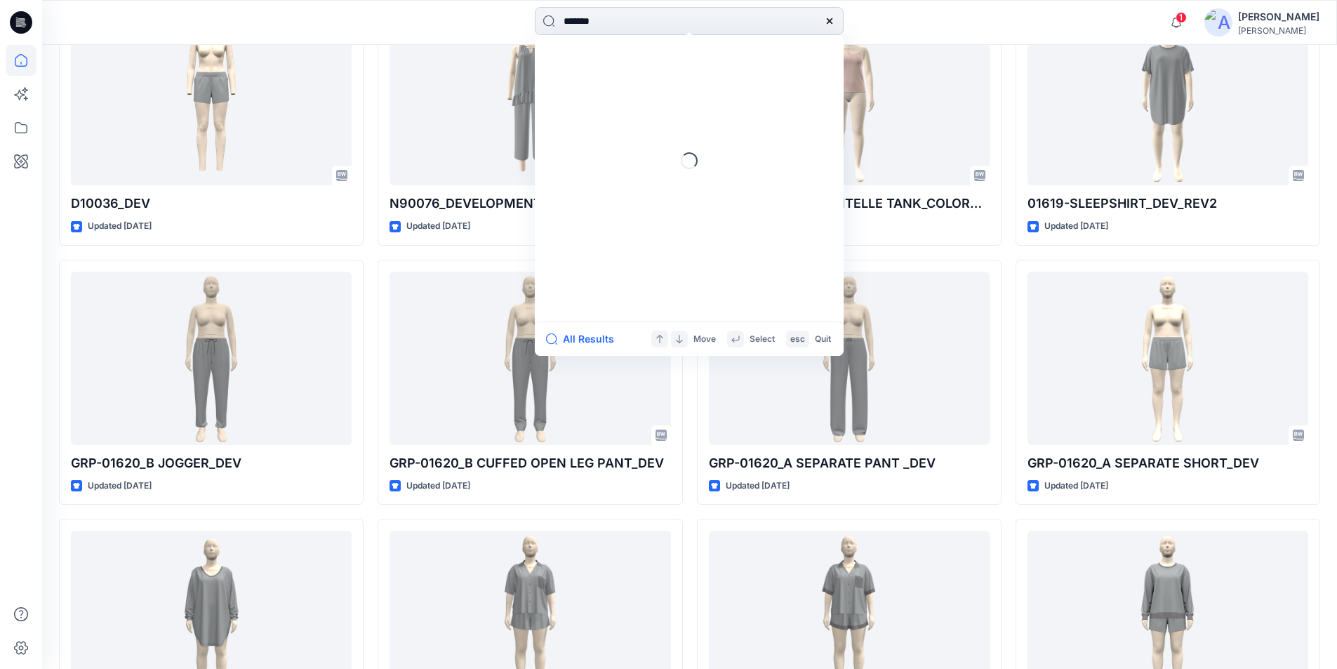
type input "*******"
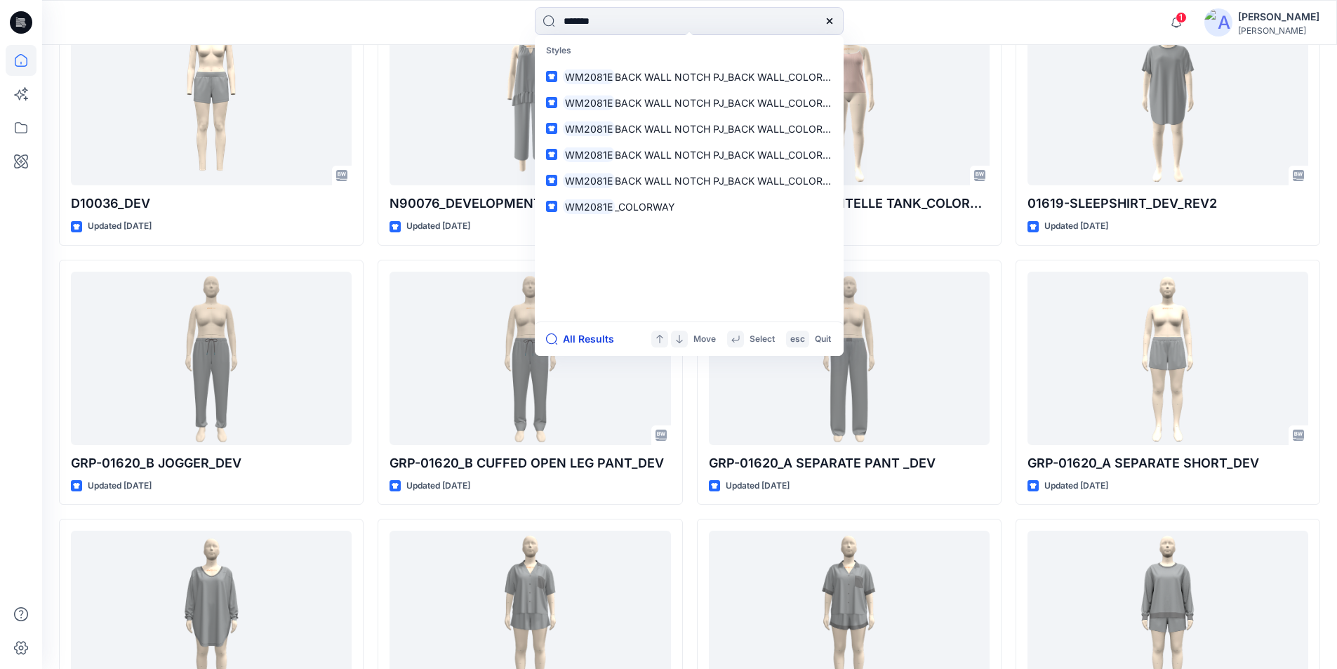
click at [593, 340] on button "All Results" at bounding box center [584, 339] width 77 height 17
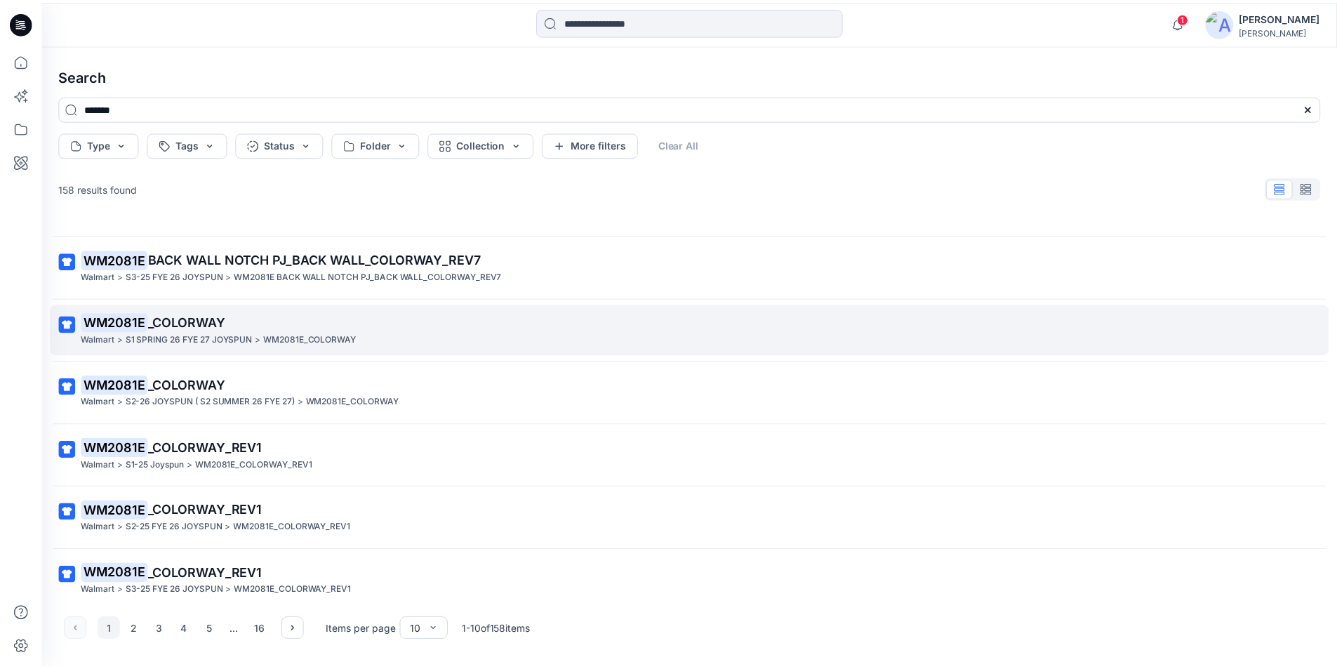
scroll to position [246, 0]
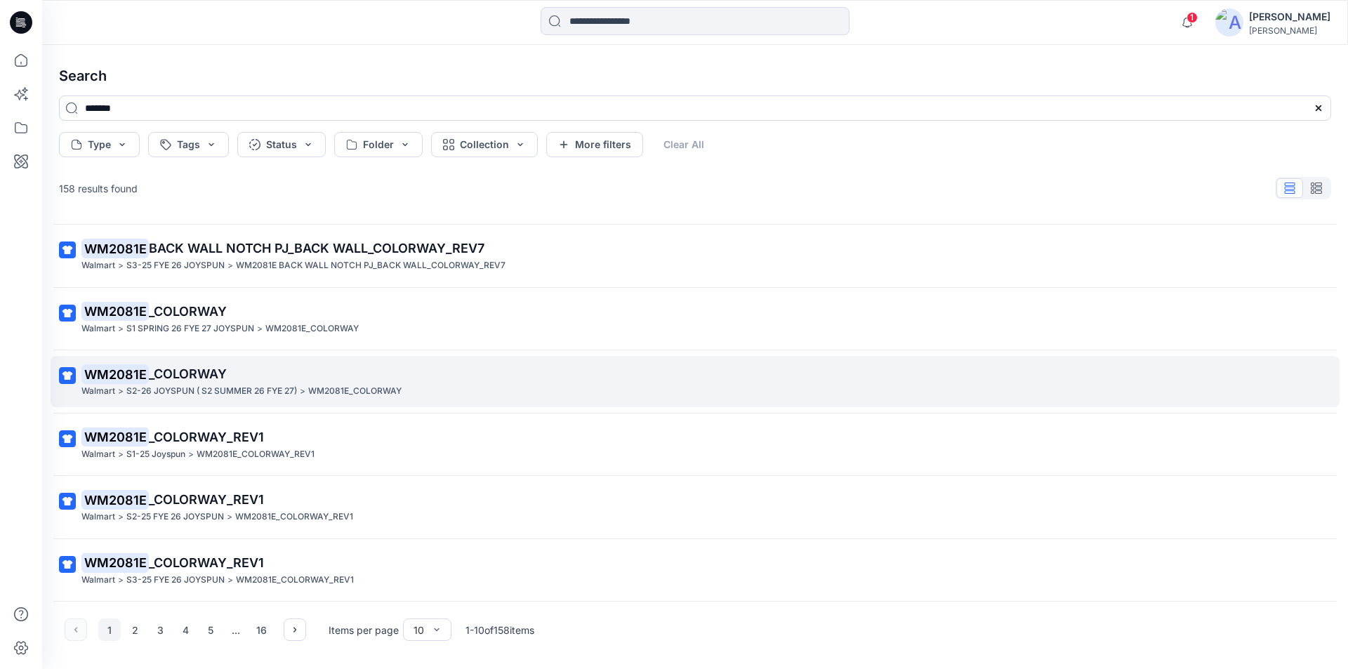
click at [246, 392] on p "S2-26 JOYSPUN ( S2 SUMMER 26 FYE 27)" at bounding box center [211, 391] width 171 height 15
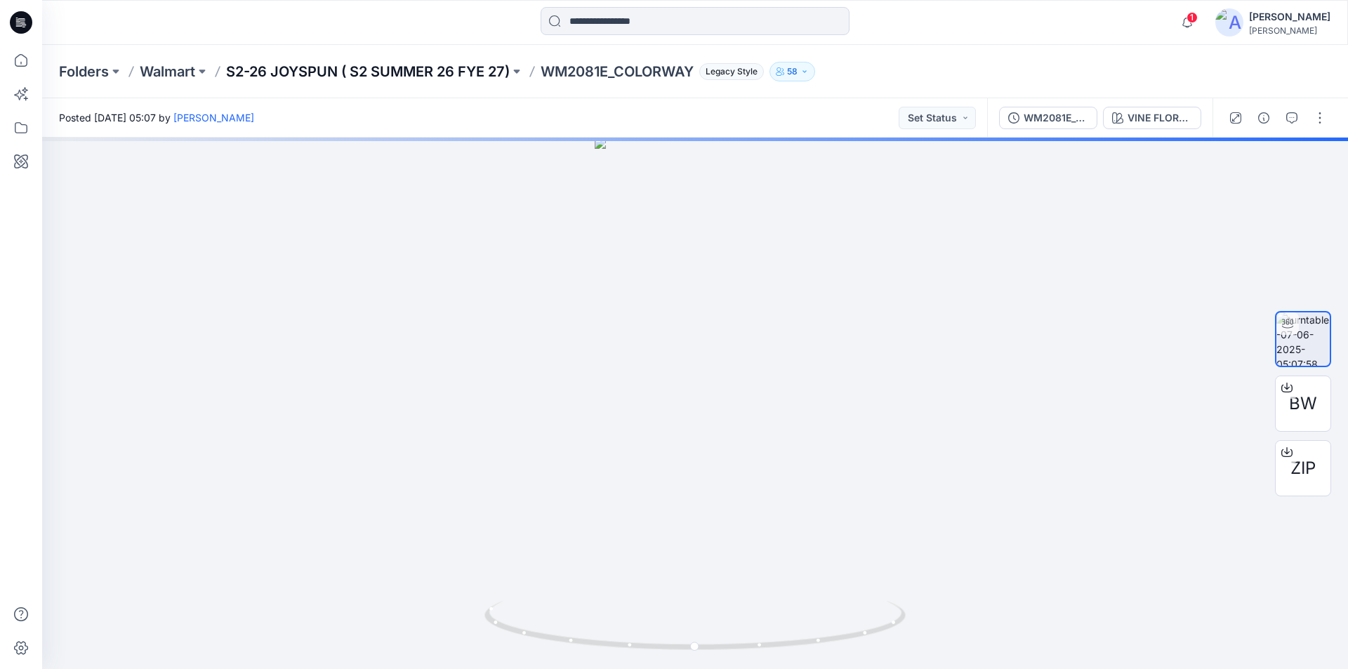
click at [342, 72] on p "S2-26 JOYSPUN ( S2 SUMMER 26 FYE 27)" at bounding box center [368, 72] width 284 height 20
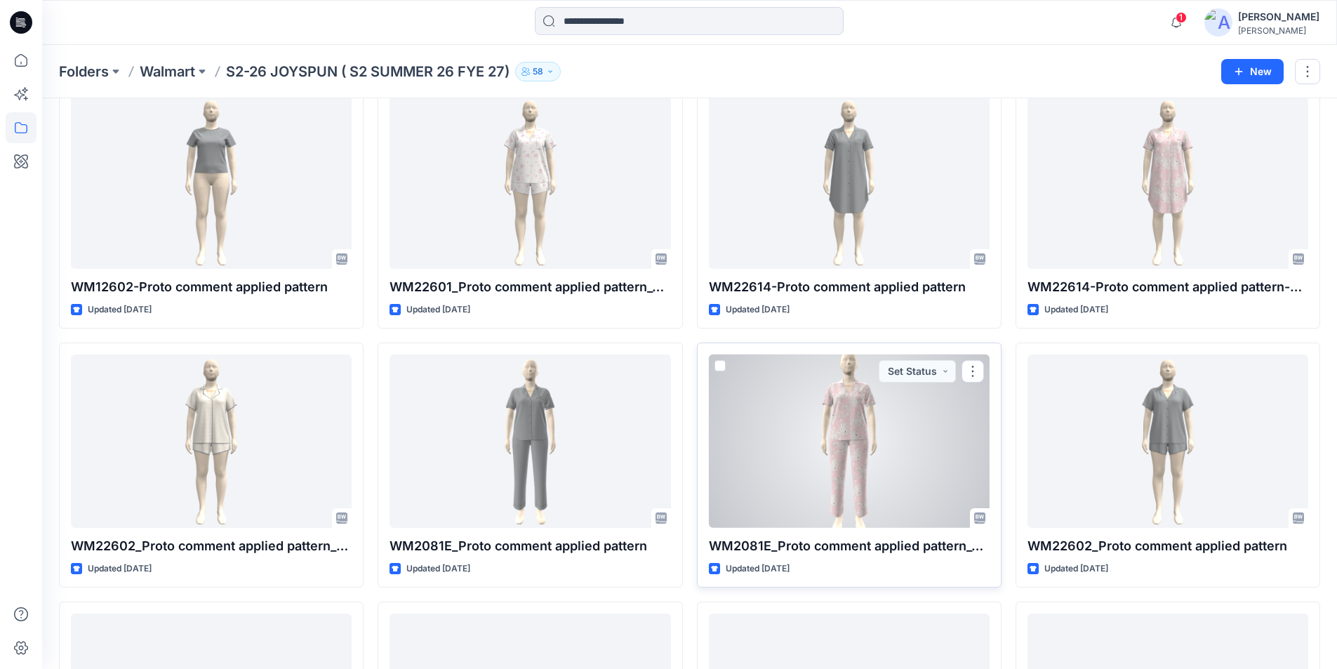
scroll to position [6731, 0]
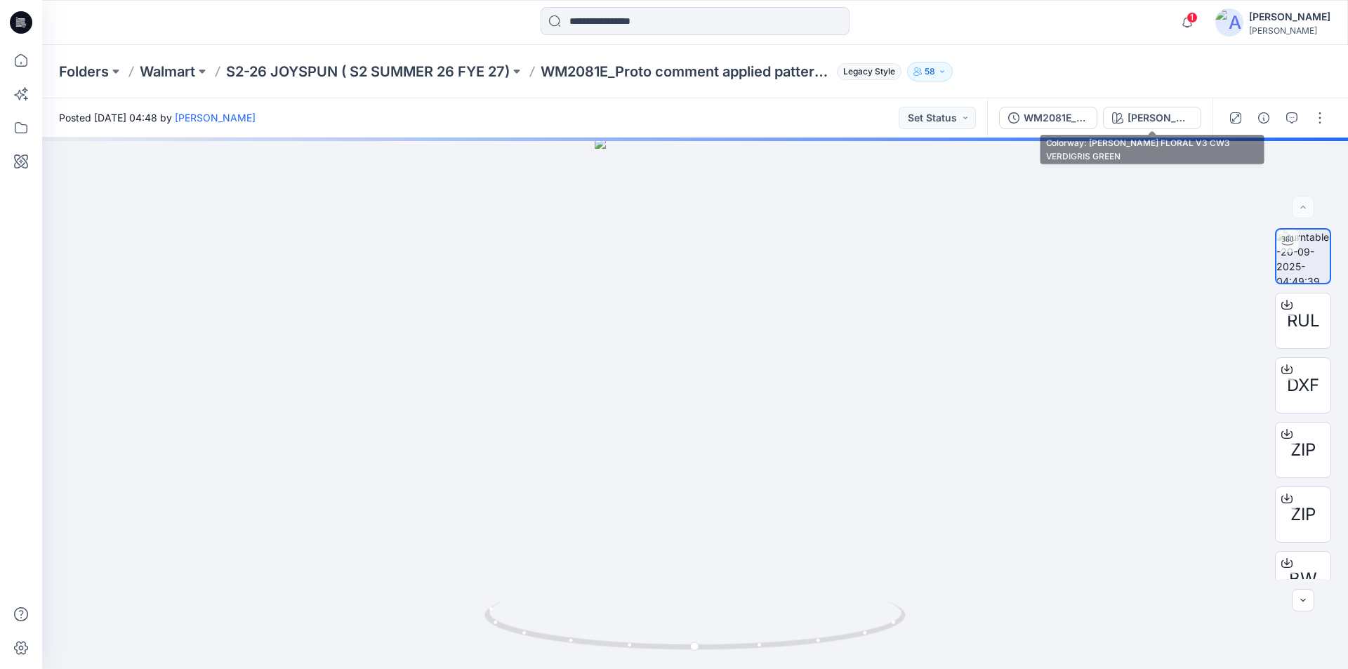
click at [1144, 114] on div "[PERSON_NAME] FLORAL V3 CW3 VERDIGRIS GREEN" at bounding box center [1159, 117] width 65 height 15
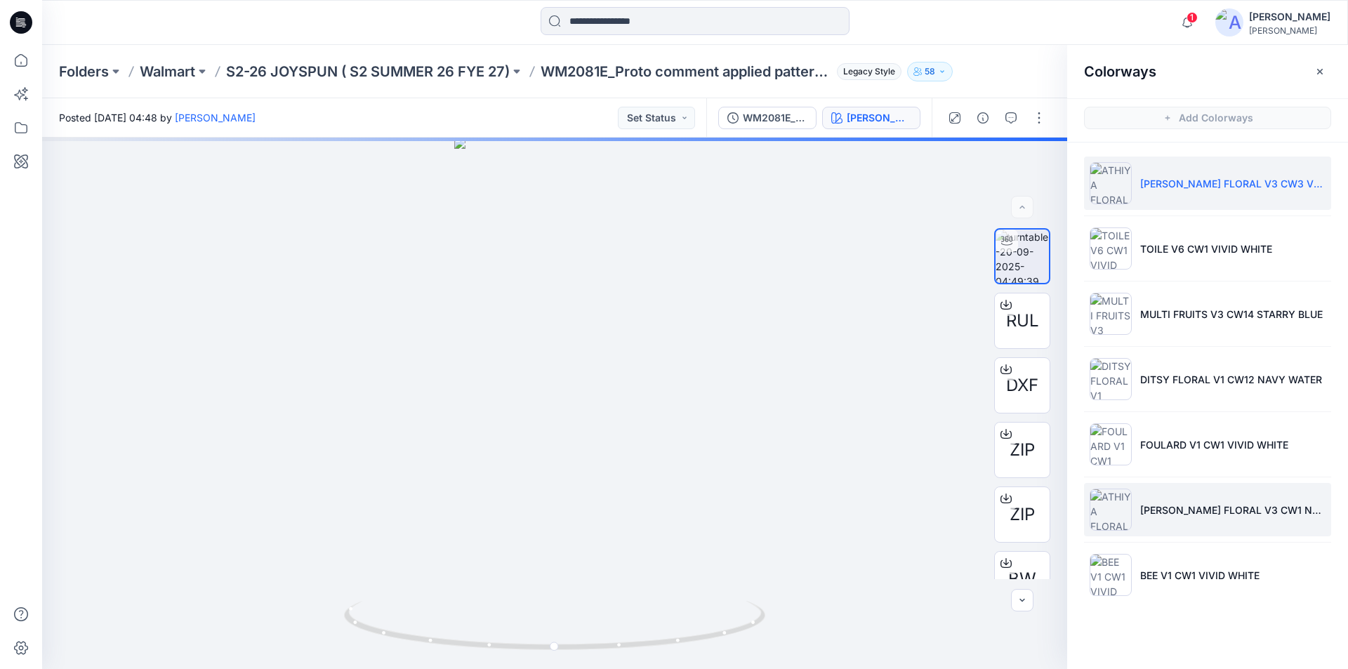
click at [1181, 510] on p "ATHIYA FLORAL V3 CW1 NAVY WATER" at bounding box center [1232, 510] width 185 height 15
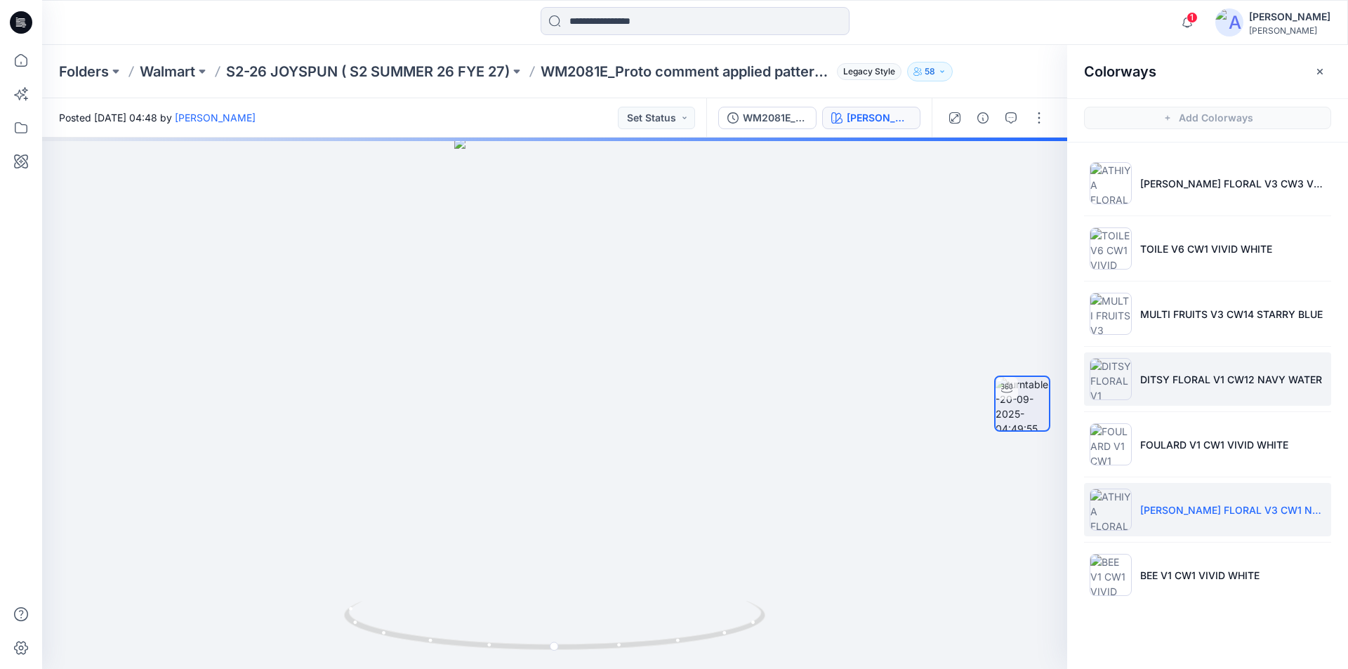
click at [1179, 384] on p "DITSY FLORAL V1 CW12 NAVY WATER" at bounding box center [1231, 379] width 182 height 15
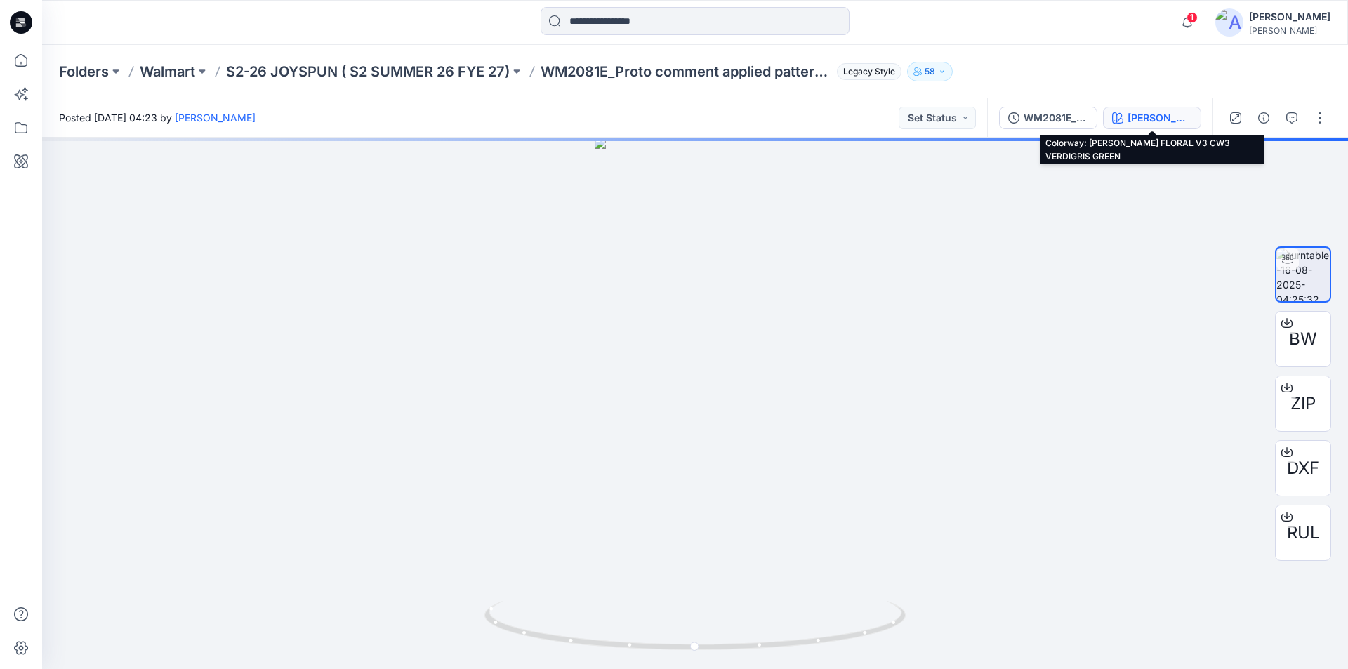
click at [1152, 116] on div "[PERSON_NAME] FLORAL V3 CW3 VERDIGRIS GREEN" at bounding box center [1159, 117] width 65 height 15
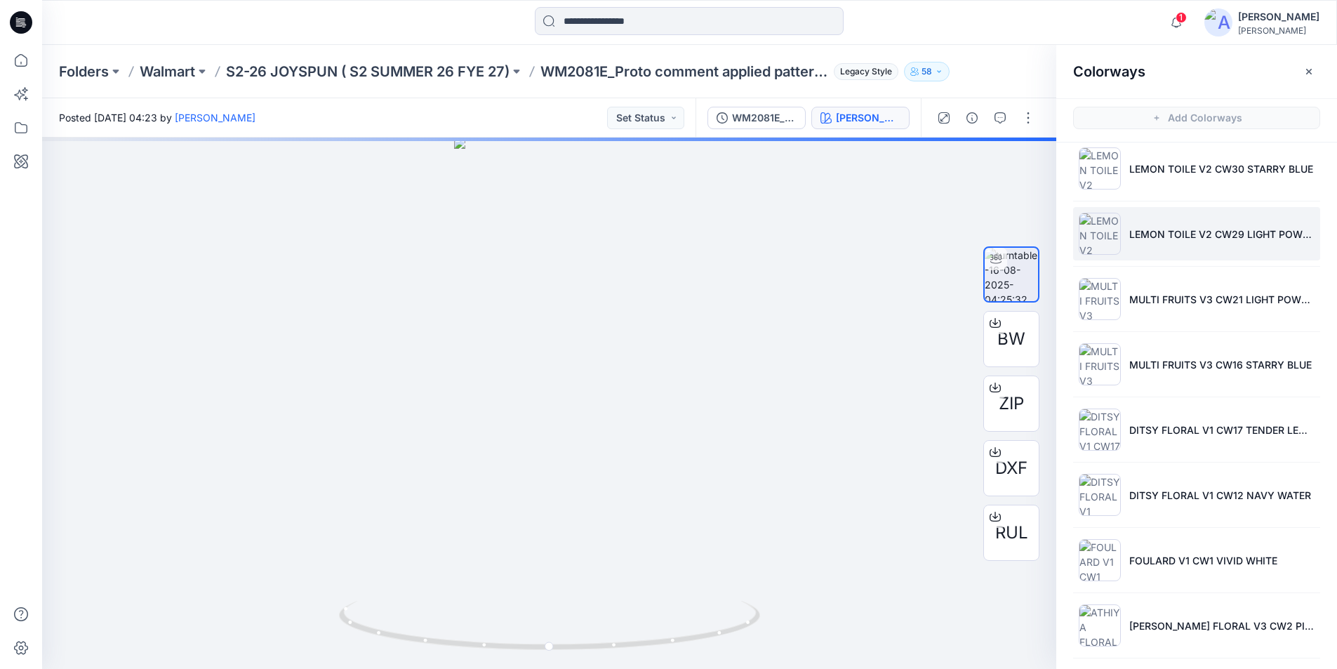
scroll to position [345, 0]
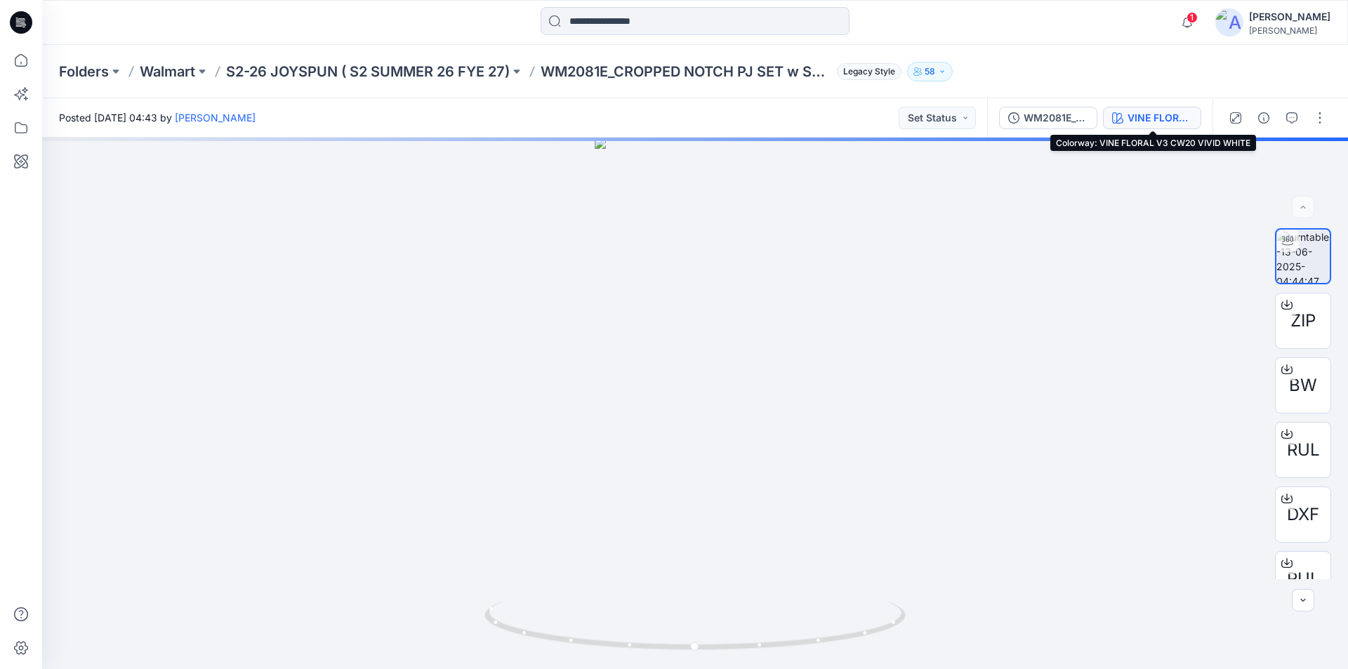
click at [1157, 123] on div "VINE FLORAL V3 CW20 VIVID WHITE" at bounding box center [1159, 117] width 65 height 15
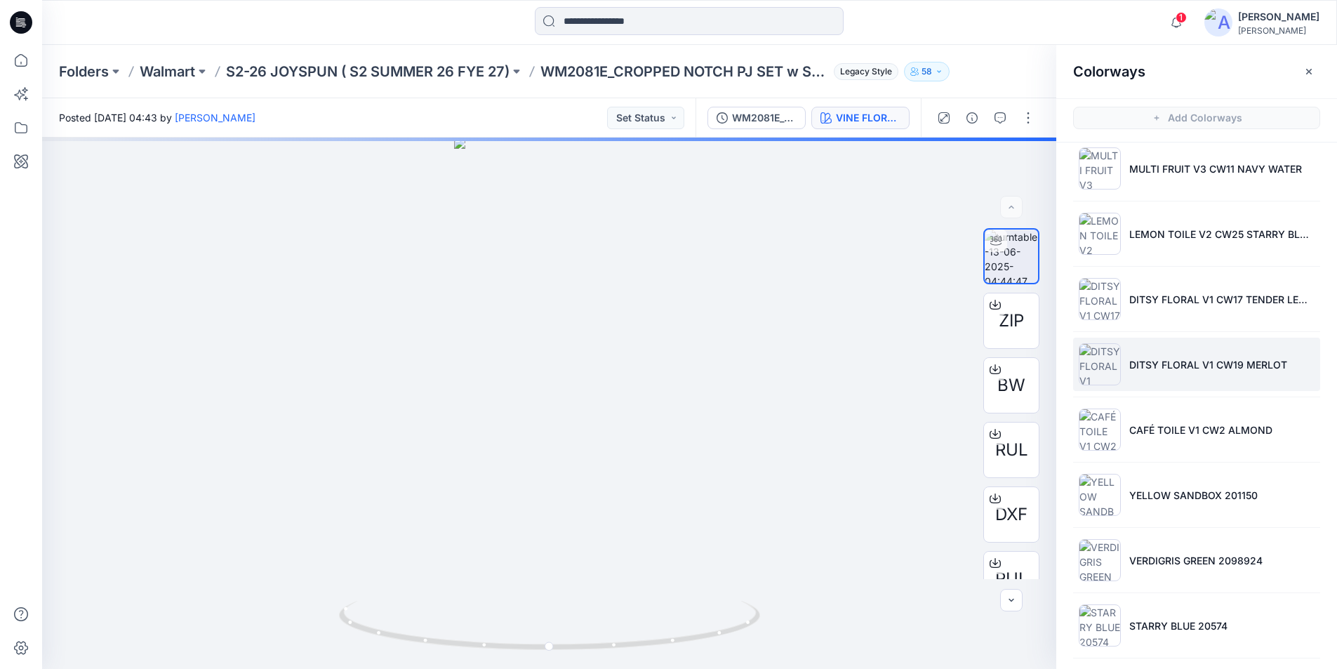
scroll to position [280, 0]
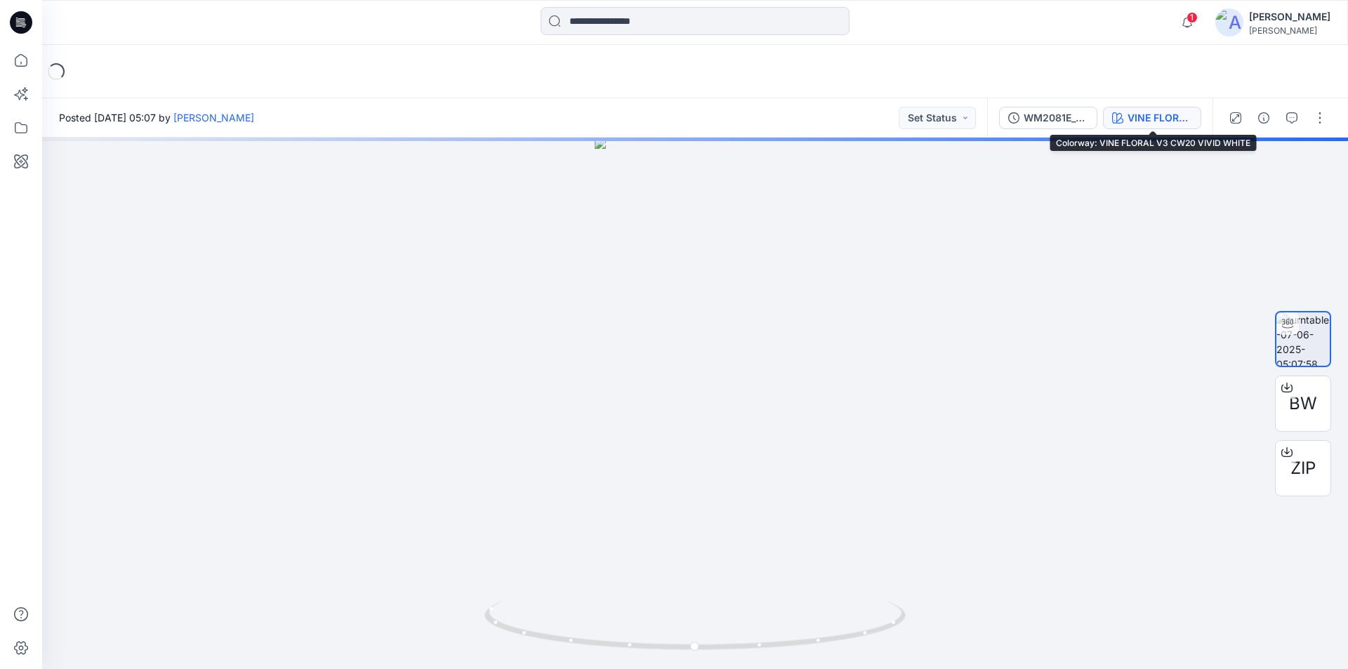
click at [1159, 114] on div "VINE FLORAL V3 CW20 VIVID WHITE" at bounding box center [1159, 117] width 65 height 15
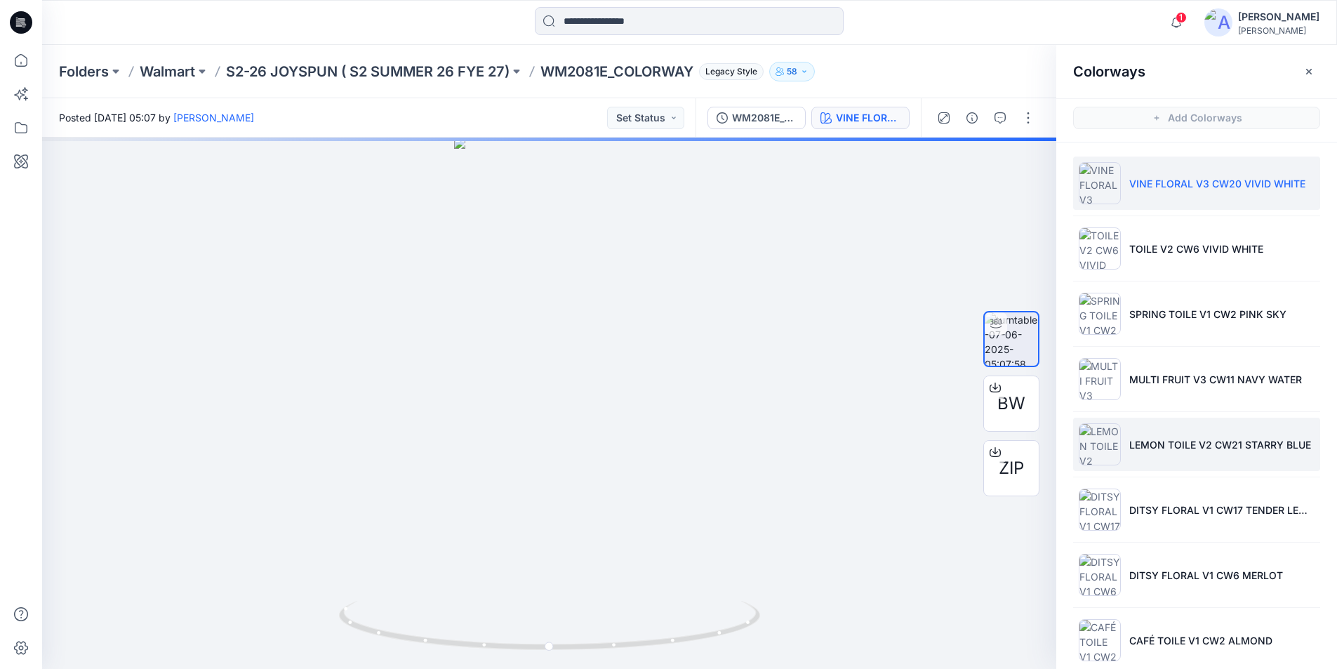
scroll to position [19, 0]
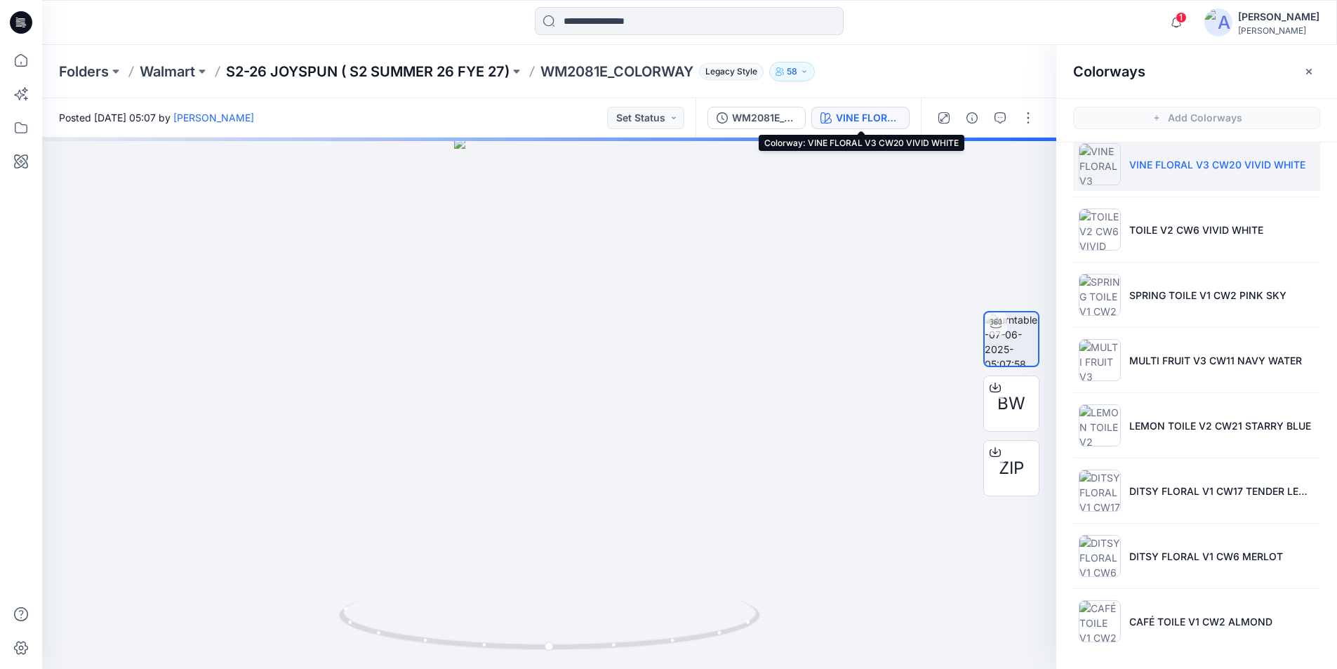
click at [322, 79] on p "S2-26 JOYSPUN ( S2 SUMMER 26 FYE 27)" at bounding box center [368, 72] width 284 height 20
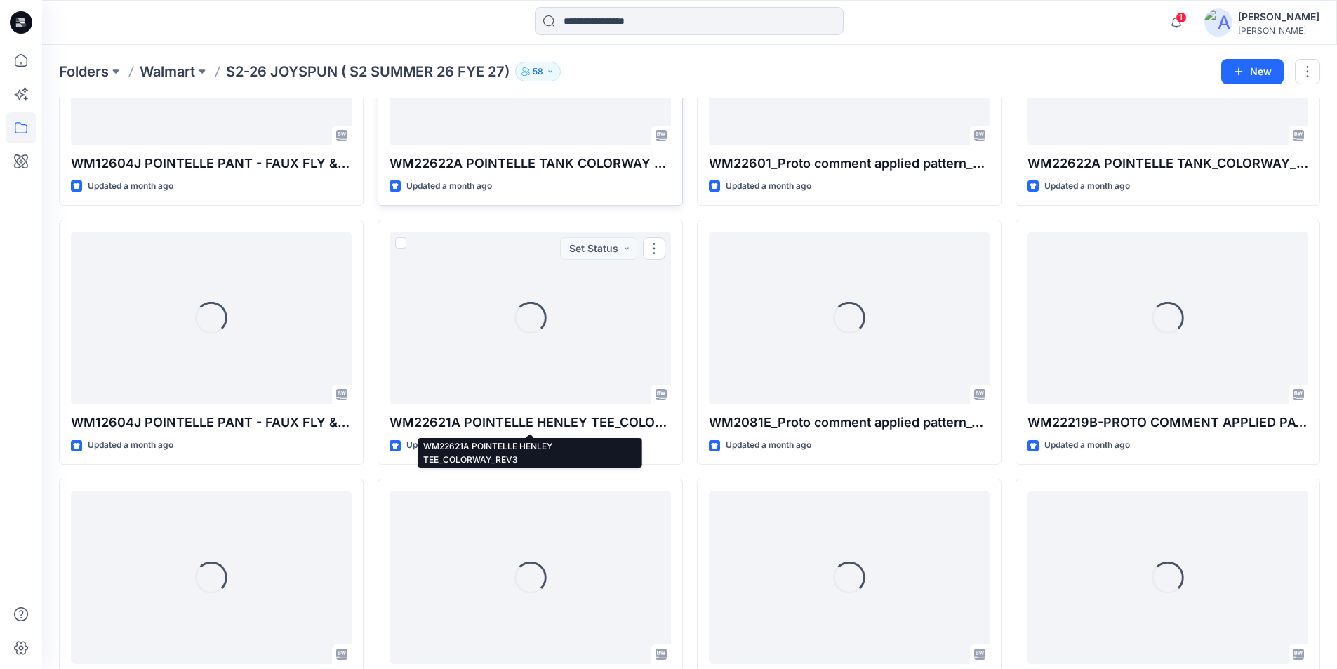
scroll to position [2295, 0]
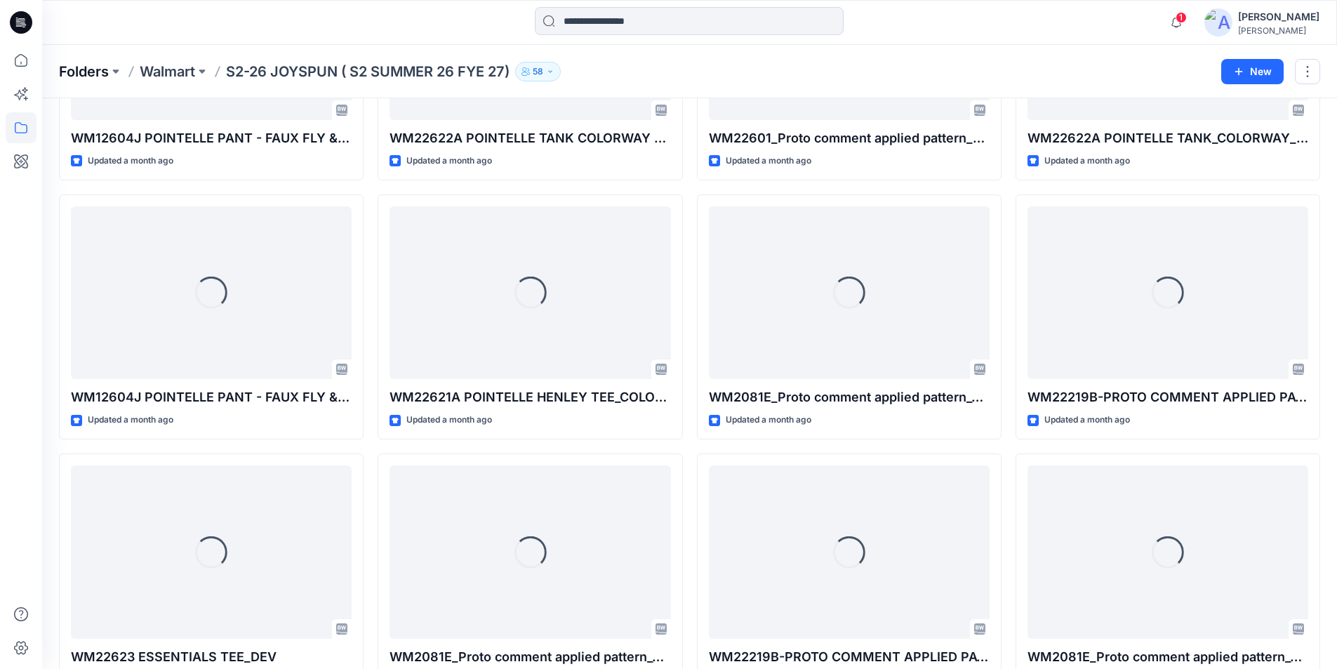
click at [88, 73] on p "Folders" at bounding box center [84, 72] width 50 height 20
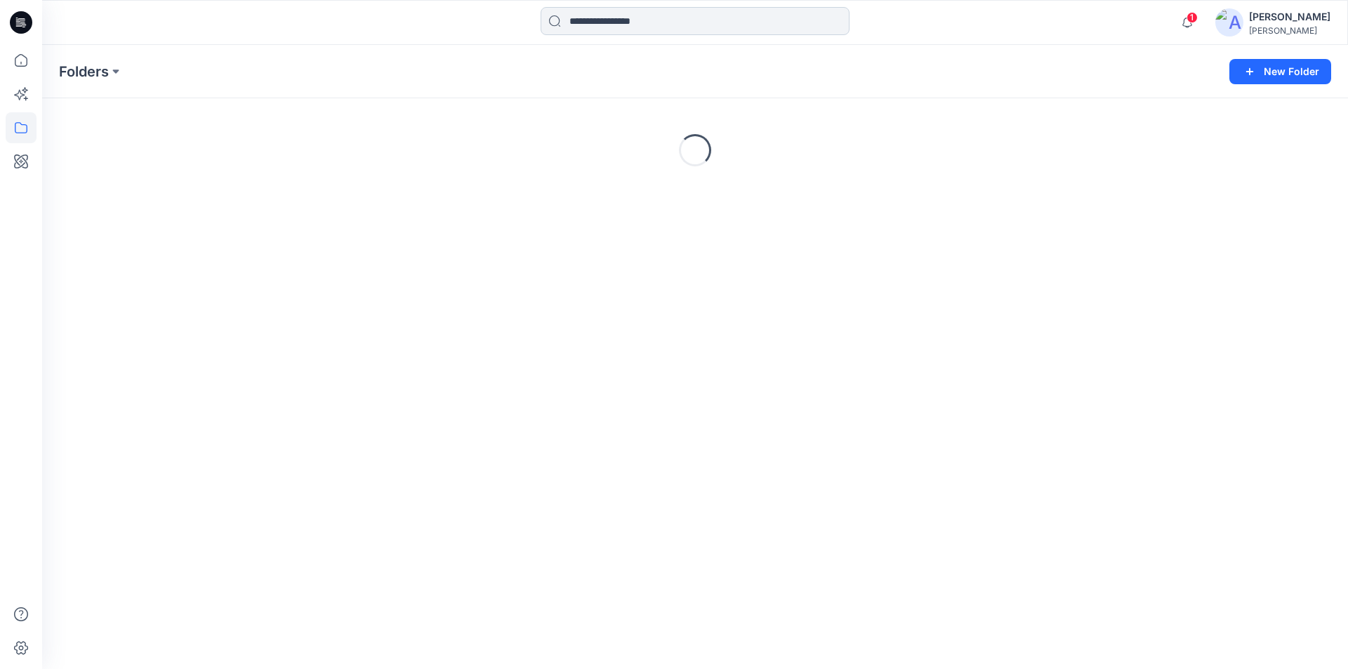
click at [578, 18] on input at bounding box center [695, 21] width 309 height 28
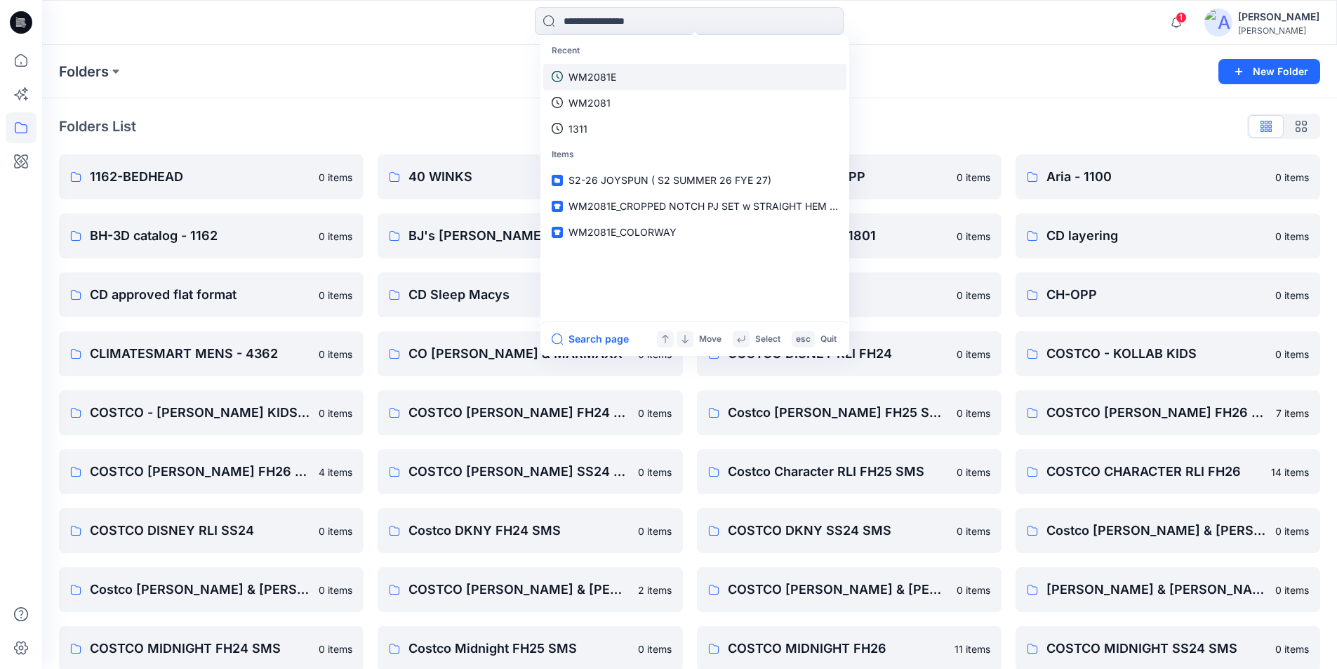
click at [616, 81] on link "WM2081E" at bounding box center [694, 77] width 303 height 26
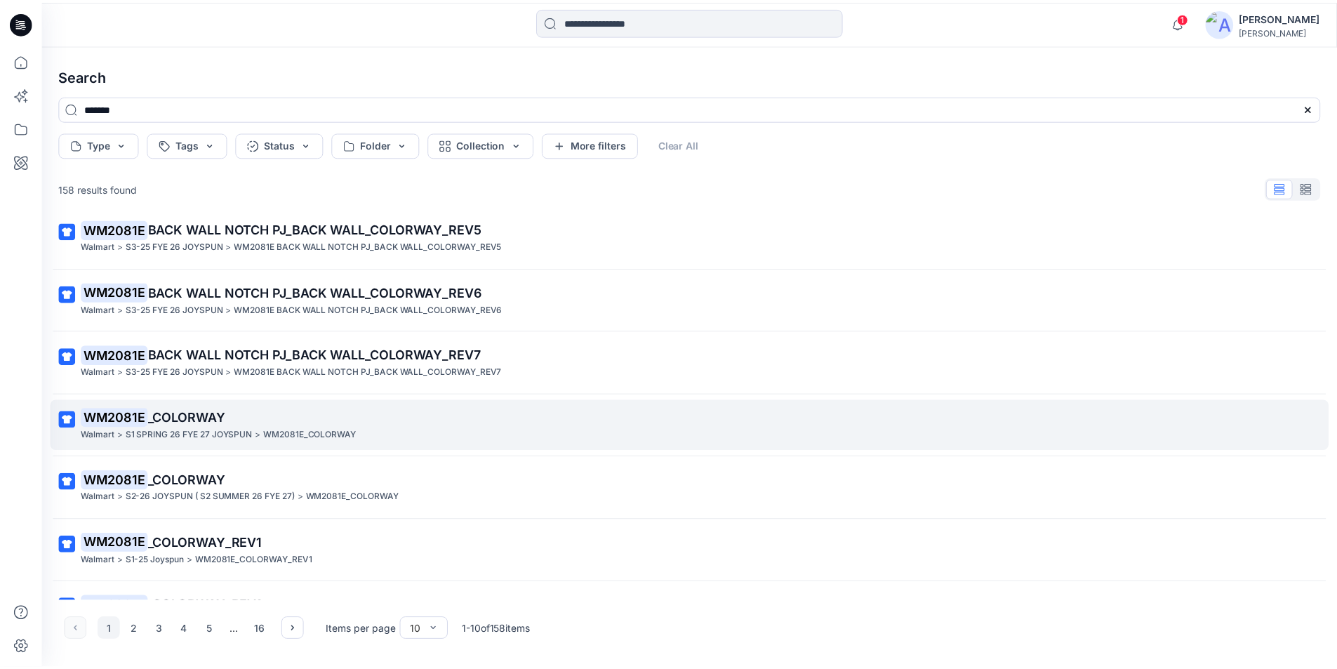
scroll to position [140, 0]
click at [232, 437] on p "S1 SPRING 26 FYE 27 JOYSPUN" at bounding box center [190, 434] width 128 height 15
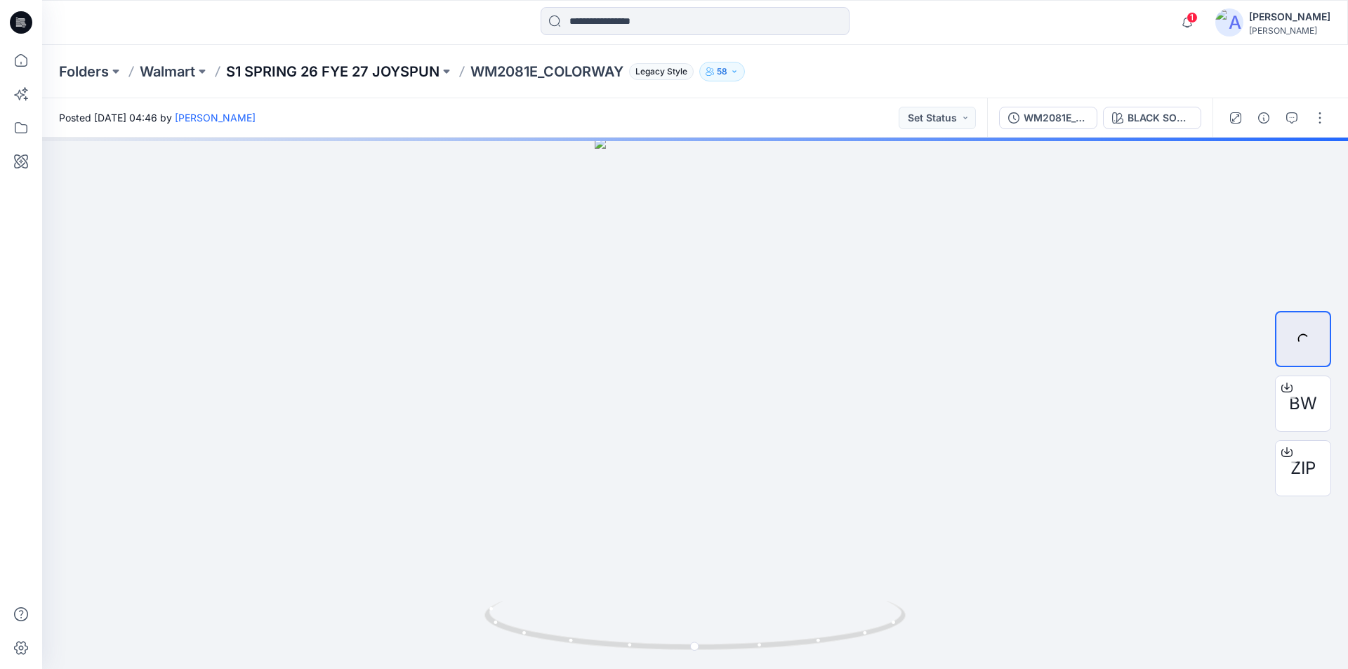
click at [382, 77] on p "S1 SPRING 26 FYE 27 JOYSPUN" at bounding box center [332, 72] width 213 height 20
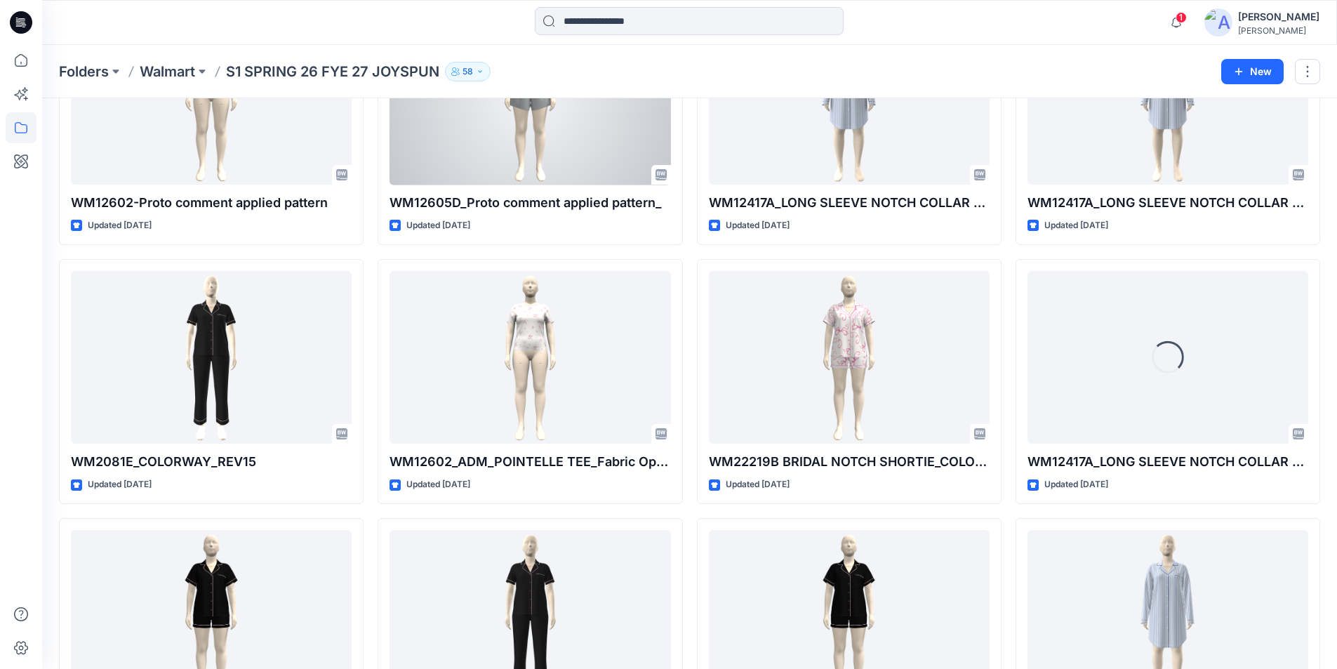
scroll to position [951, 0]
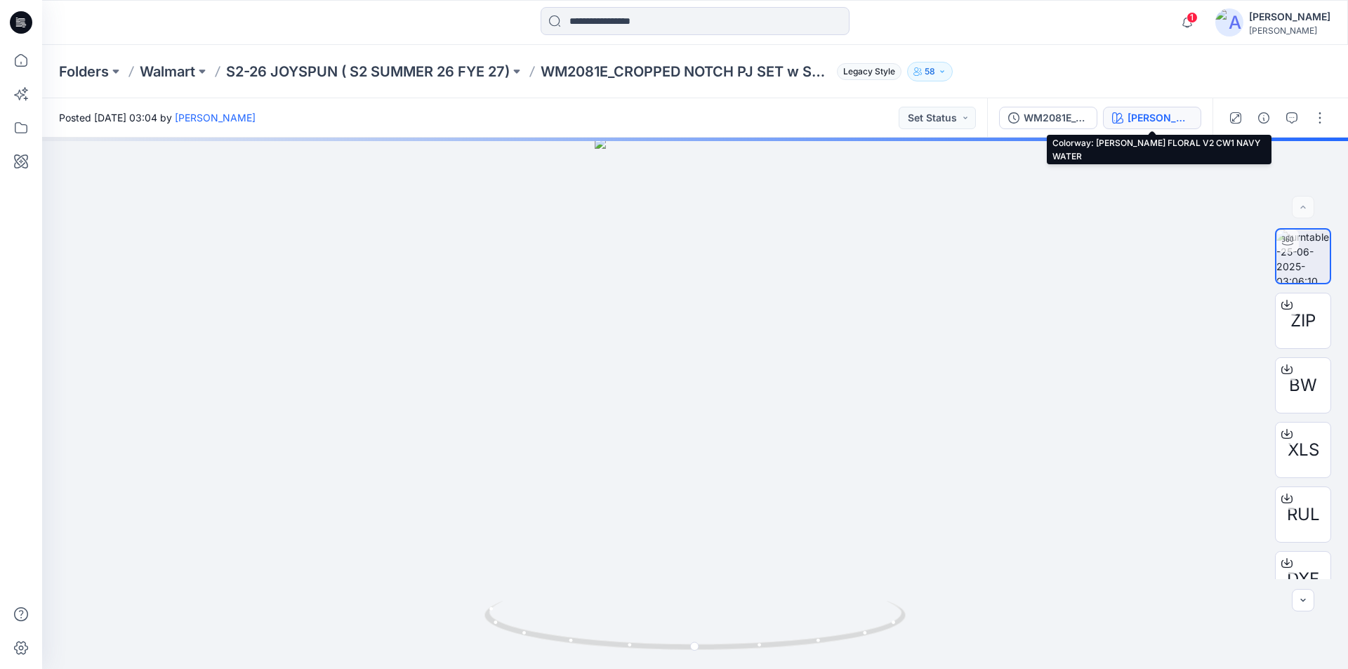
click at [1134, 117] on div "[PERSON_NAME] FLORAL V2 CW1 NAVY WATER" at bounding box center [1159, 117] width 65 height 15
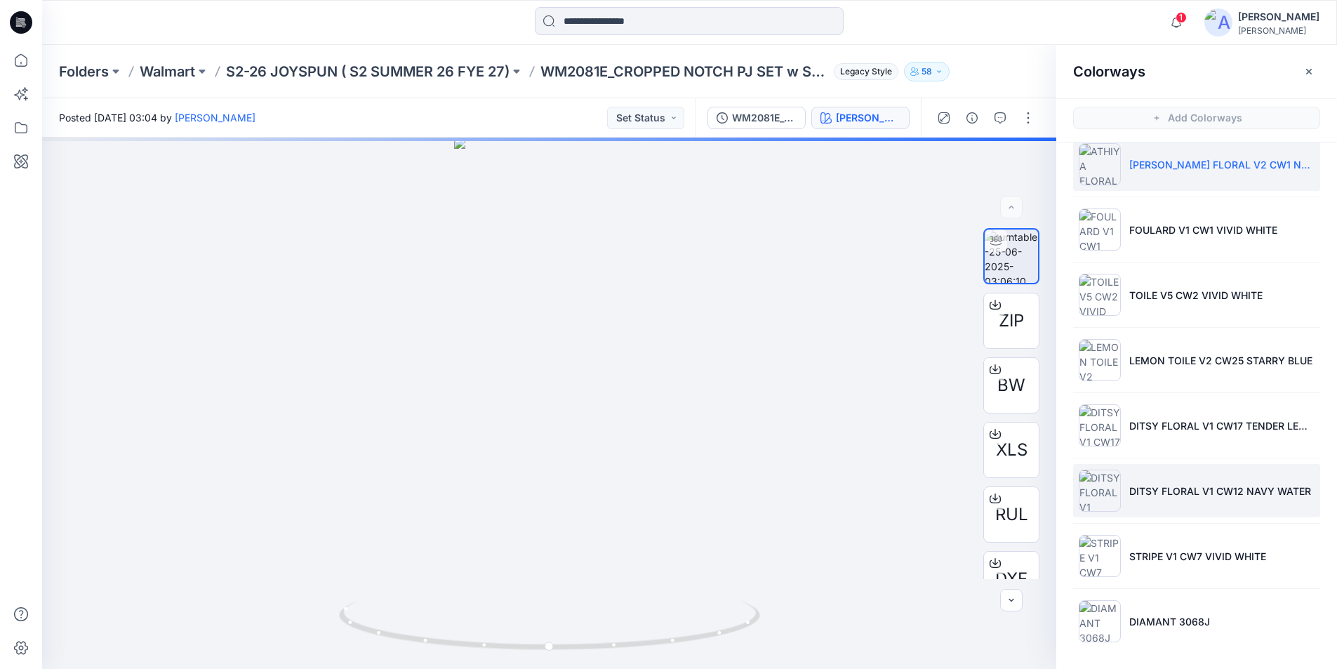
scroll to position [4, 0]
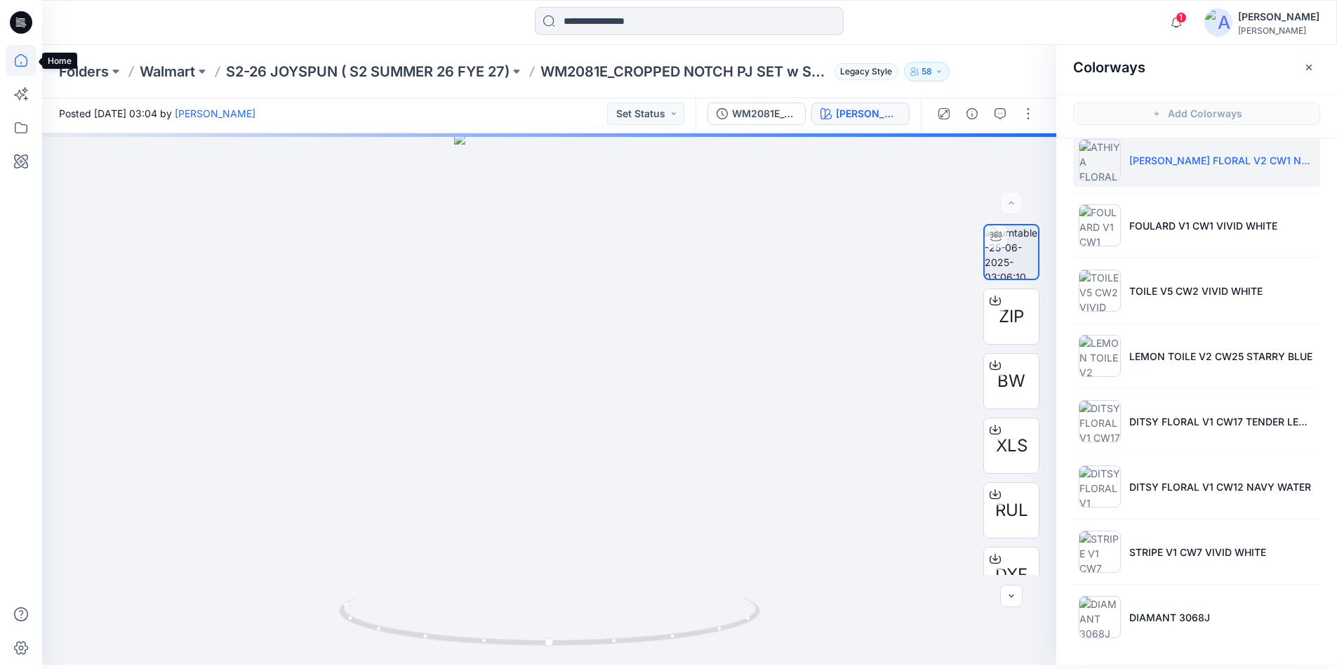
click at [25, 64] on icon at bounding box center [21, 60] width 31 height 31
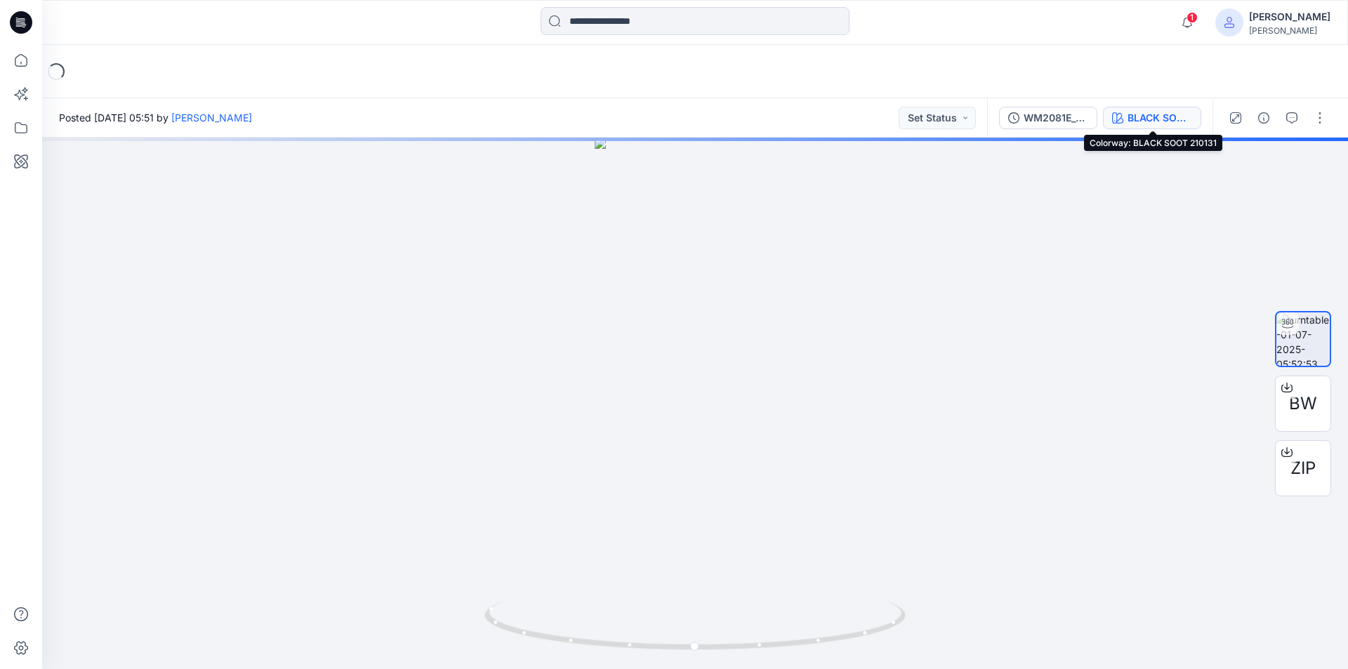
click at [1144, 117] on div "BLACK SOOT 210131" at bounding box center [1159, 117] width 65 height 15
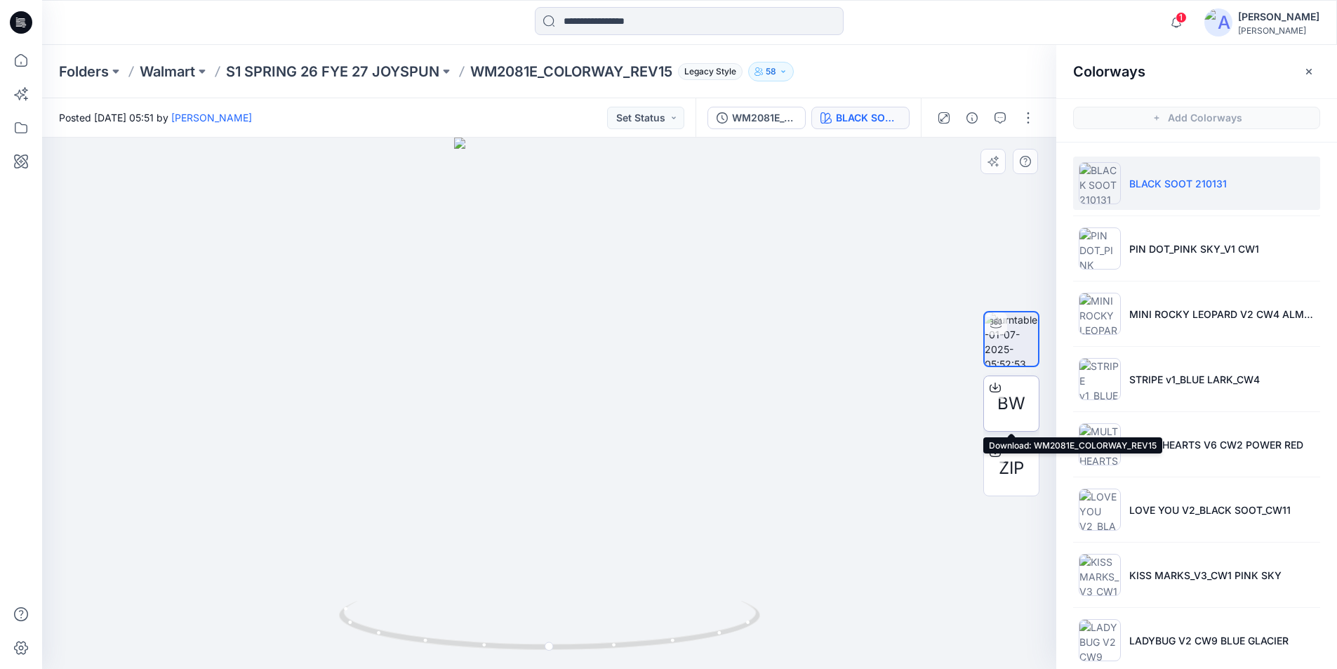
click at [993, 387] on icon at bounding box center [996, 385] width 6 height 7
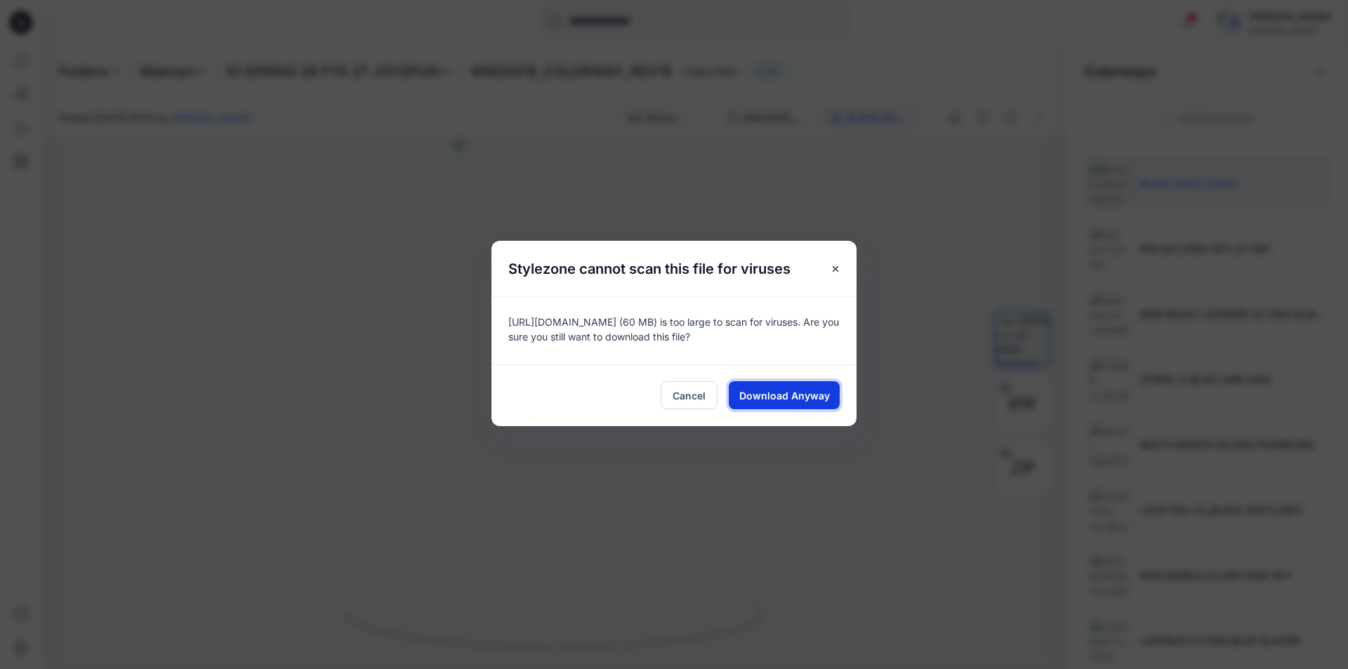
click at [811, 399] on span "Download Anyway" at bounding box center [784, 395] width 91 height 15
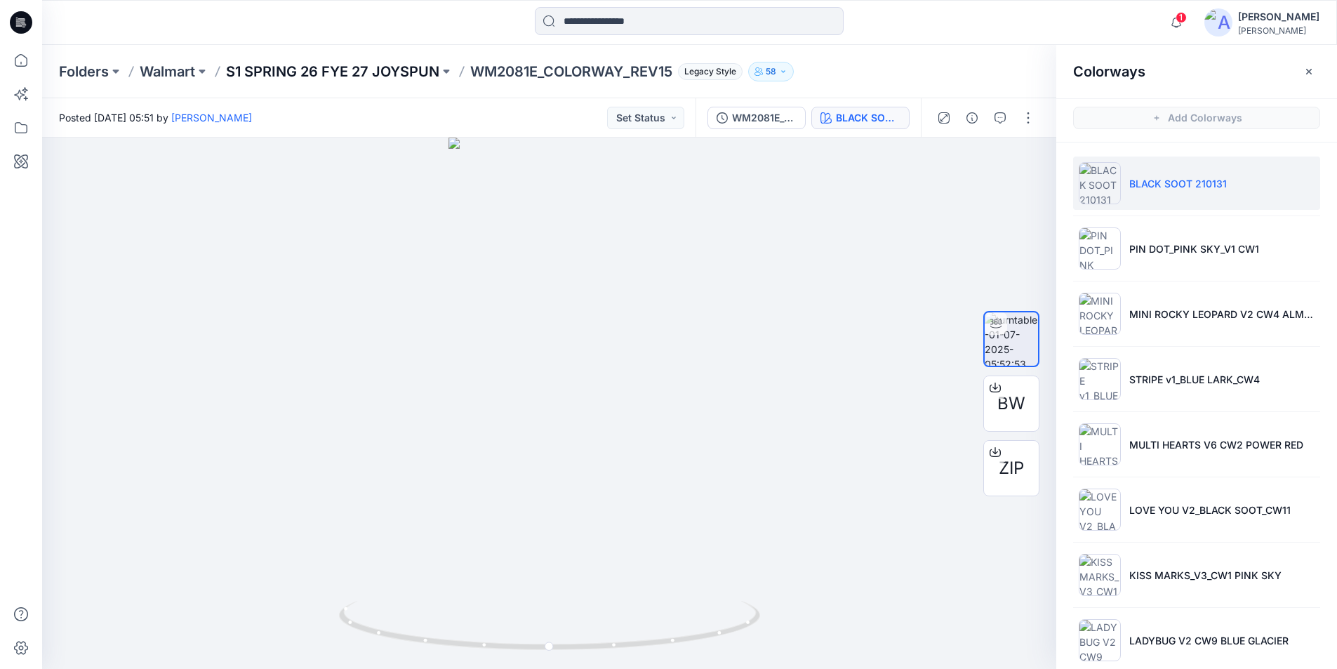
click at [401, 72] on p "S1 SPRING 26 FYE 27 JOYSPUN" at bounding box center [332, 72] width 213 height 20
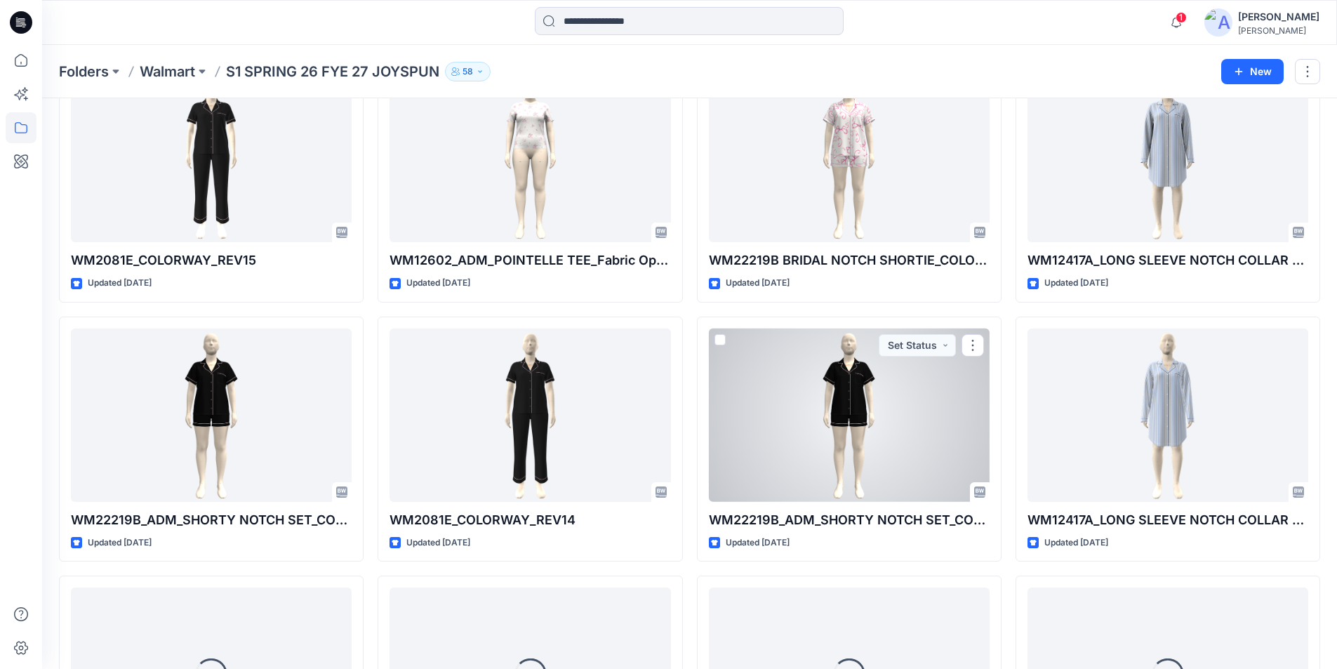
scroll to position [1162, 0]
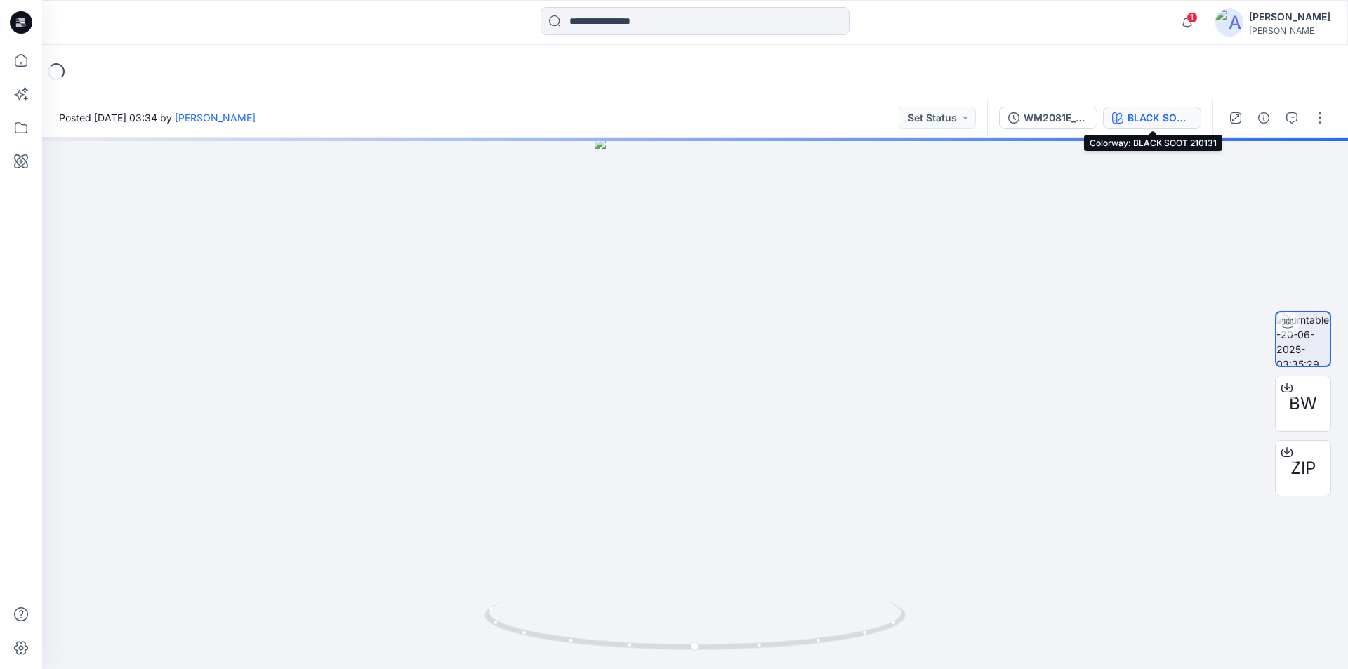
click at [1139, 117] on div "BLACK SOOT 210131" at bounding box center [1159, 117] width 65 height 15
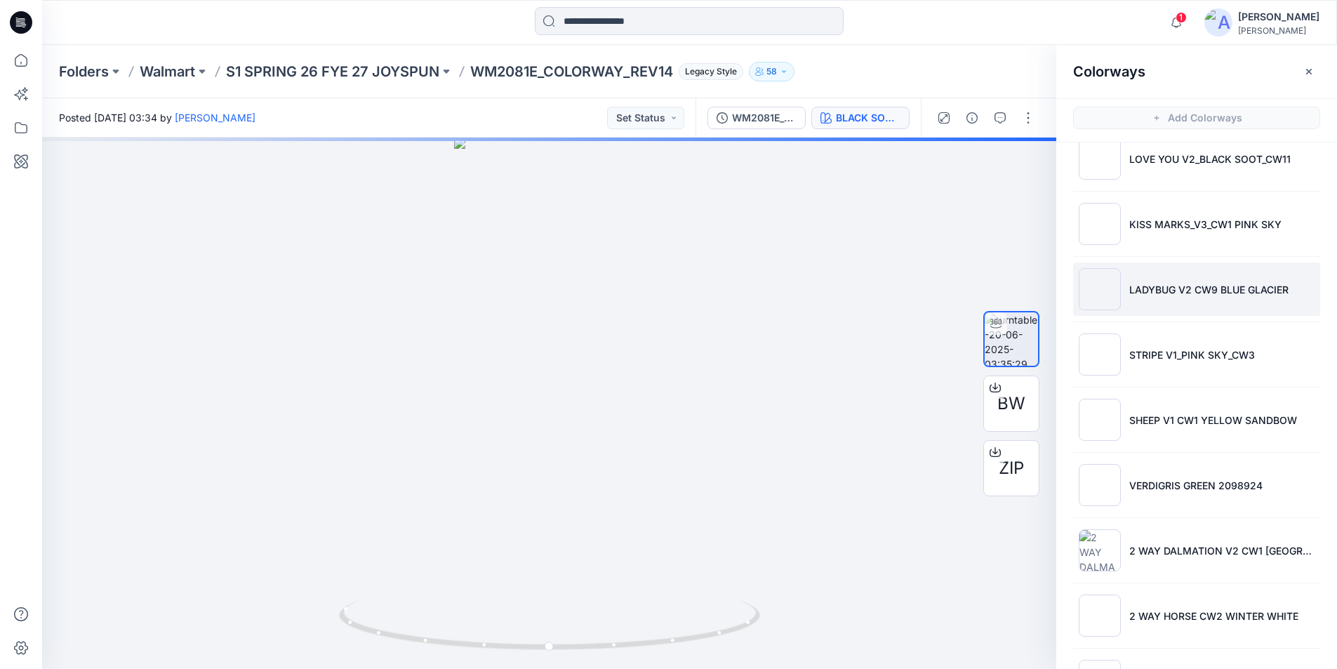
scroll to position [411, 0]
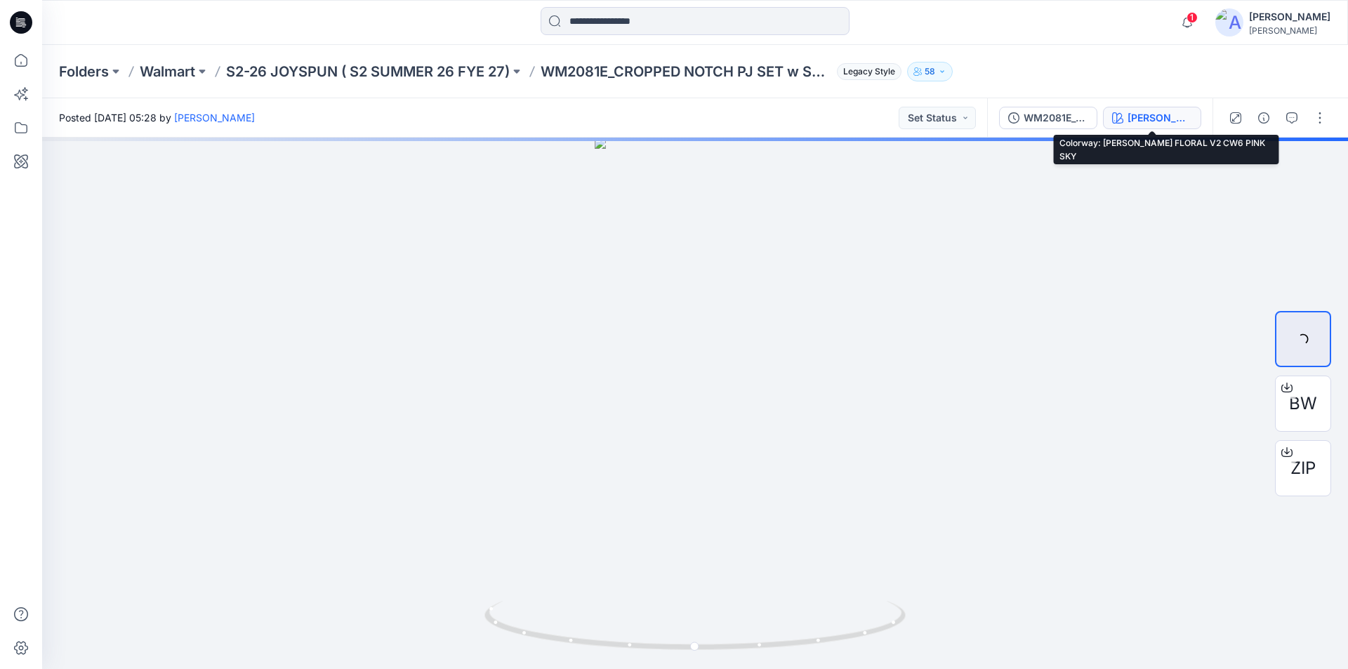
click at [1115, 114] on icon "button" at bounding box center [1117, 117] width 11 height 11
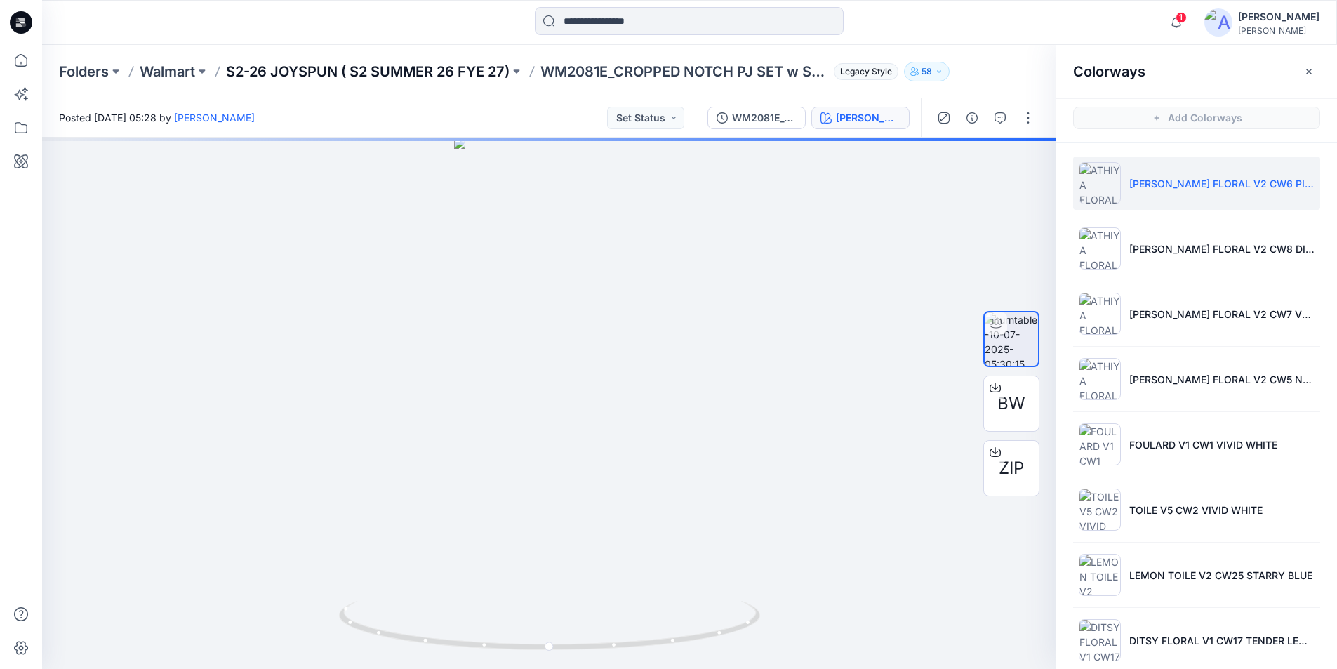
click at [294, 73] on p "S2-26 JOYSPUN ( S2 SUMMER 26 FYE 27)" at bounding box center [368, 72] width 284 height 20
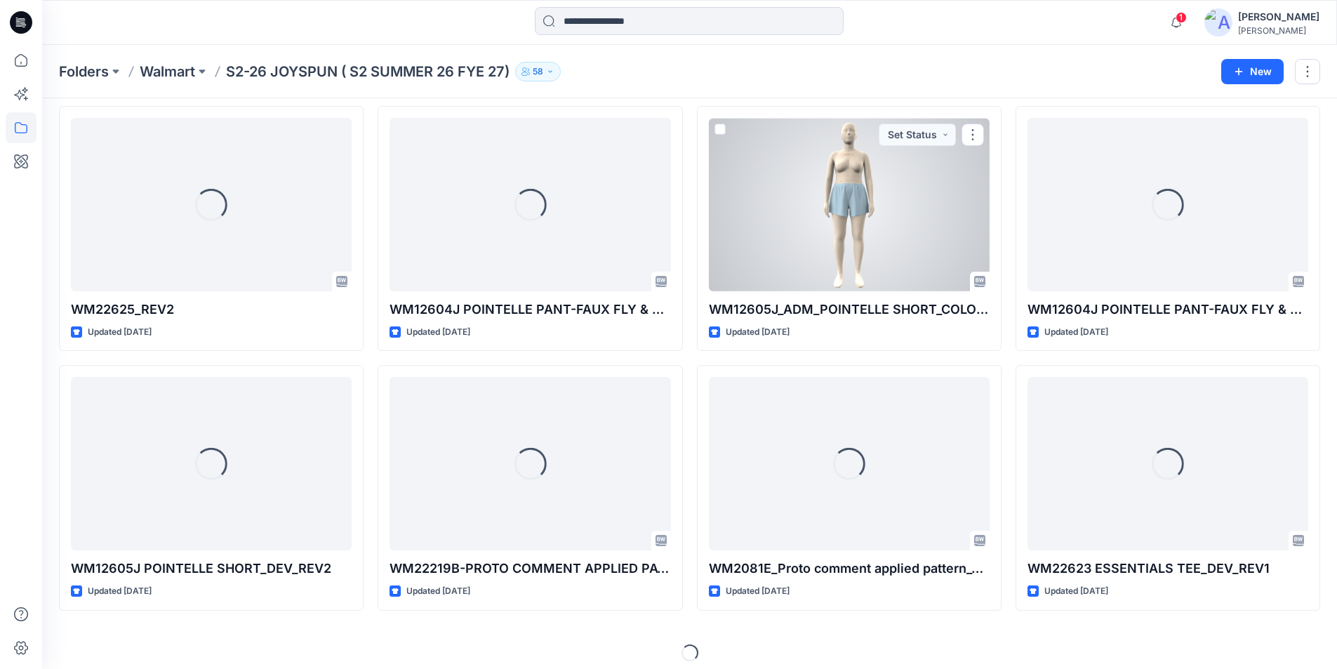
scroll to position [319, 0]
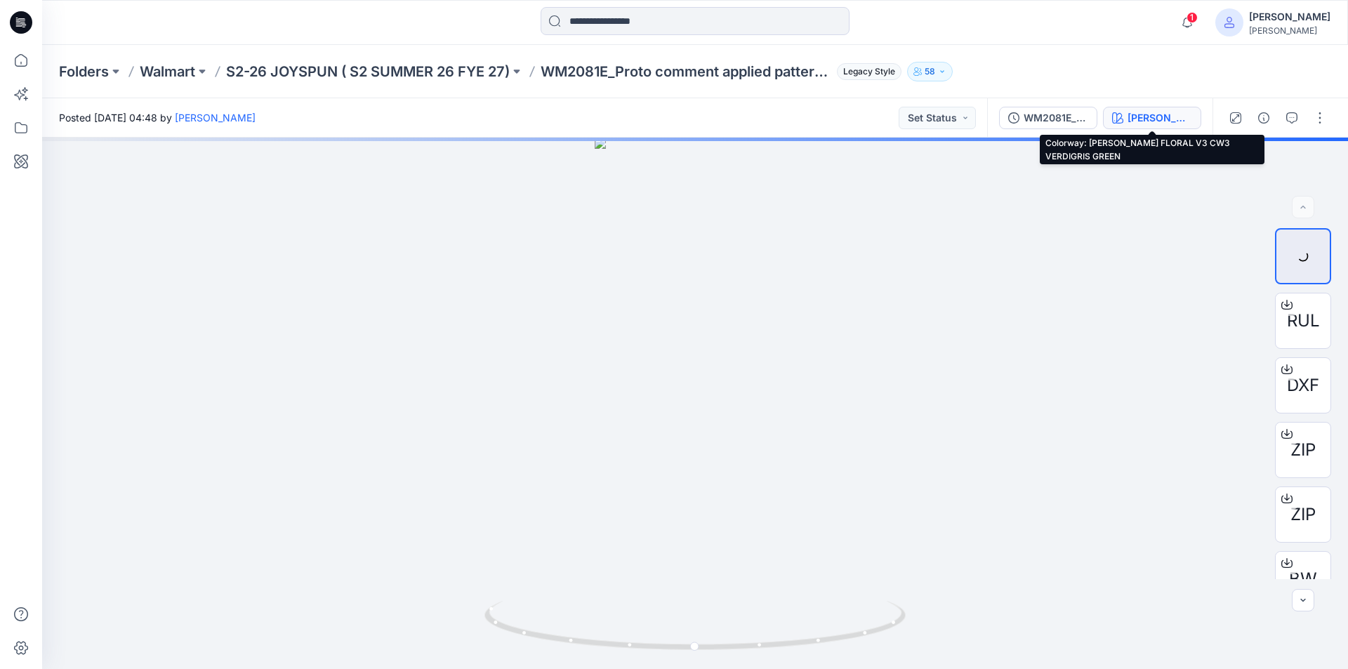
click at [1135, 121] on div "ATHIYA FLORAL V3 CW3 VERDIGRIS GREEN" at bounding box center [1159, 117] width 65 height 15
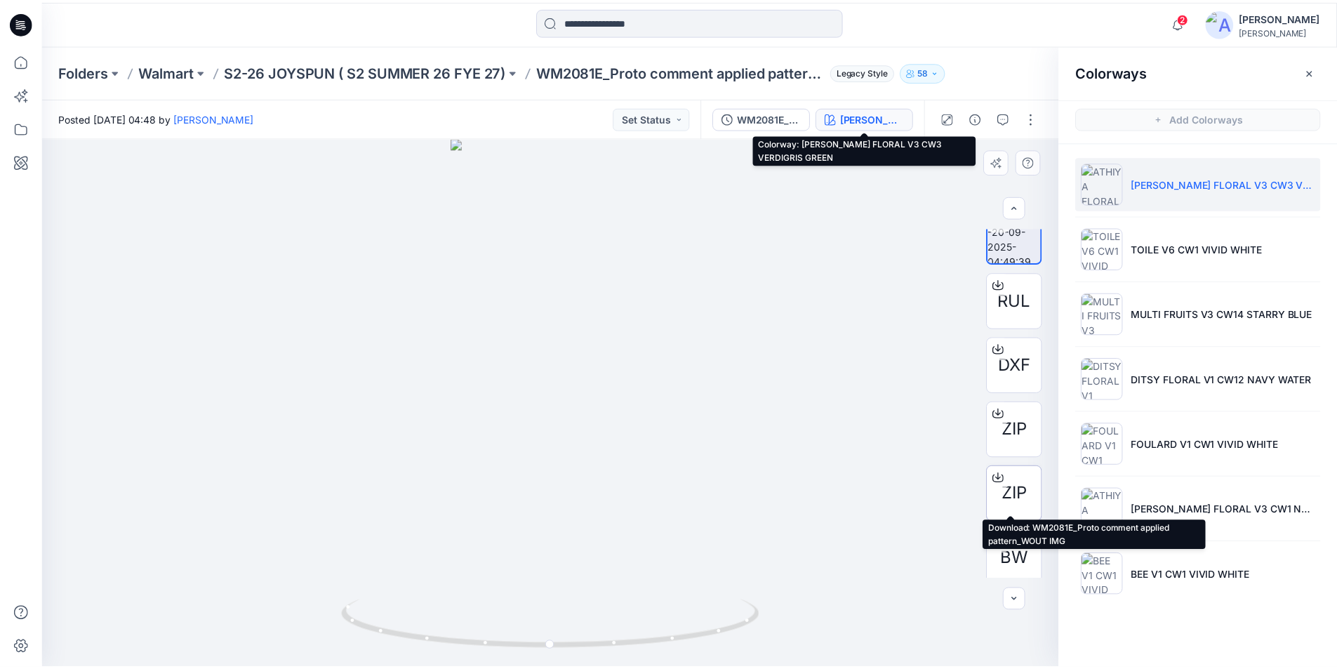
scroll to position [28, 0]
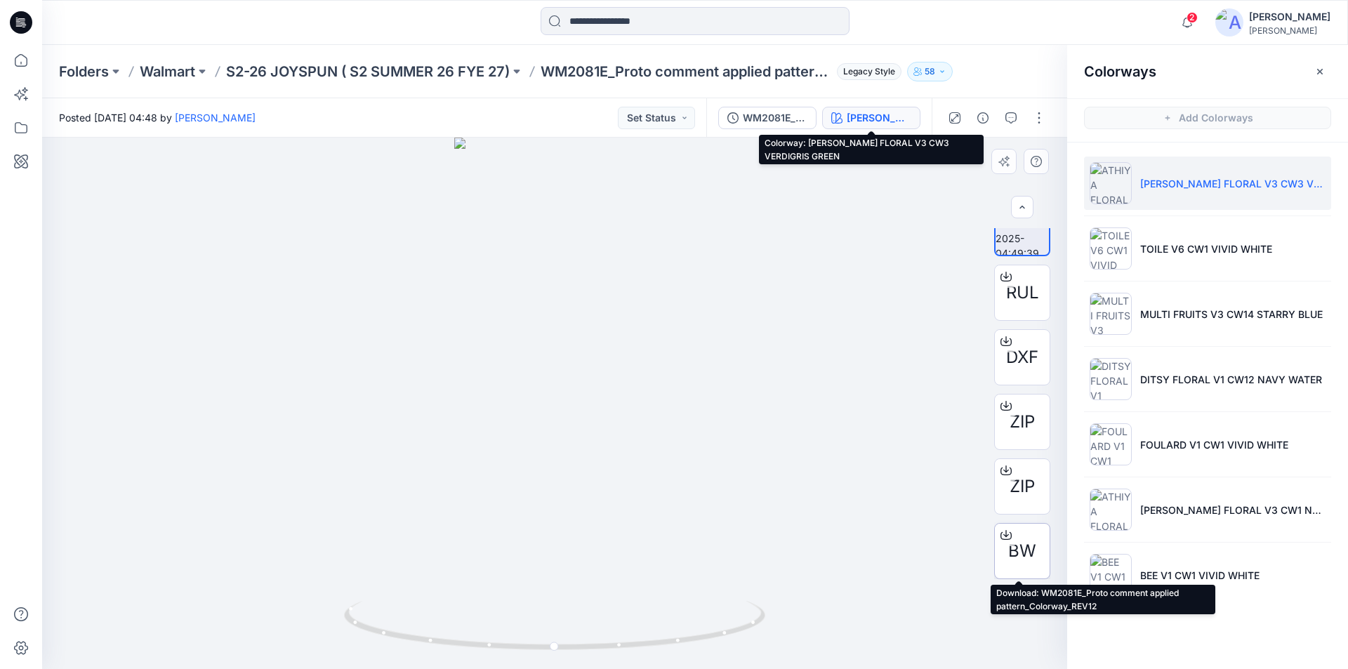
click at [1000, 531] on icon at bounding box center [1005, 534] width 11 height 11
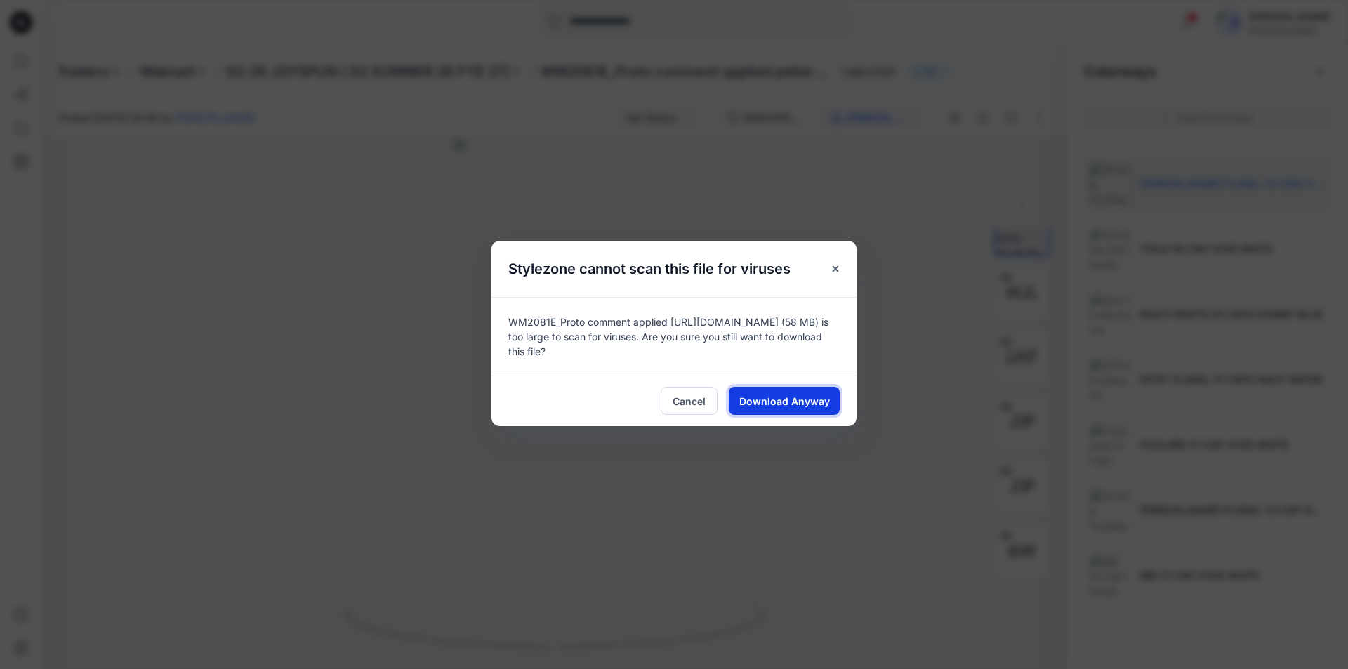
click at [793, 392] on button "Download Anyway" at bounding box center [784, 401] width 111 height 28
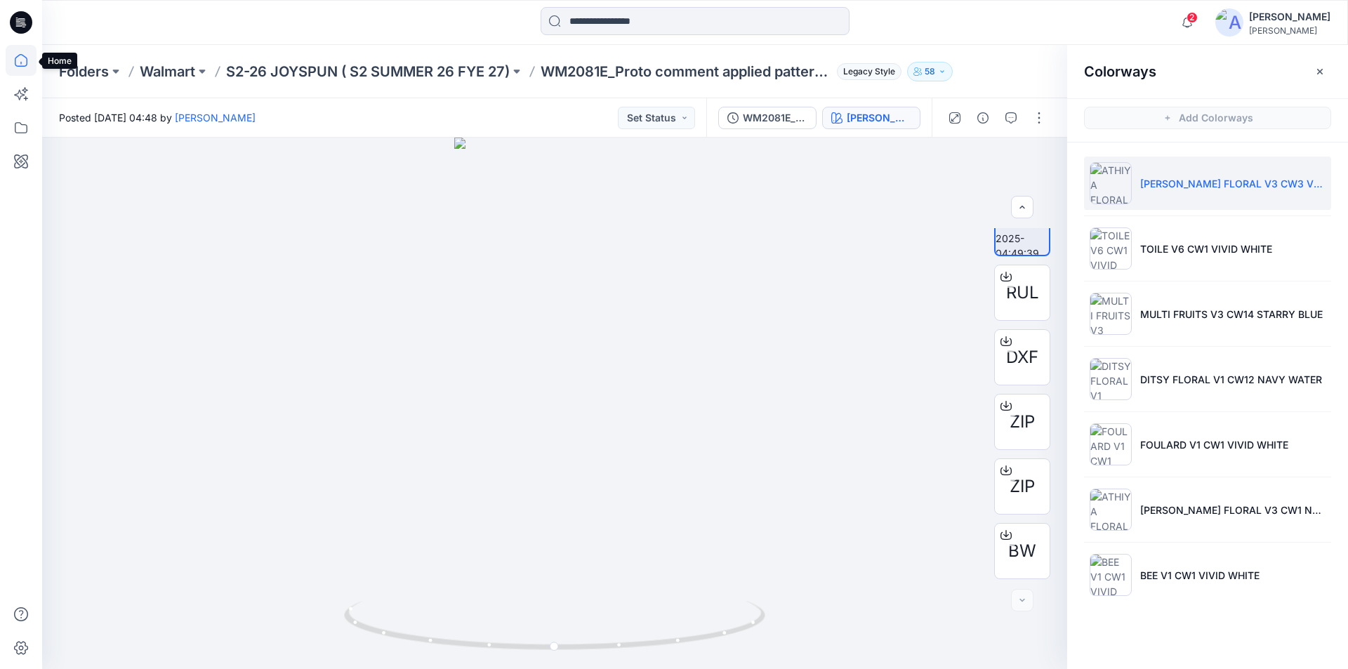
click at [10, 61] on icon at bounding box center [21, 60] width 31 height 31
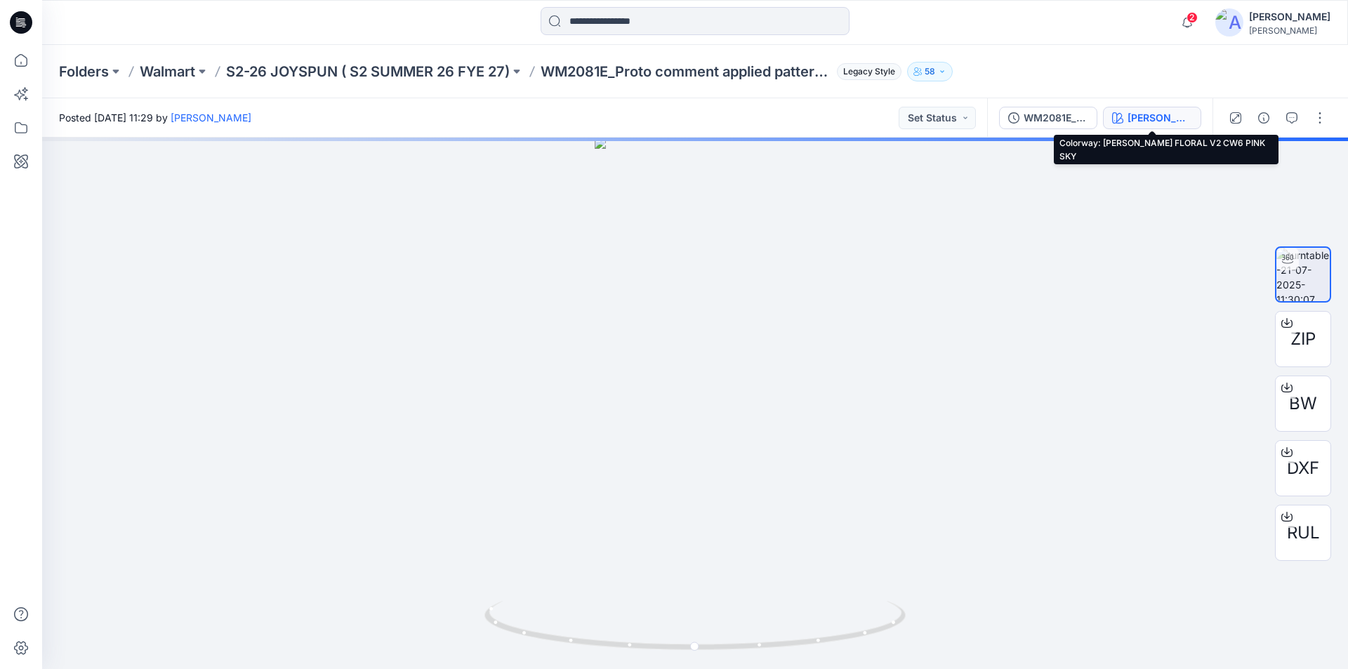
click at [1147, 117] on div "[PERSON_NAME] FLORAL V2 CW6 PINK SKY" at bounding box center [1159, 117] width 65 height 15
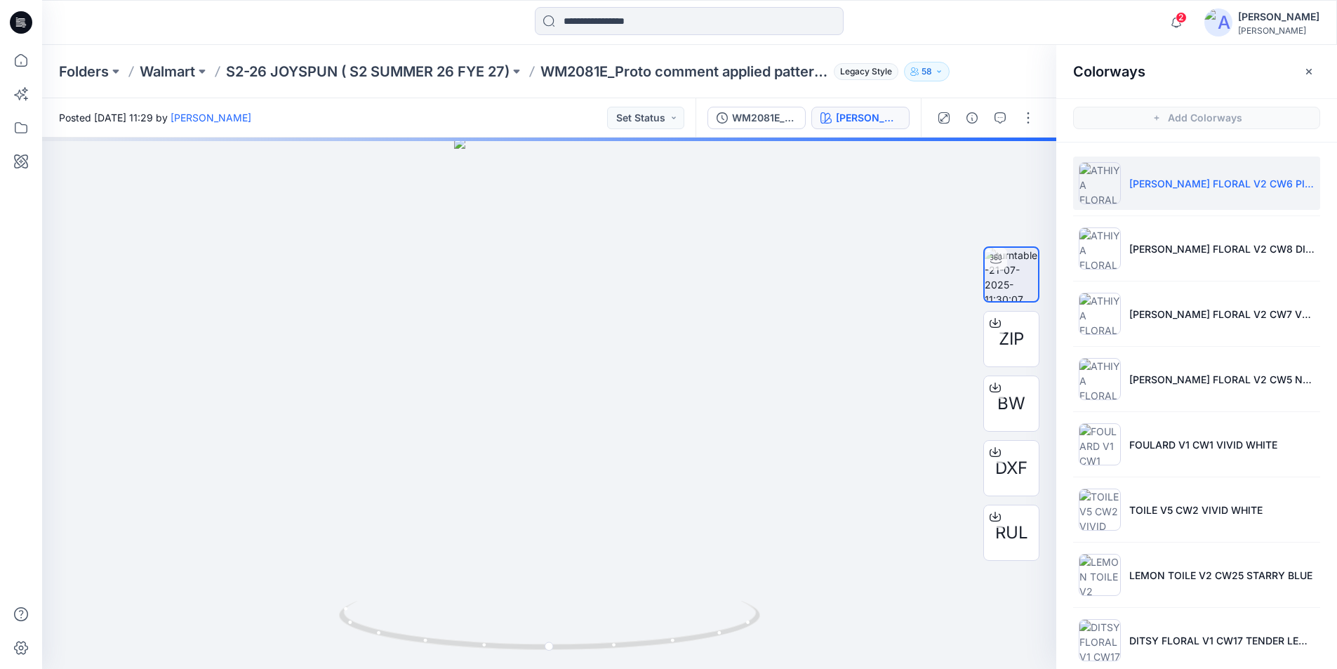
scroll to position [280, 0]
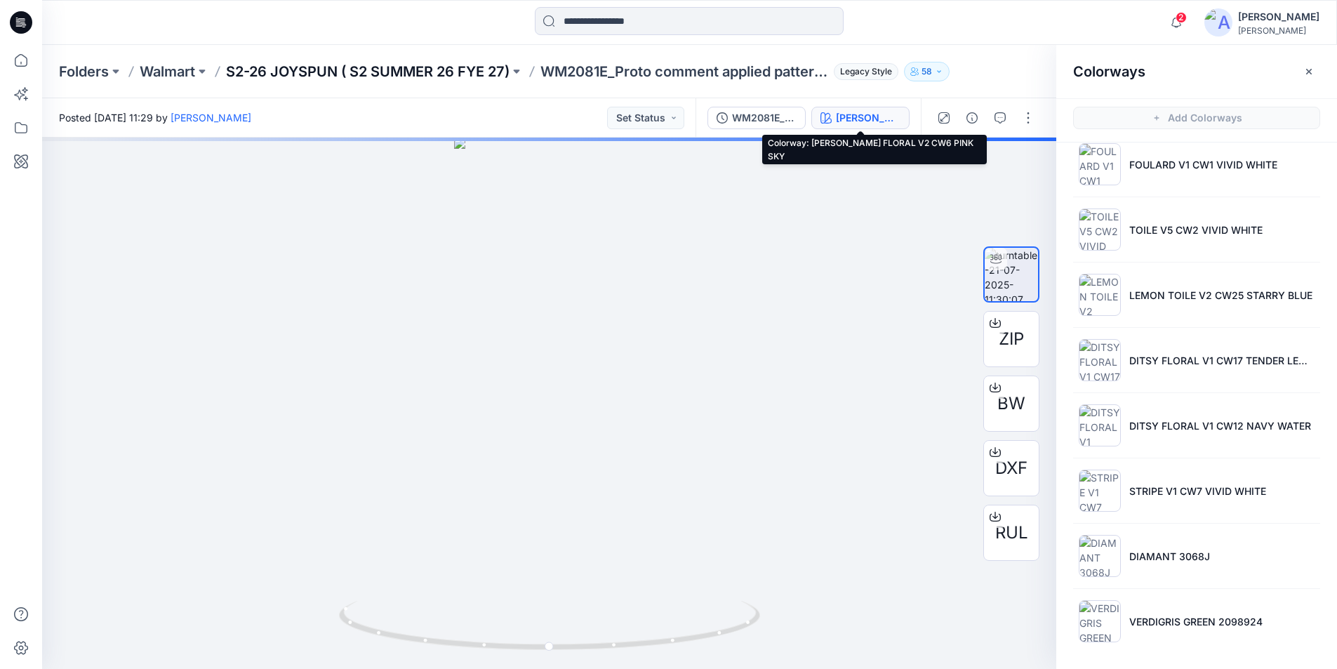
click at [296, 68] on p "S2-26 JOYSPUN ( S2 SUMMER 26 FYE 27)" at bounding box center [368, 72] width 284 height 20
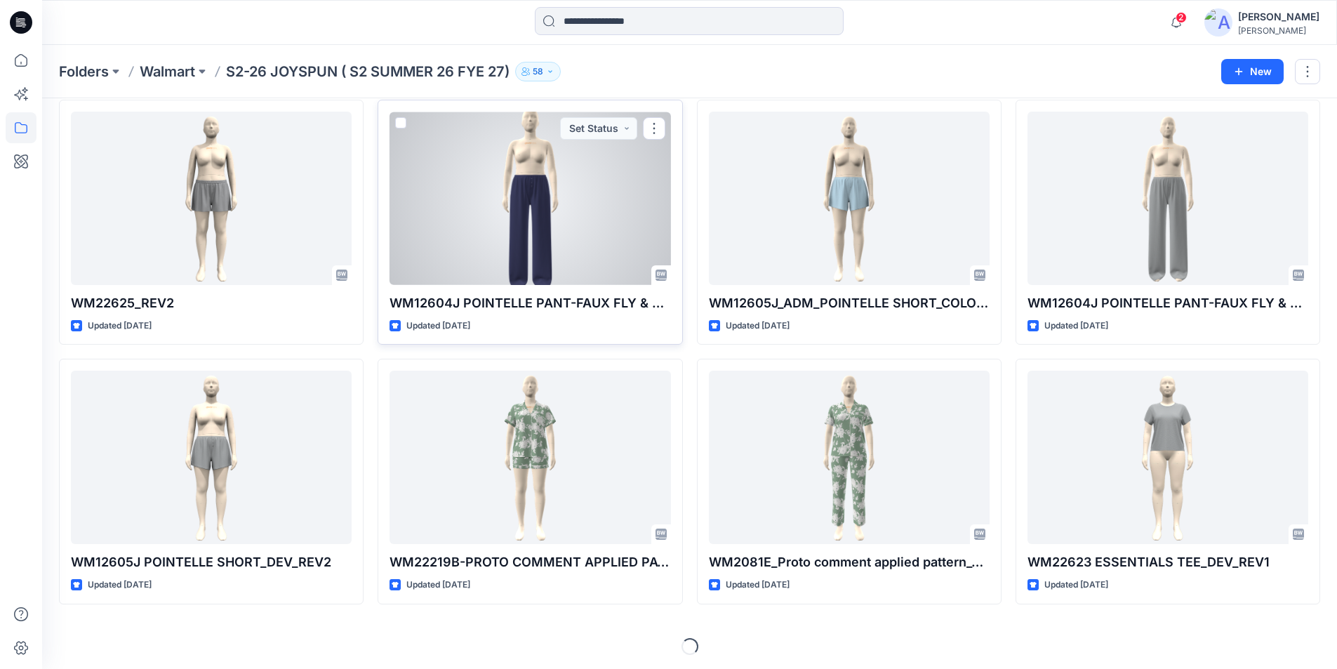
scroll to position [319, 0]
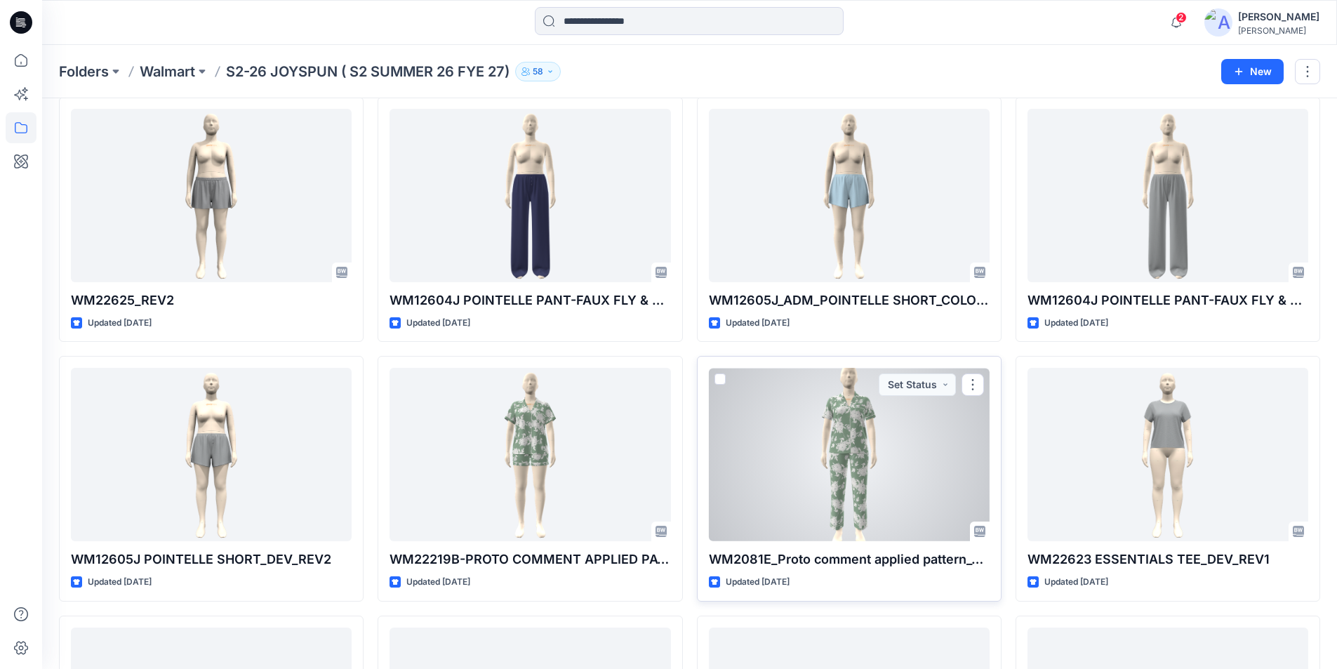
click at [833, 462] on div at bounding box center [849, 454] width 281 height 173
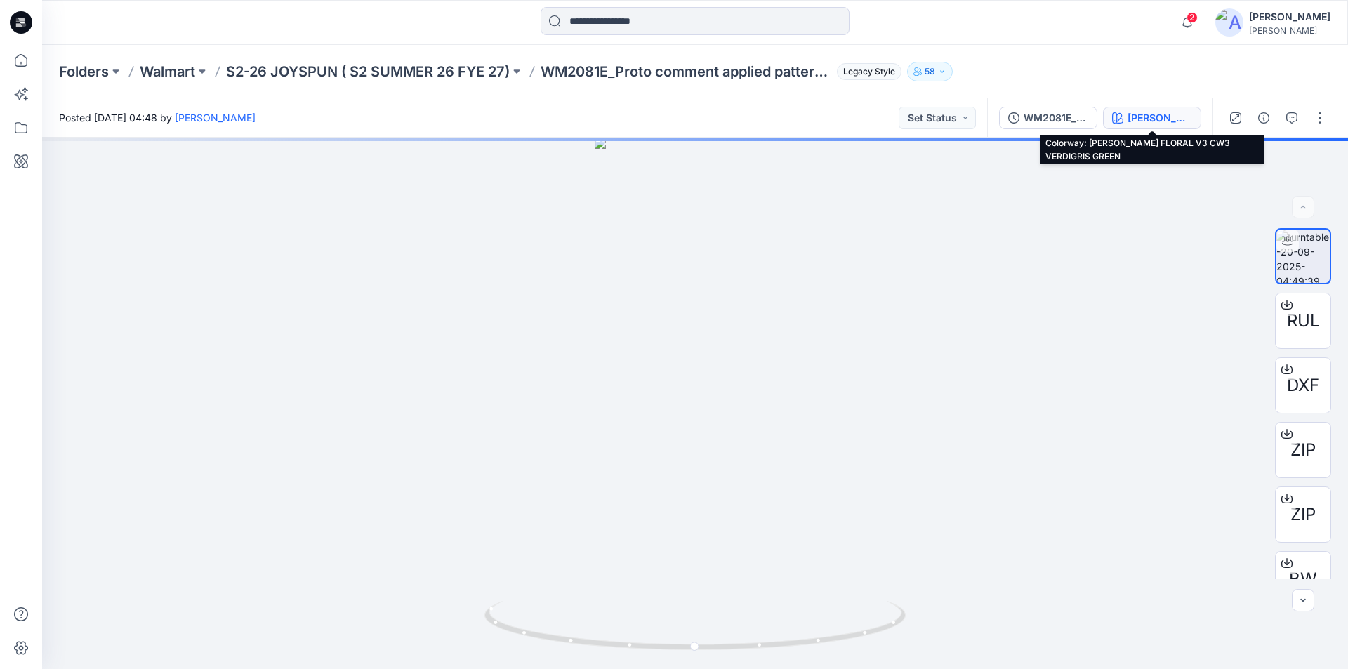
click at [1156, 118] on div "[PERSON_NAME] FLORAL V3 CW3 VERDIGRIS GREEN" at bounding box center [1159, 117] width 65 height 15
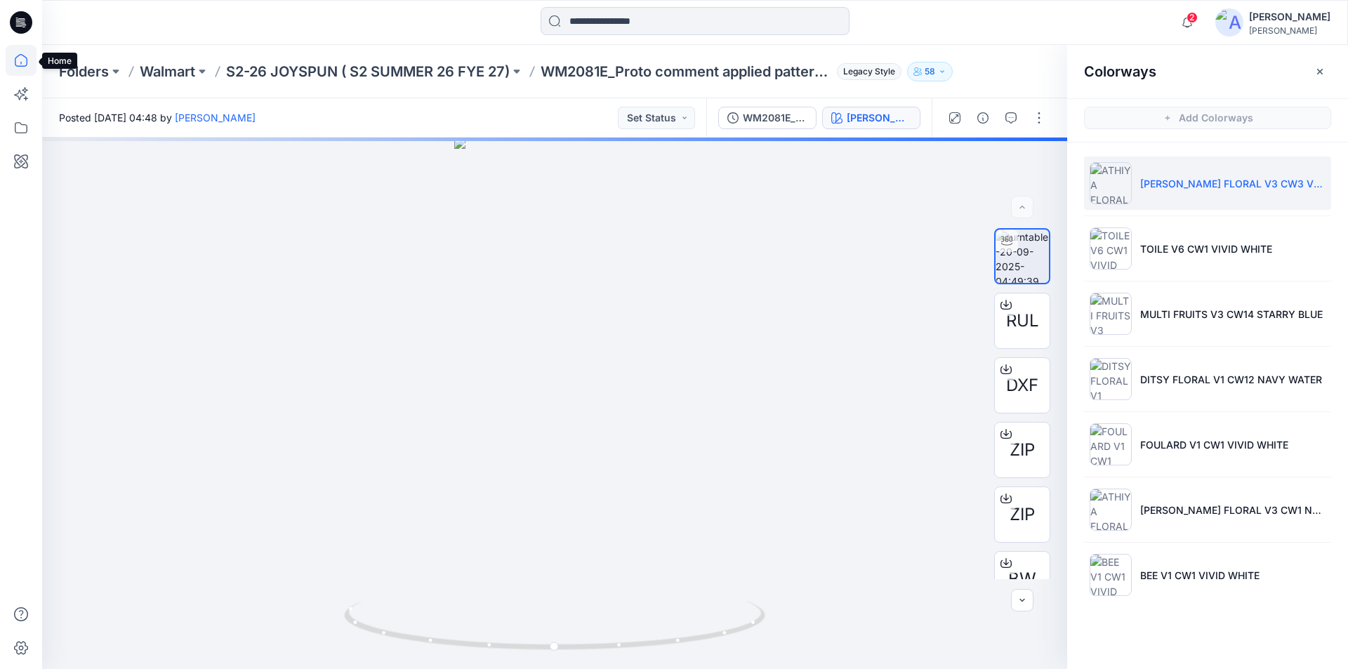
click at [20, 62] on icon at bounding box center [21, 60] width 31 height 31
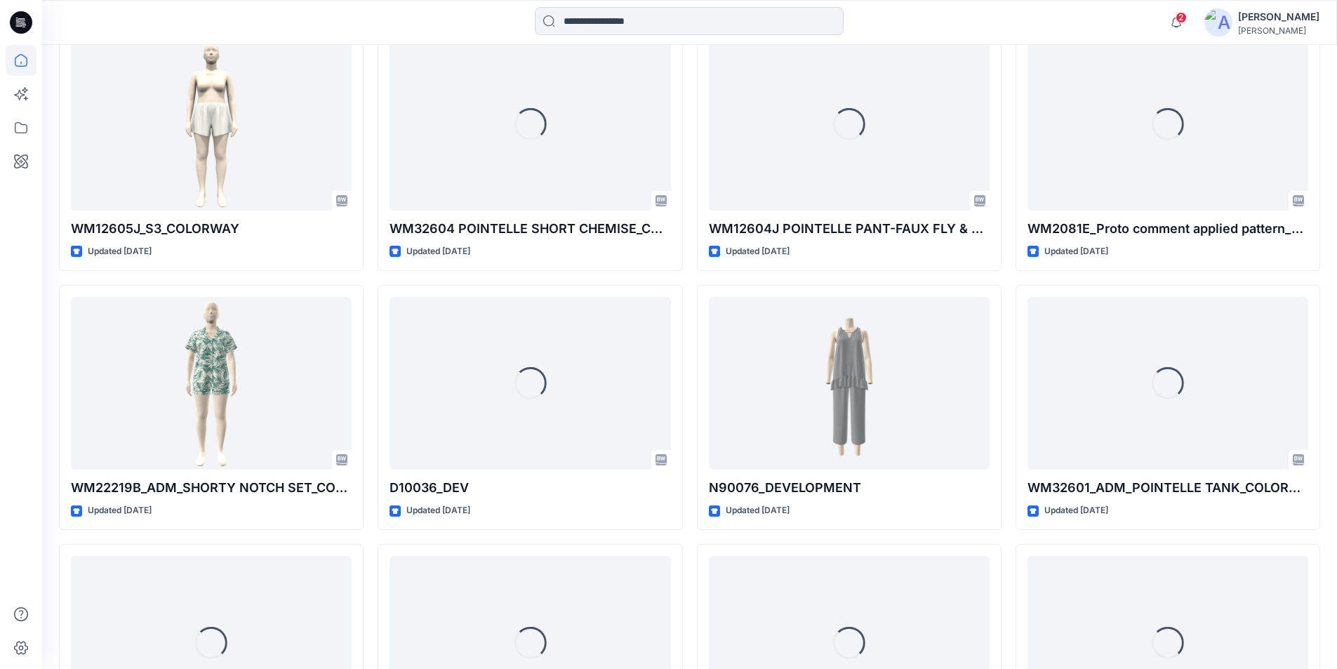
scroll to position [3011, 0]
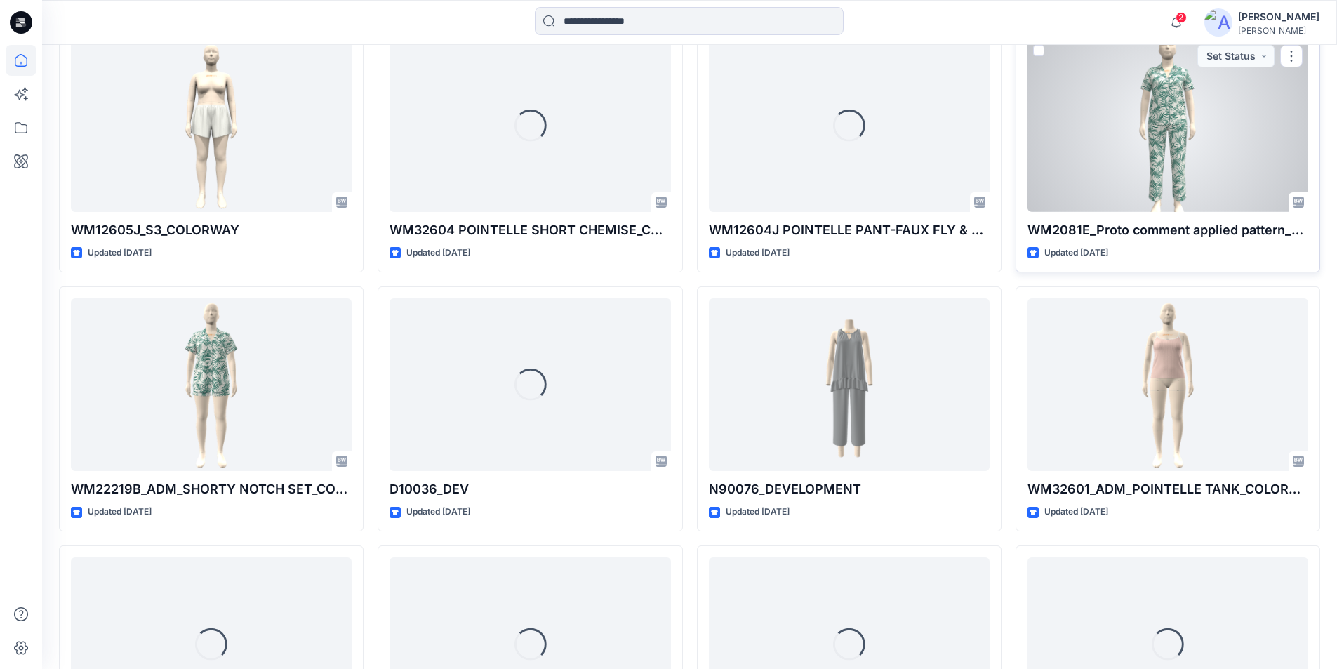
click at [1082, 153] on div at bounding box center [1168, 125] width 281 height 173
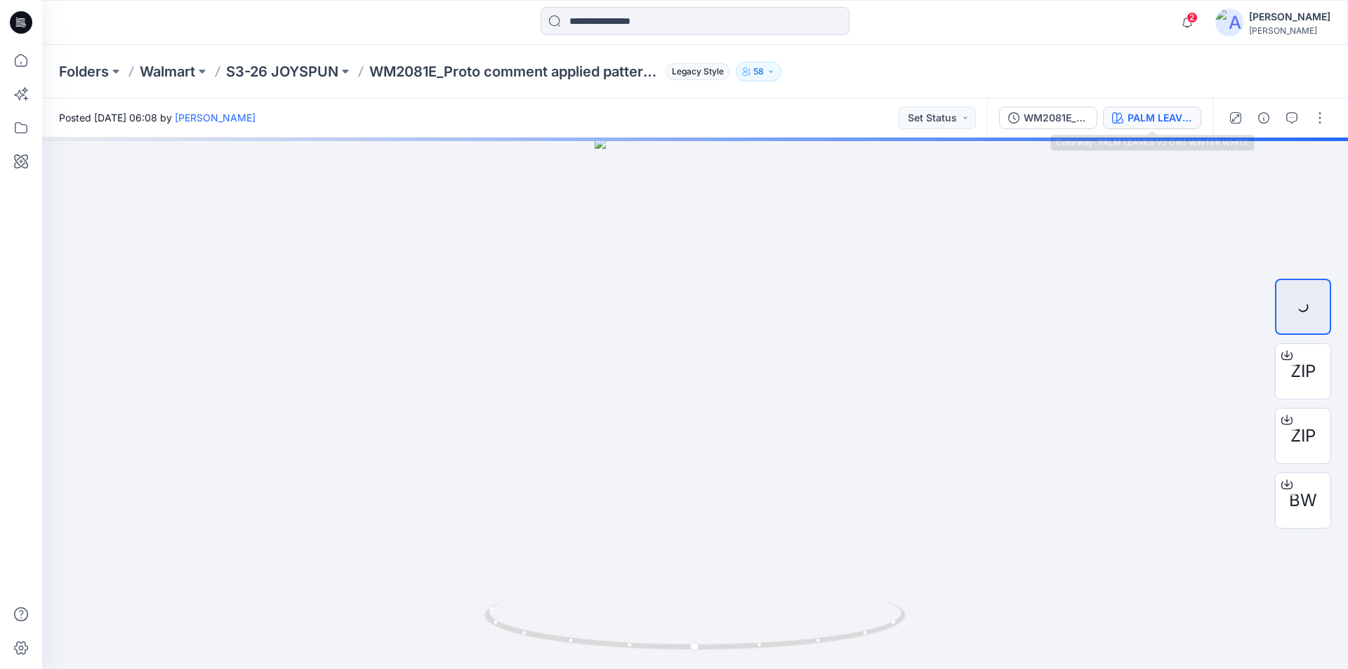
click at [1157, 119] on div "PALM LEAVES V2 CW1 WINTER WHITE" at bounding box center [1159, 117] width 65 height 15
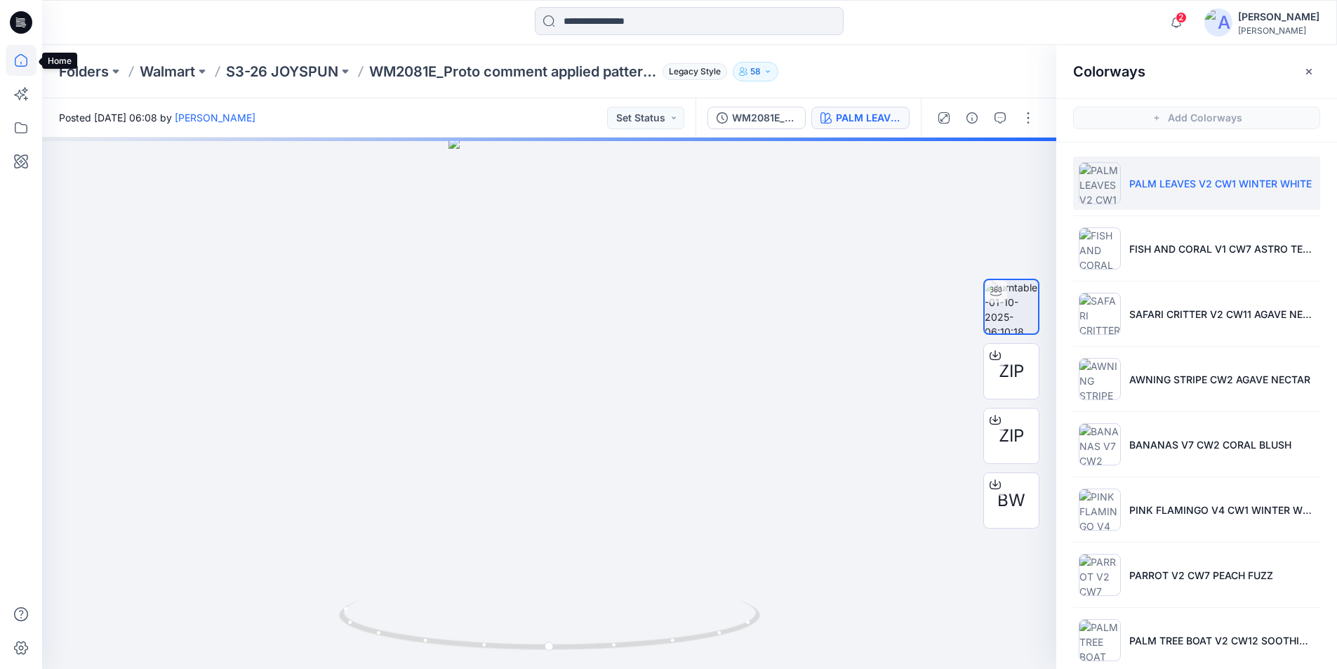
click at [22, 57] on icon at bounding box center [21, 60] width 31 height 31
